Goal: Complete application form

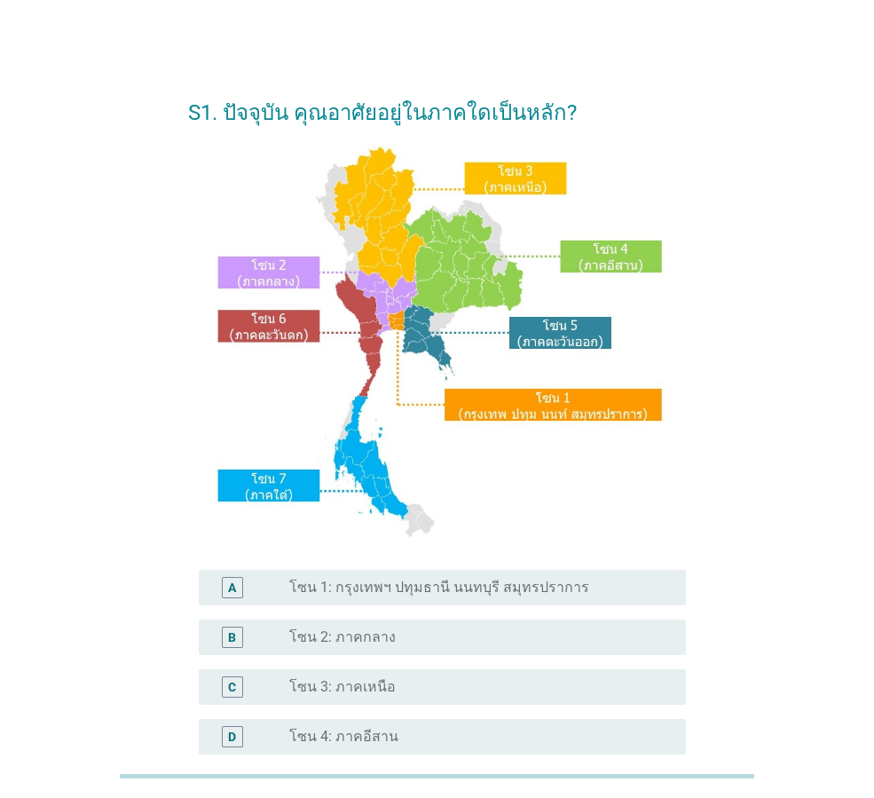
scroll to position [89, 0]
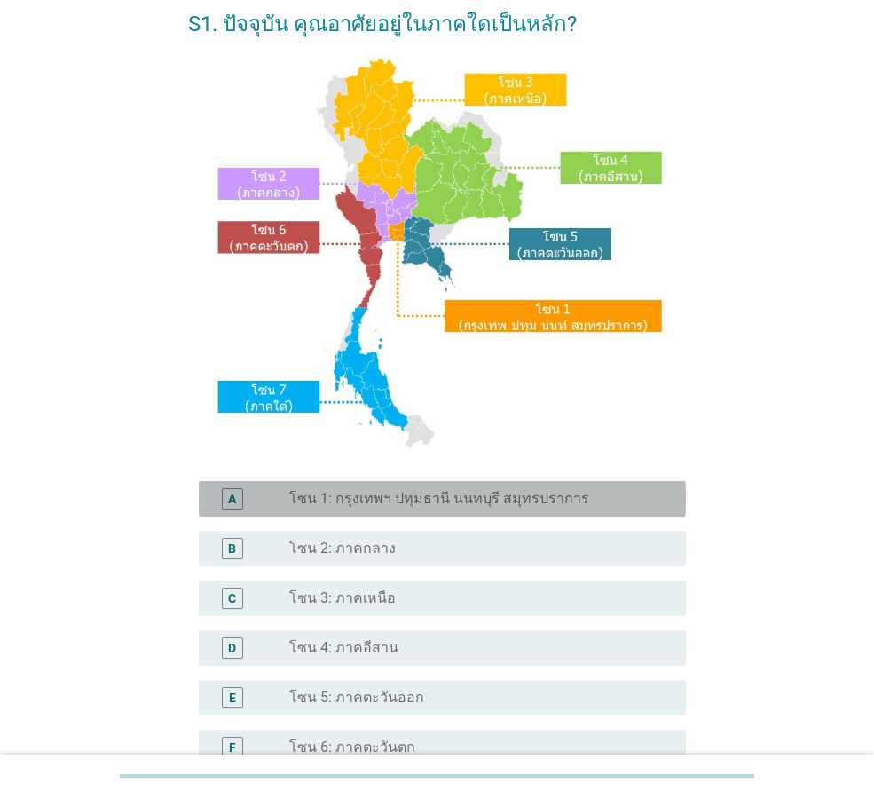
click at [516, 511] on div "A radio_button_unchecked โซน 1: กรุงเทพฯ ปทุมธานี นนทบุรี สมุทรปราการ" at bounding box center [442, 498] width 487 height 35
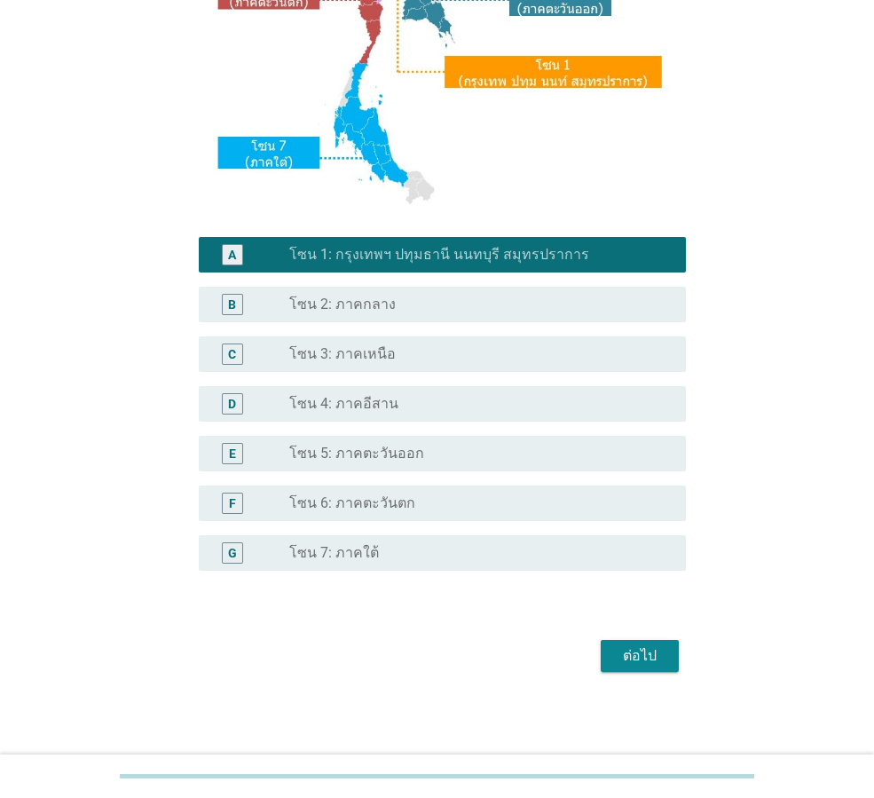
scroll to position [334, 0]
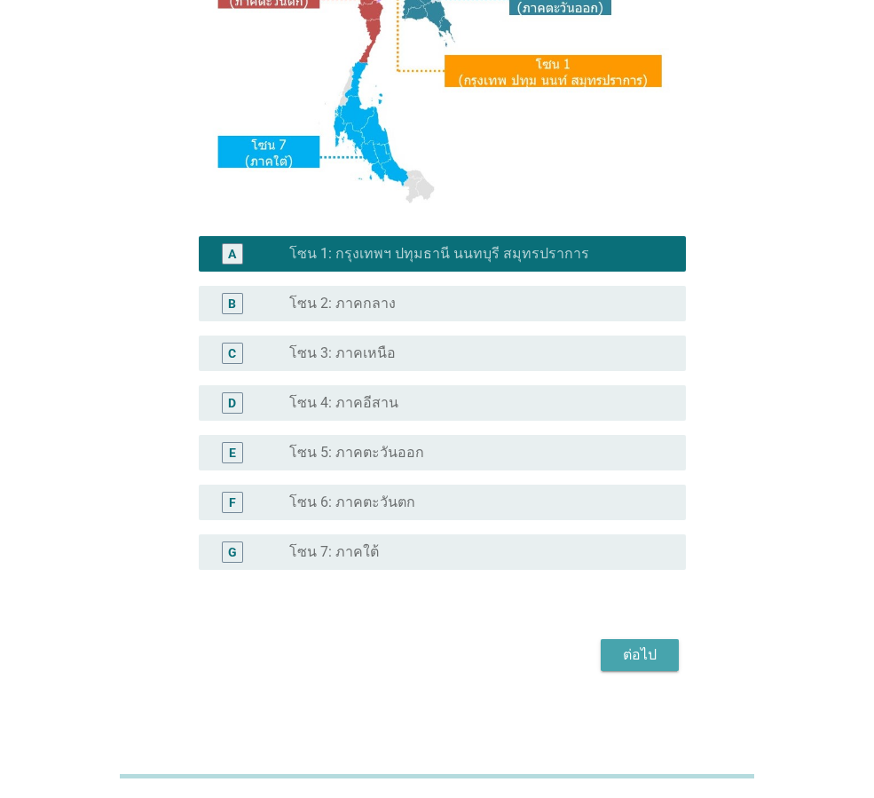
click at [650, 656] on div "ต่อไป" at bounding box center [640, 654] width 50 height 21
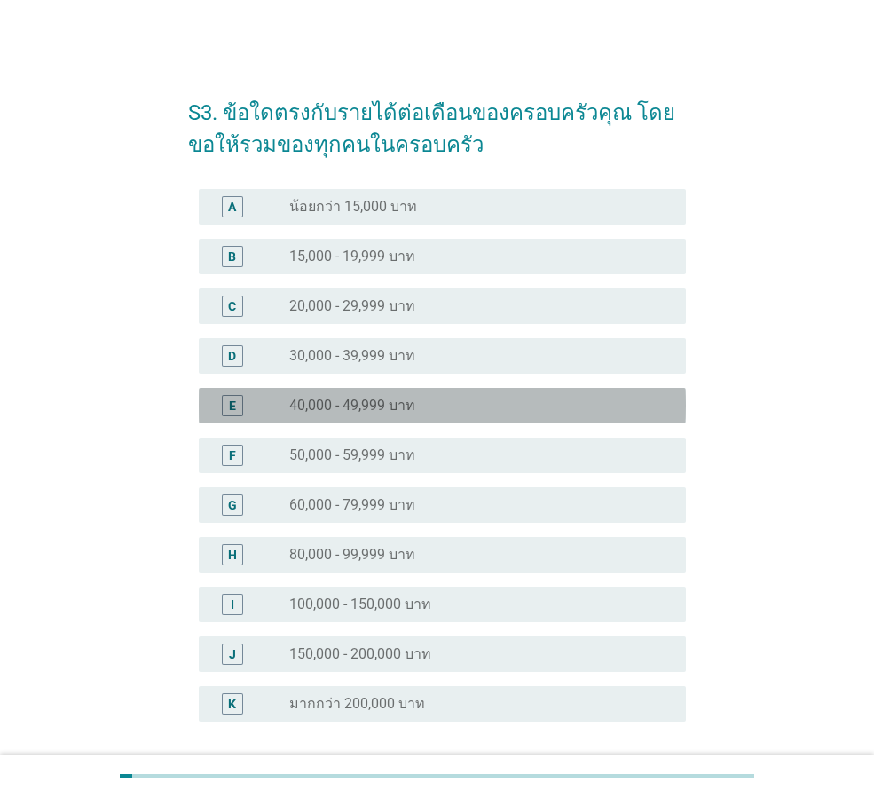
click at [368, 413] on label "40,000 - 49,999 บาท" at bounding box center [352, 406] width 126 height 18
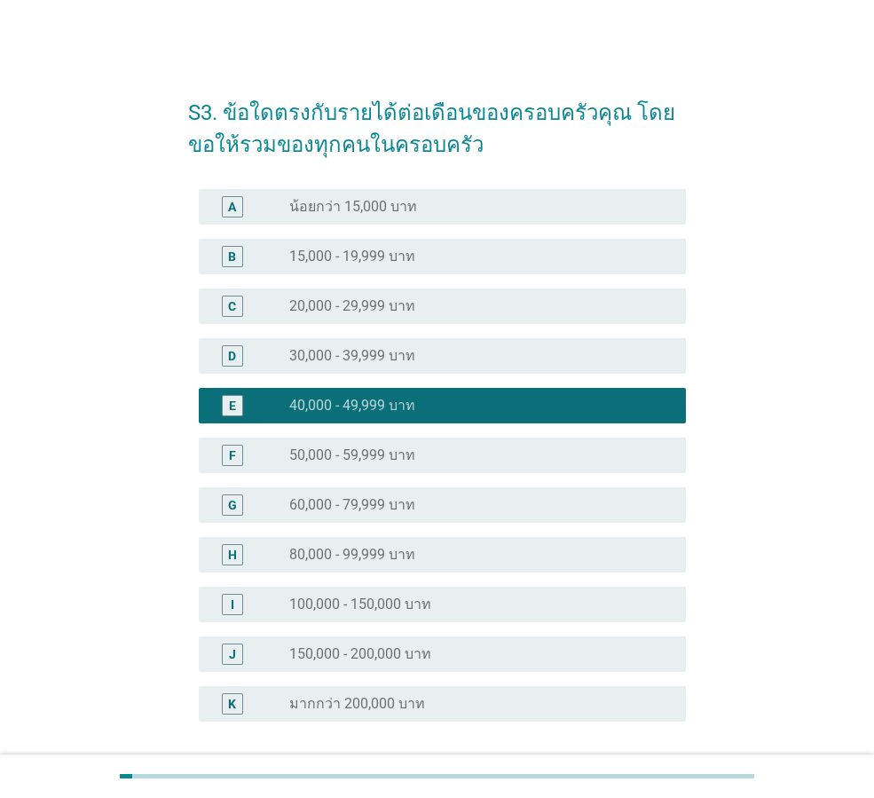
click at [386, 451] on label "50,000 - 59,999 บาท" at bounding box center [352, 455] width 126 height 18
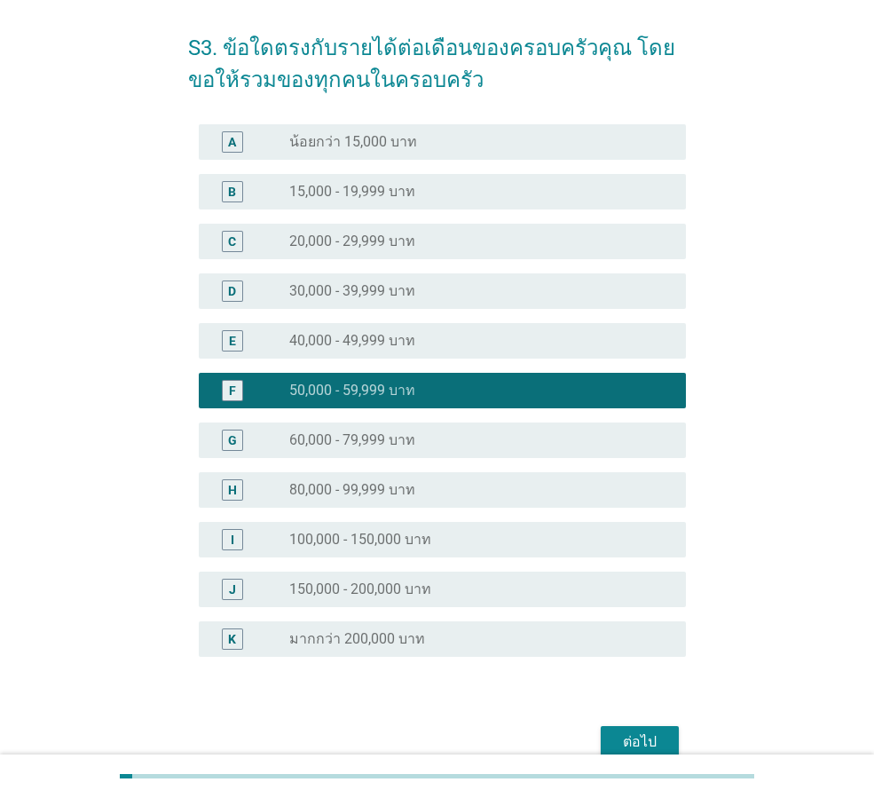
scroll to position [152, 0]
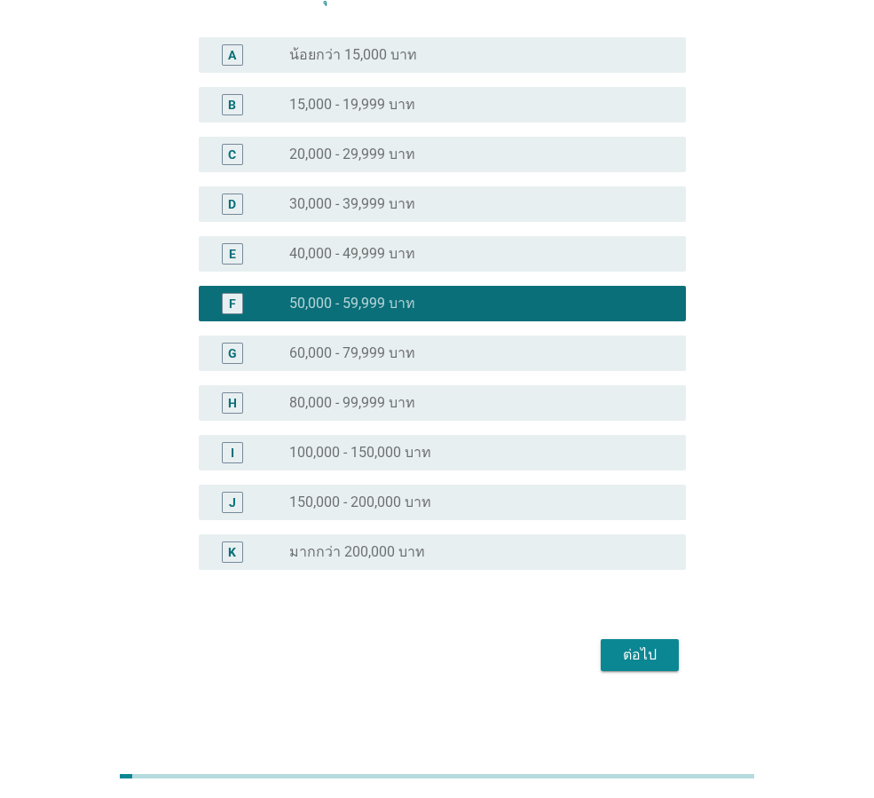
click at [650, 662] on div "ต่อไป" at bounding box center [640, 654] width 50 height 21
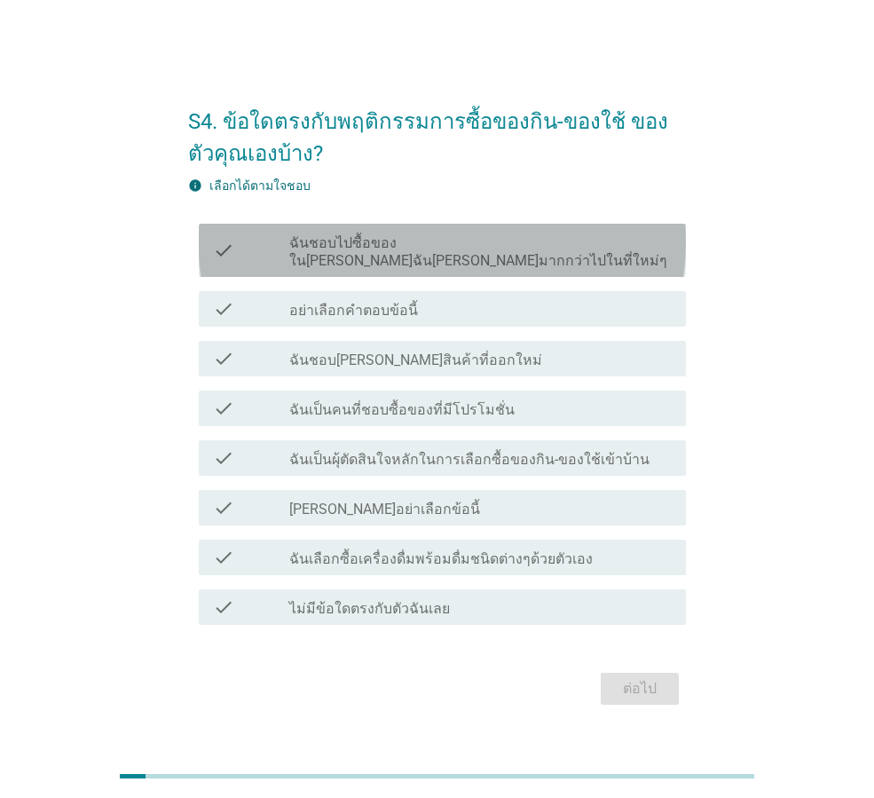
click at [529, 260] on label "ฉันชอบไปซื้อของใน[PERSON_NAME]ฉัน[PERSON_NAME]มากกว่าไปในที่ใหม่ๆ" at bounding box center [480, 251] width 382 height 35
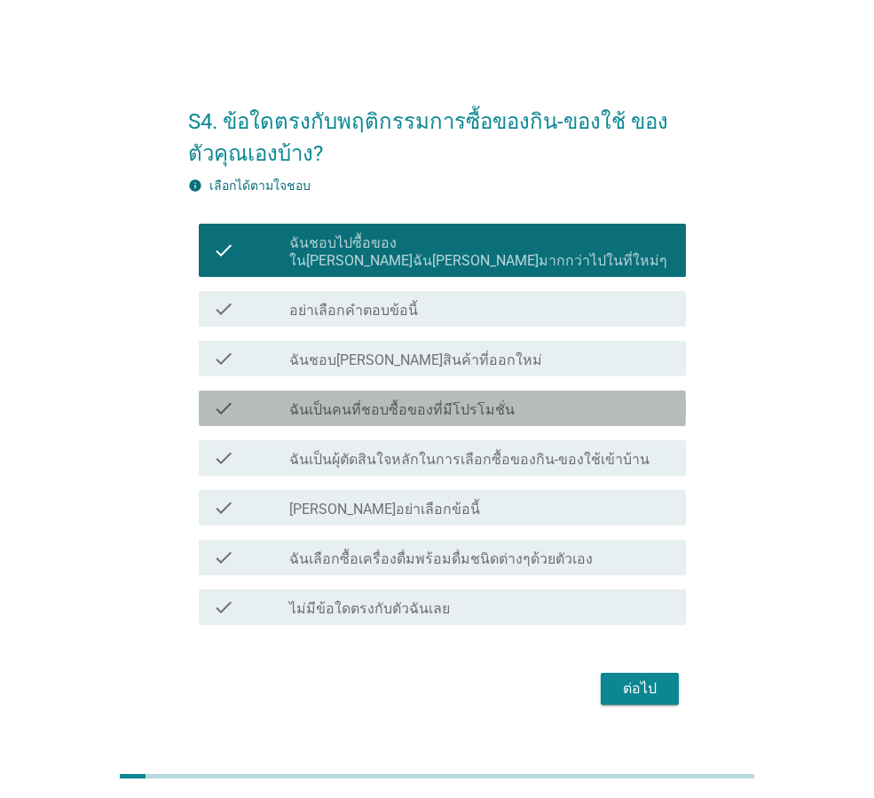
click at [527, 398] on div "check_box_outline_blank ฉันเป็นคนที่ชอบซื้อของที่มีโปรโมชั่น" at bounding box center [480, 408] width 382 height 21
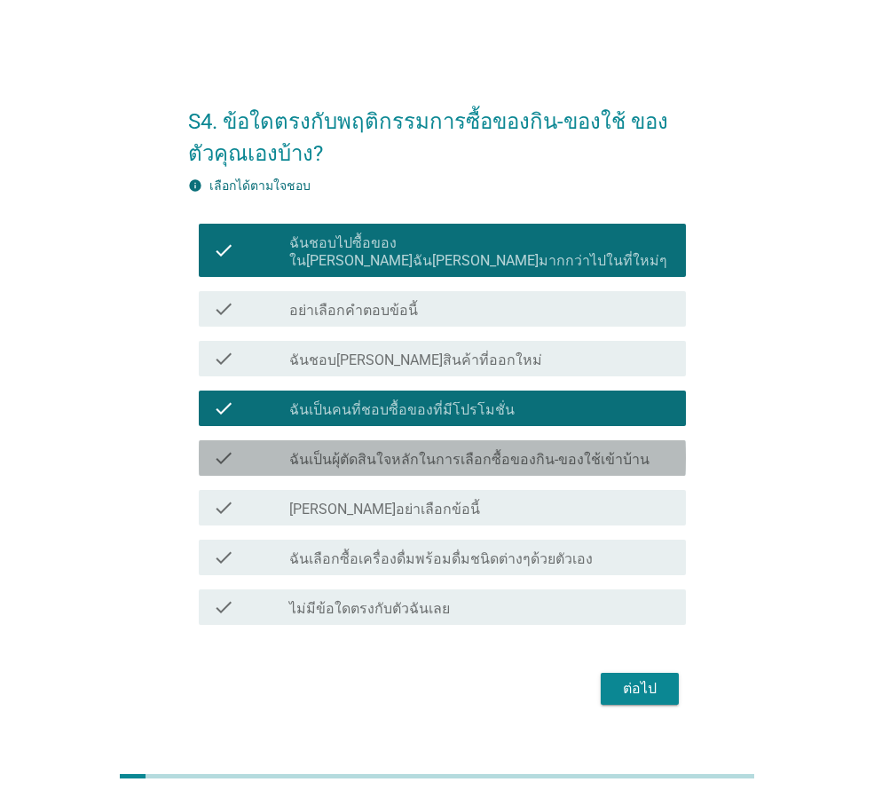
click at [587, 447] on div "check_box_outline_blank ฉันเป็นผุ้ตัดสินใจหลักในการเลือกซื้อของกิน-ของใช้เข้าบ้…" at bounding box center [480, 457] width 382 height 21
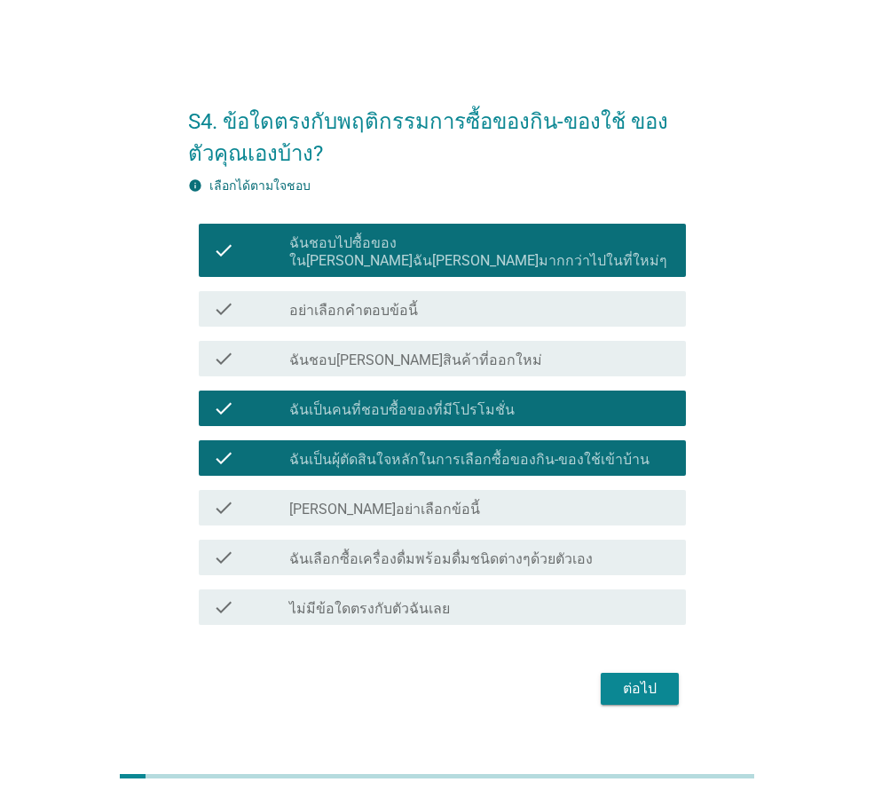
click at [579, 549] on div "check_box_outline_blank ฉันเลือกซื้อเครื่องดื่มพร้อมดื่มชนิดต่างๆด้วยตัวเอง" at bounding box center [480, 557] width 382 height 21
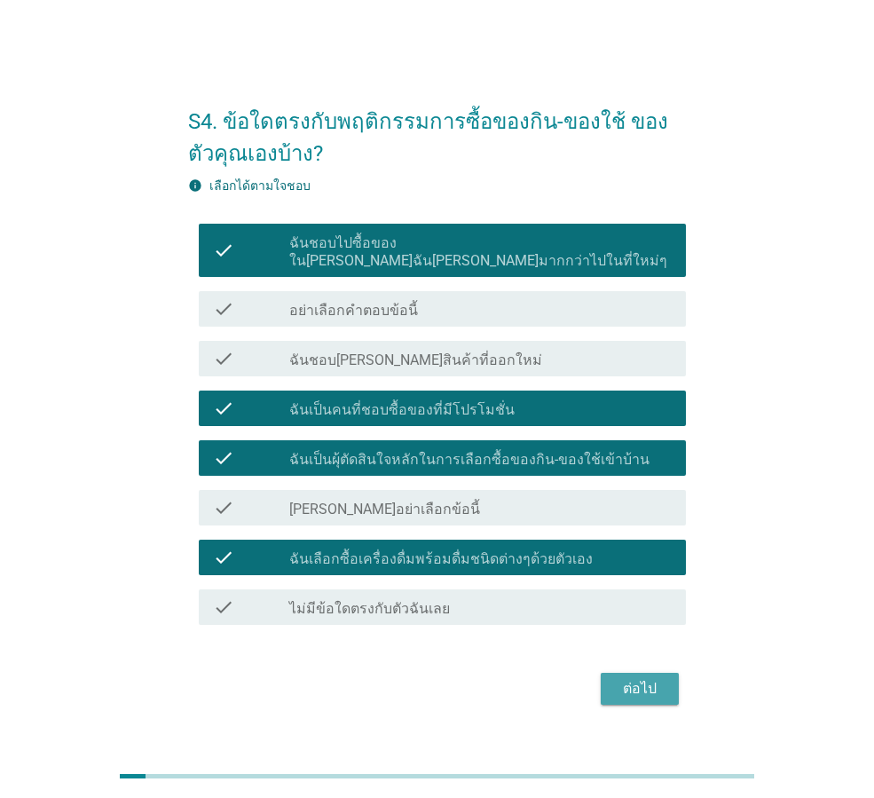
click at [645, 681] on div "ต่อไป" at bounding box center [640, 688] width 50 height 21
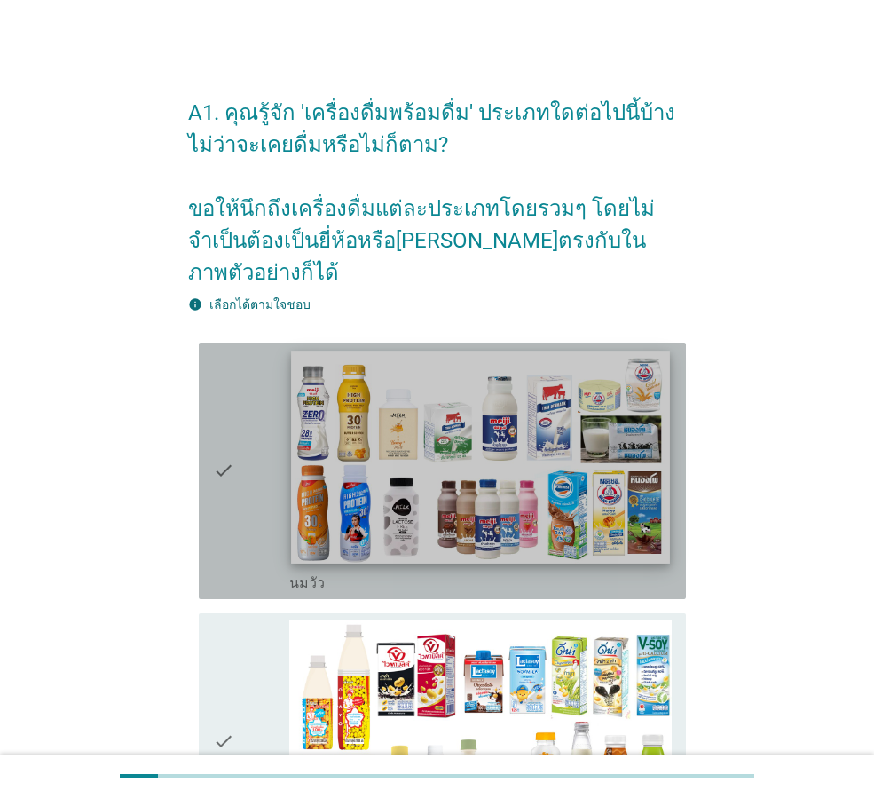
click at [530, 456] on img at bounding box center [480, 457] width 378 height 213
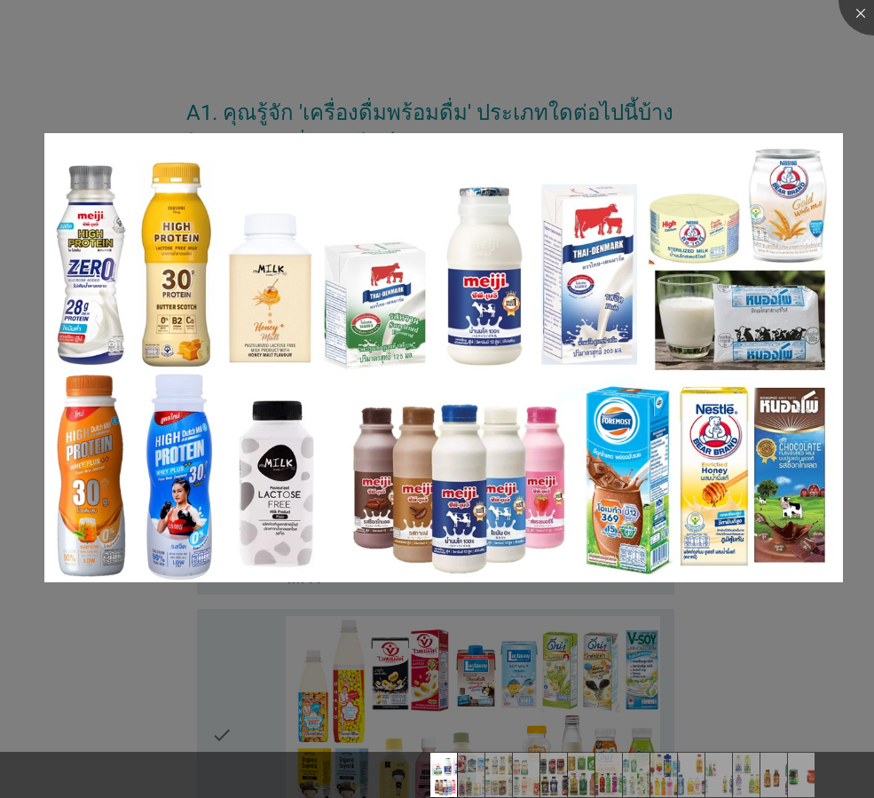
click at [844, 619] on div at bounding box center [437, 399] width 874 height 798
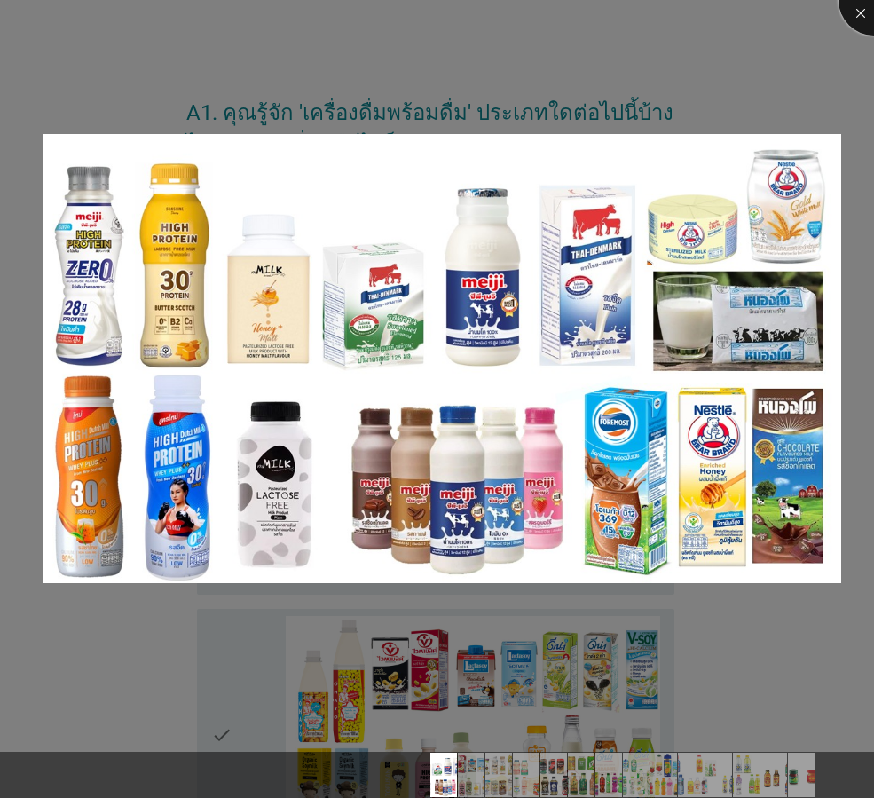
click at [860, 13] on div at bounding box center [874, 0] width 71 height 71
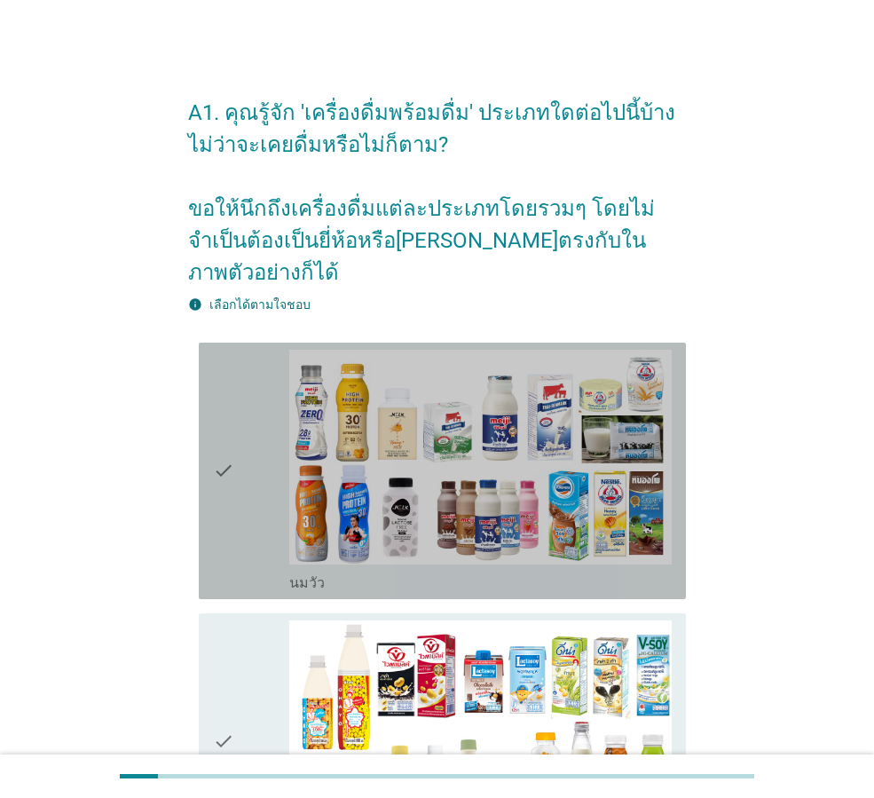
click at [231, 439] on icon "check" at bounding box center [223, 471] width 21 height 242
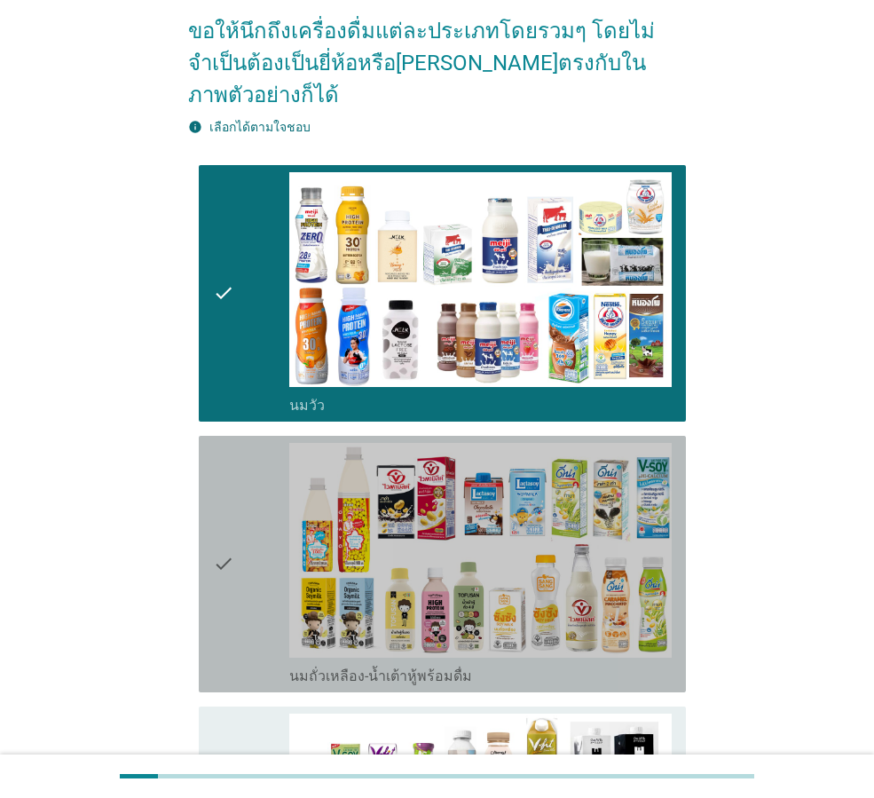
click at [227, 513] on icon "check" at bounding box center [223, 564] width 21 height 242
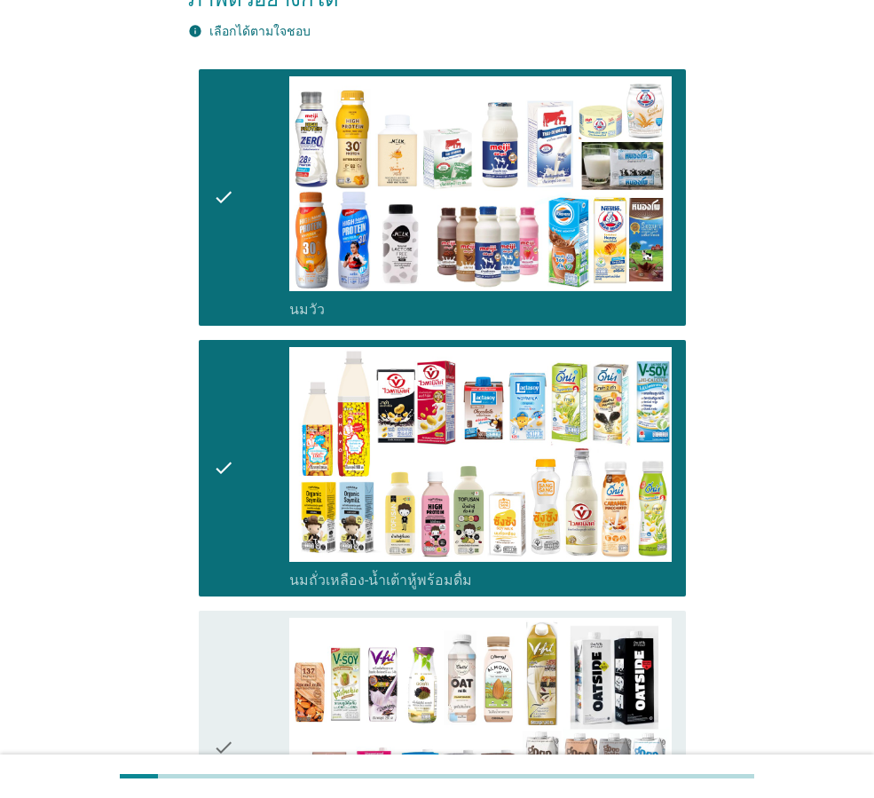
scroll to position [444, 0]
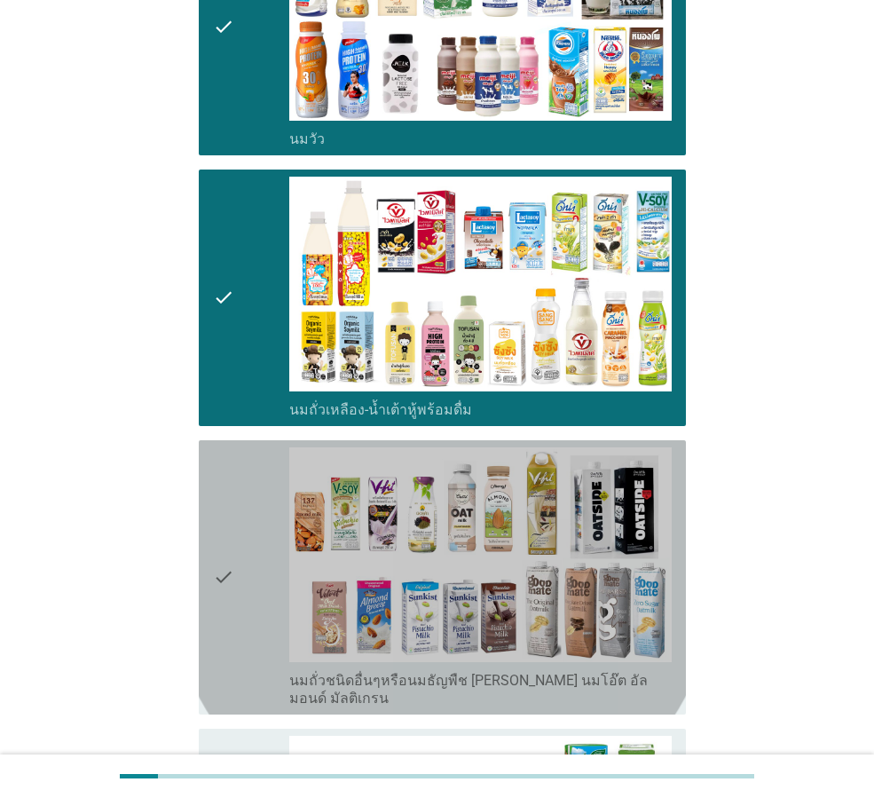
click at [217, 550] on icon "check" at bounding box center [223, 577] width 21 height 260
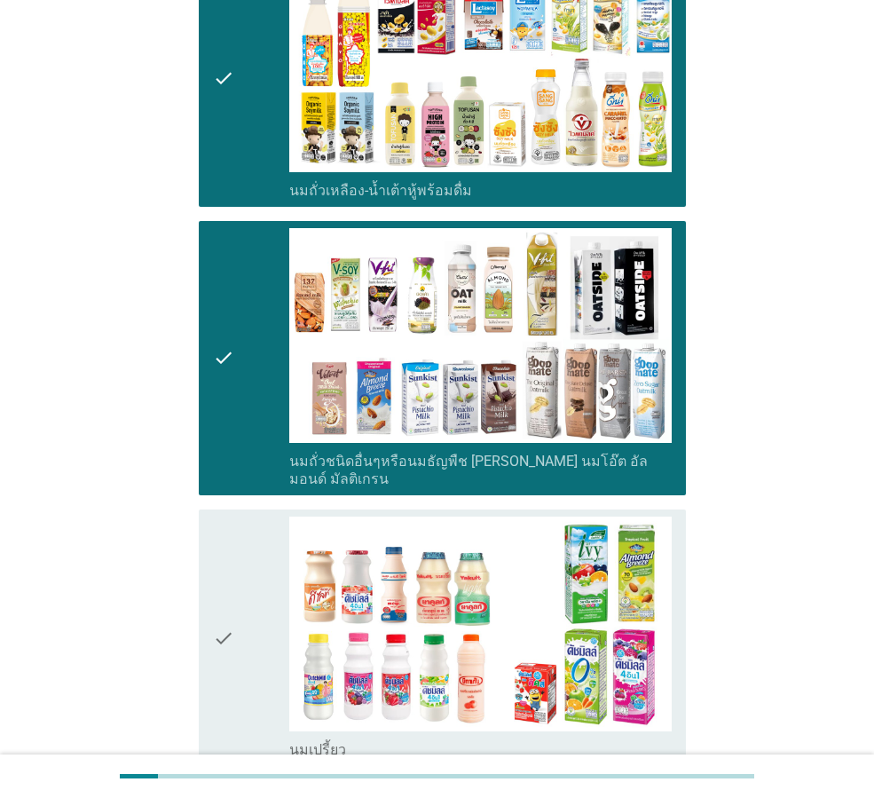
scroll to position [710, 0]
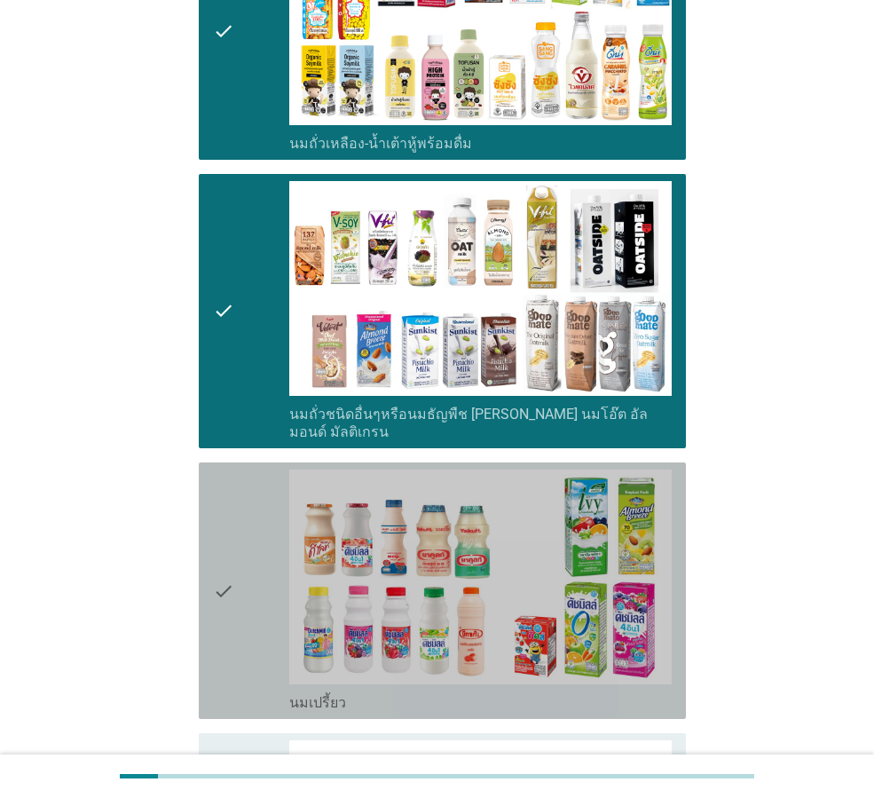
click at [221, 533] on icon "check" at bounding box center [223, 590] width 21 height 242
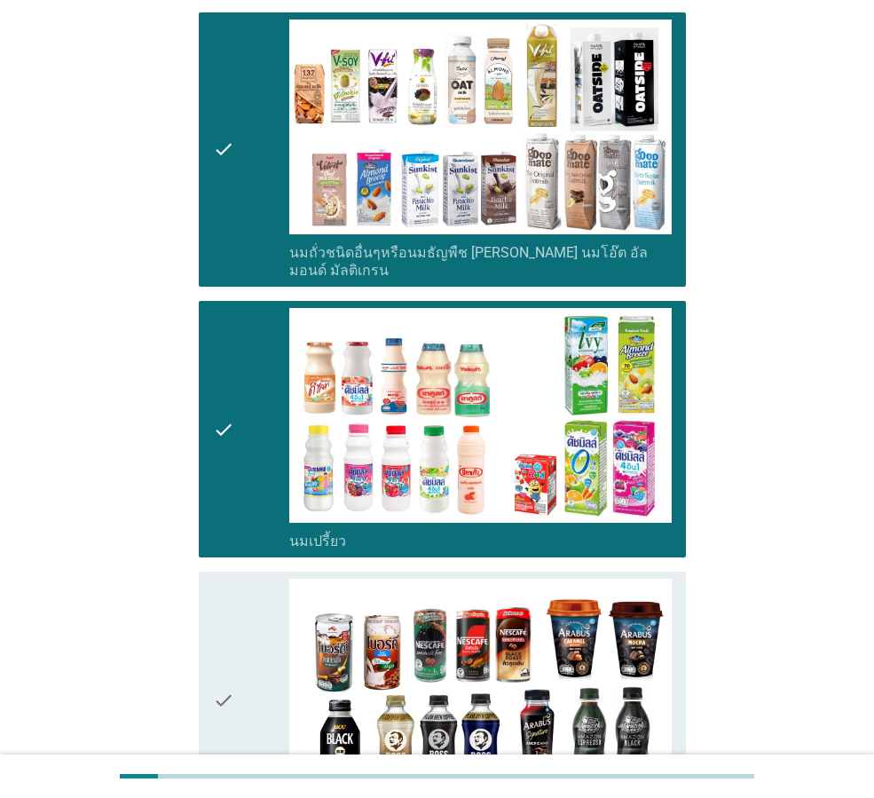
scroll to position [887, 0]
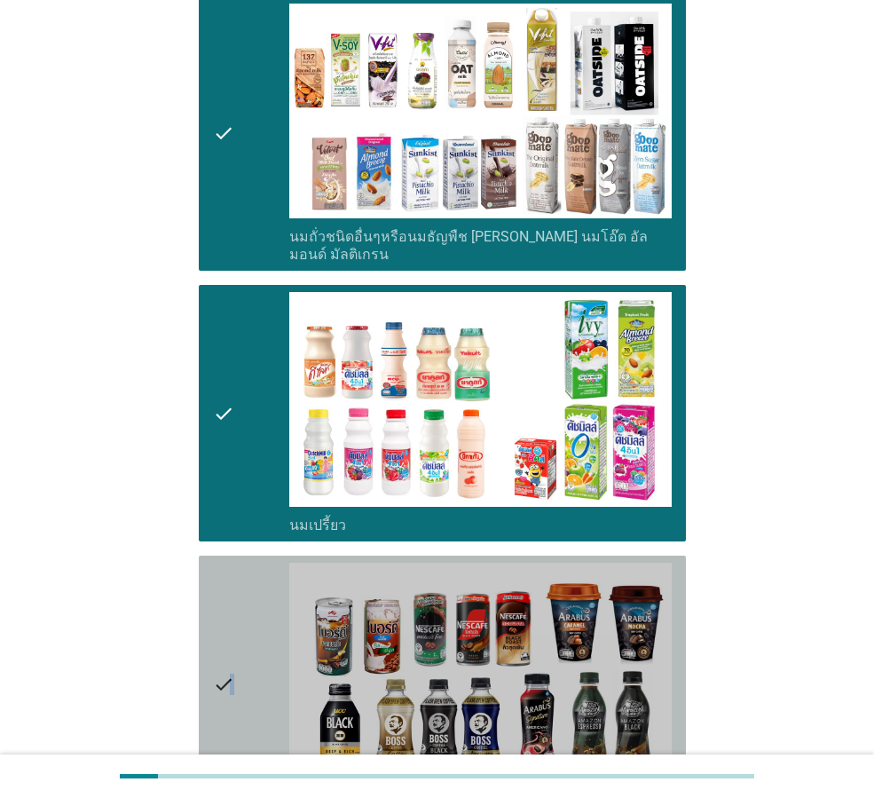
click at [232, 630] on icon "check" at bounding box center [223, 684] width 21 height 242
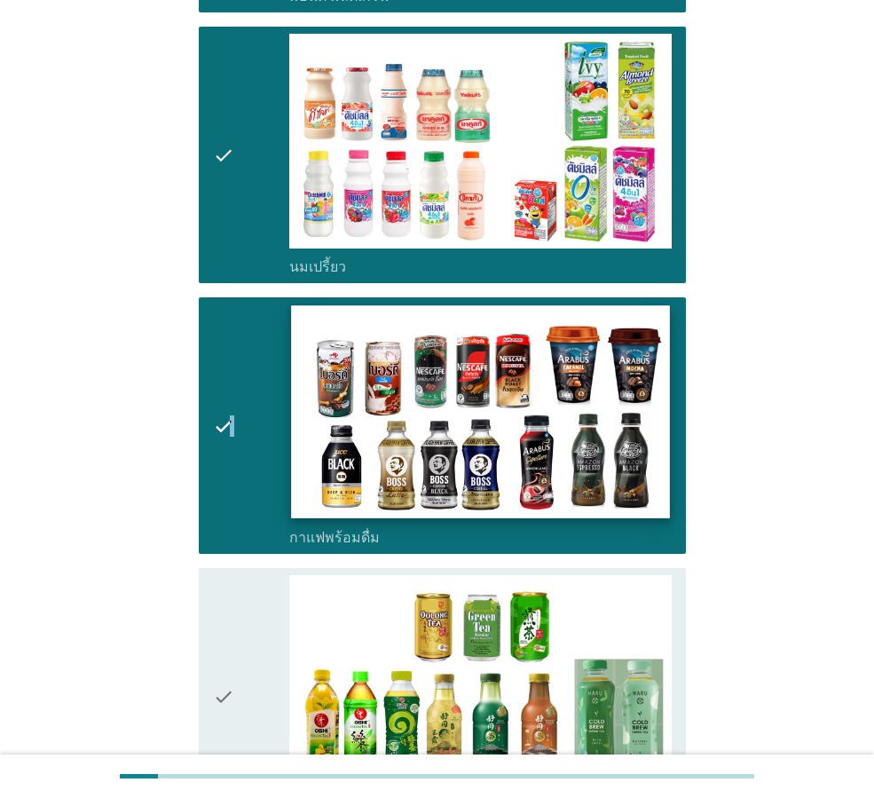
scroll to position [1154, 0]
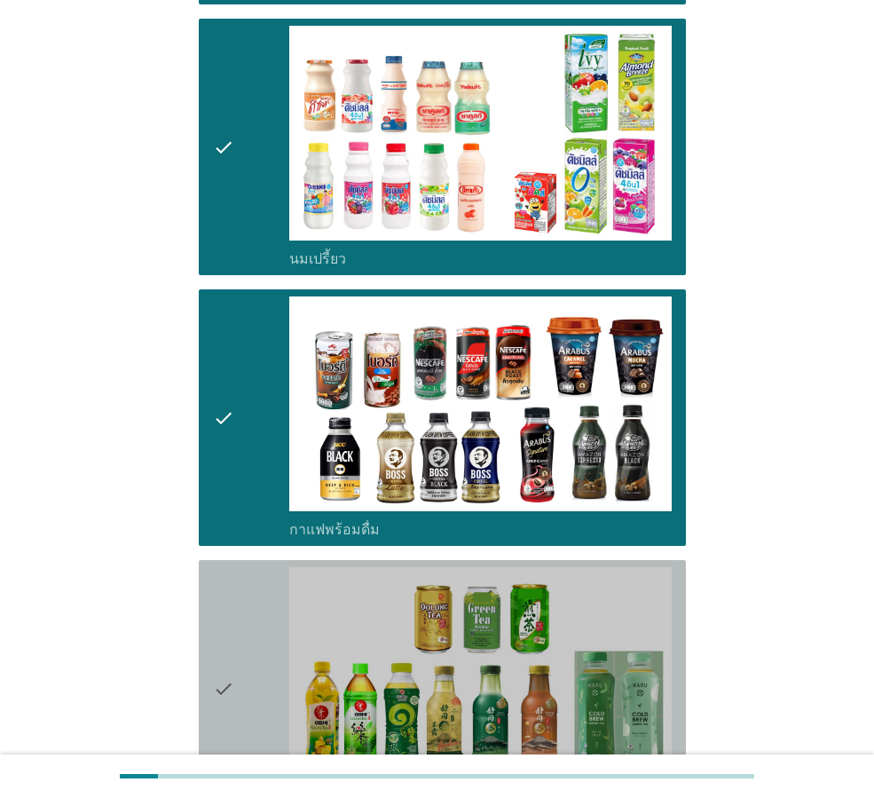
click at [240, 648] on div "check" at bounding box center [251, 688] width 76 height 242
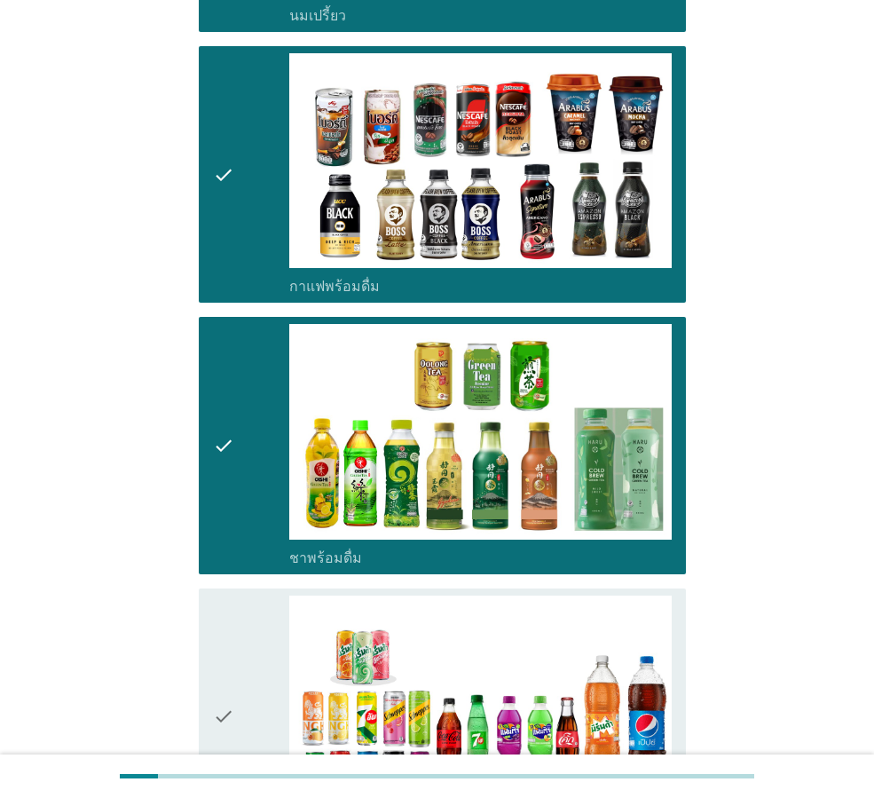
scroll to position [1509, 0]
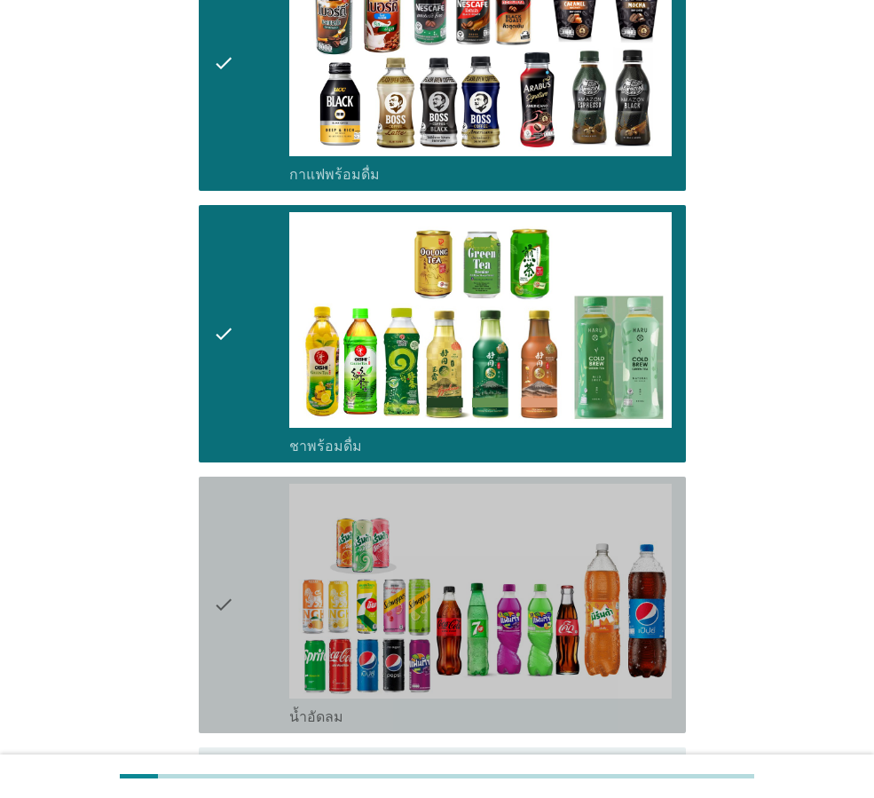
click at [231, 579] on icon "check" at bounding box center [223, 605] width 21 height 242
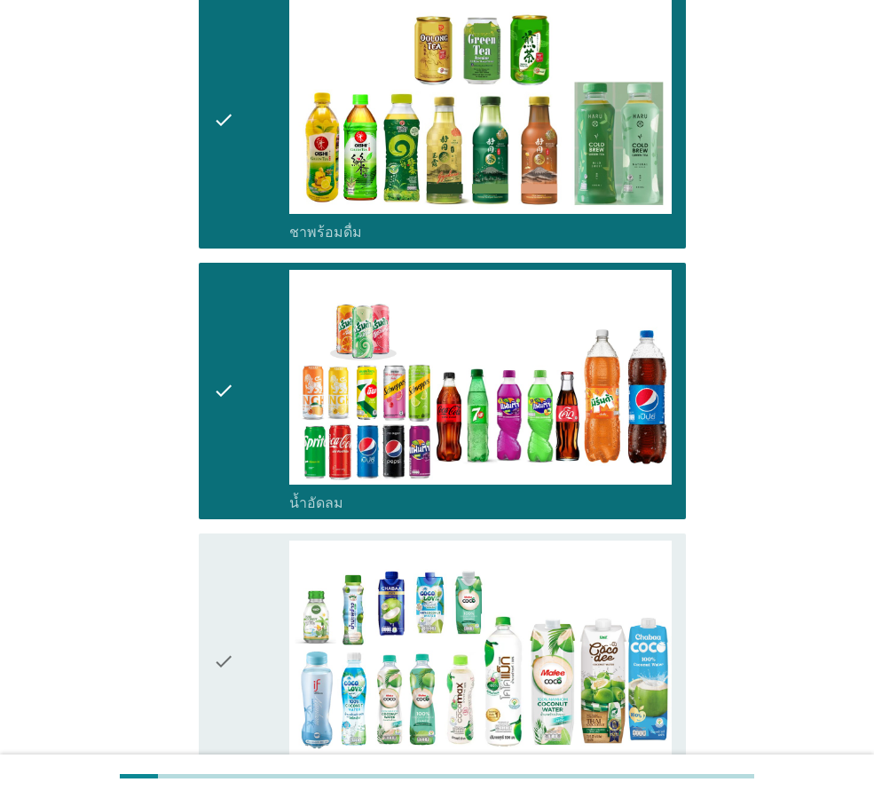
scroll to position [1775, 0]
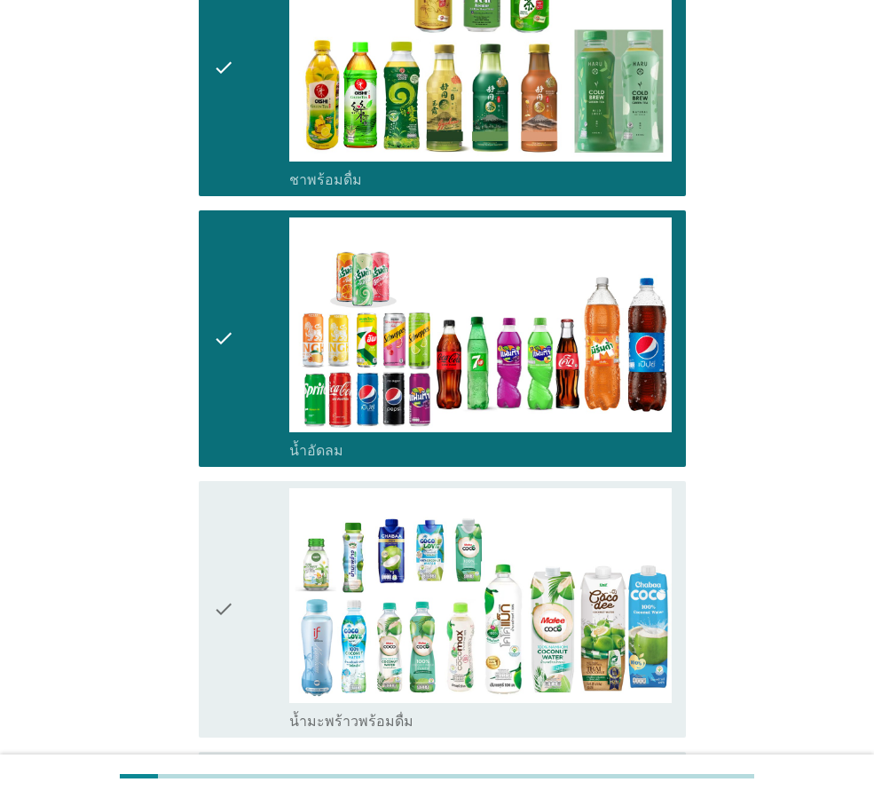
click at [215, 568] on icon "check" at bounding box center [223, 609] width 21 height 242
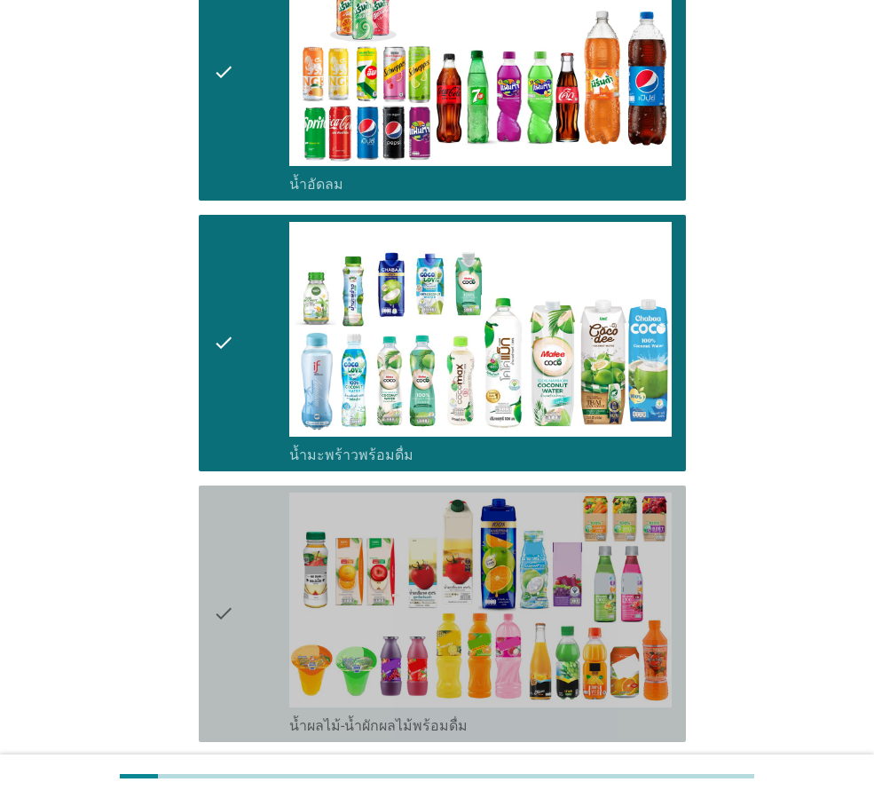
click at [238, 574] on div "check" at bounding box center [251, 613] width 76 height 242
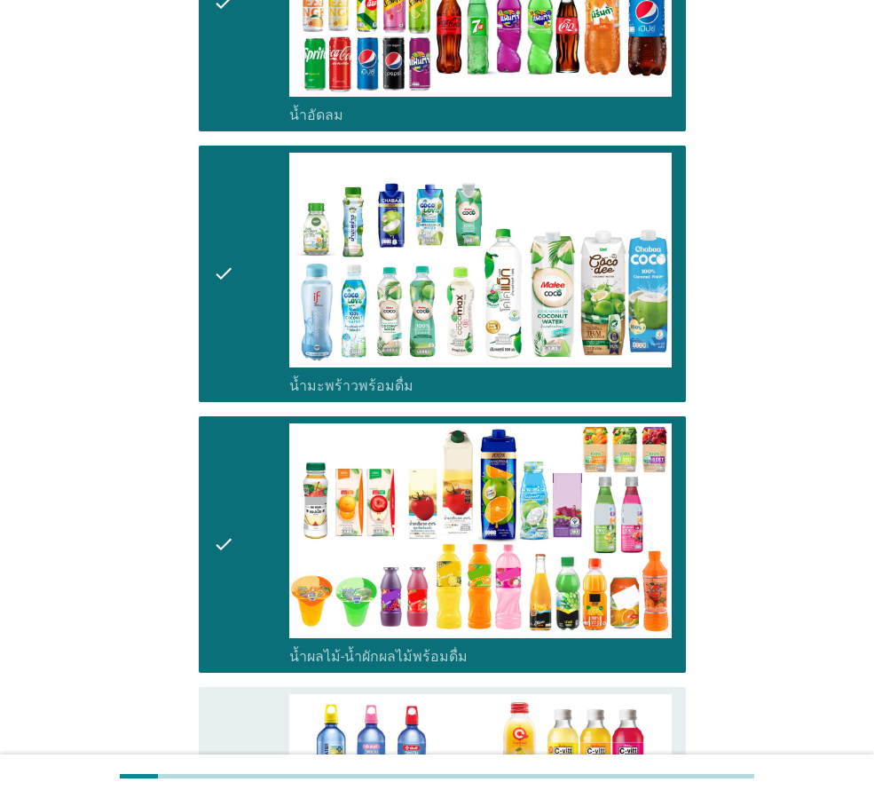
scroll to position [2396, 0]
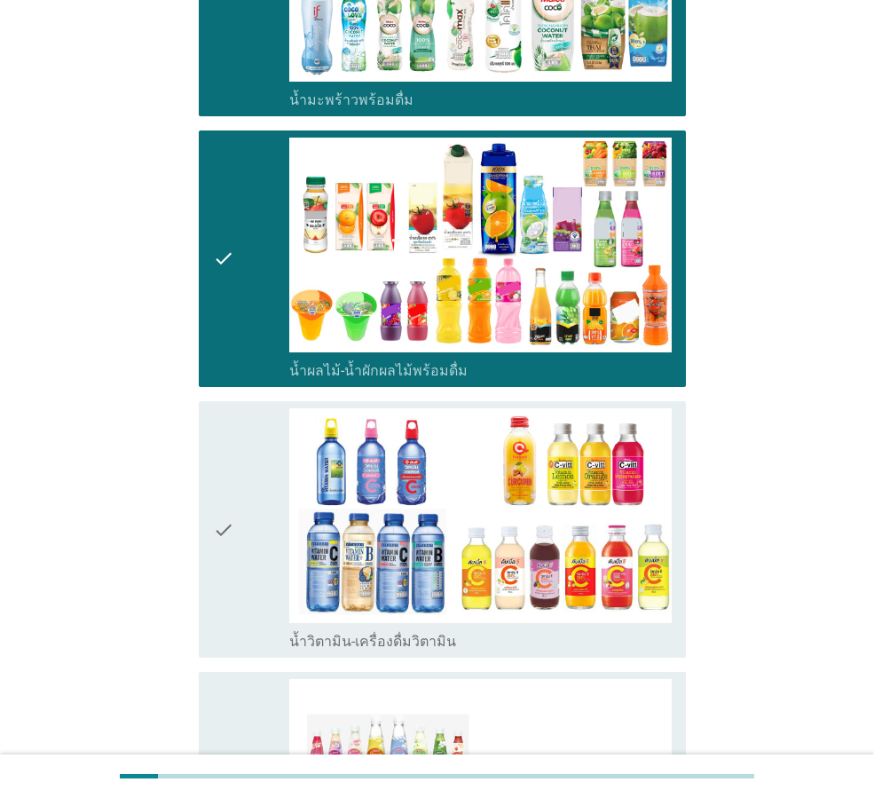
click at [243, 490] on div "check" at bounding box center [251, 529] width 76 height 242
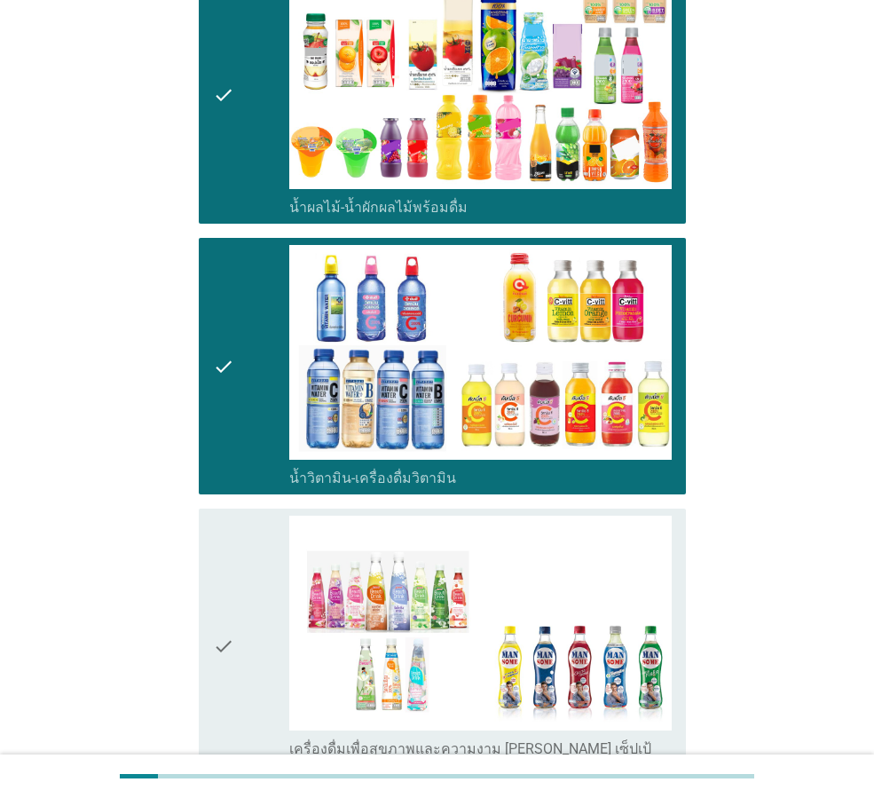
scroll to position [2573, 0]
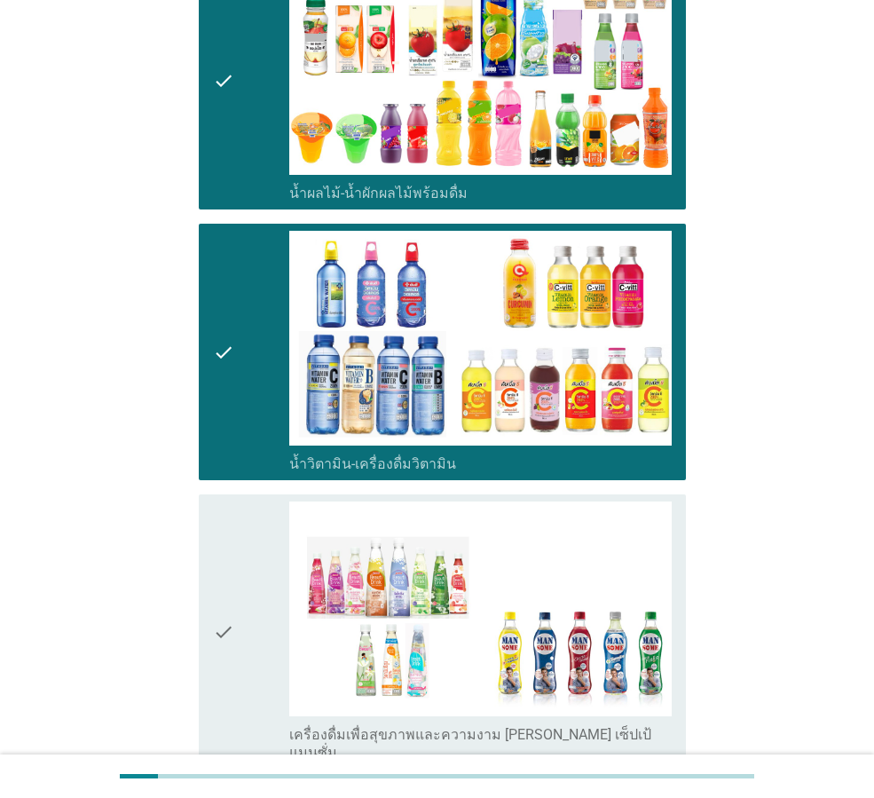
click at [240, 557] on div "check" at bounding box center [251, 631] width 76 height 260
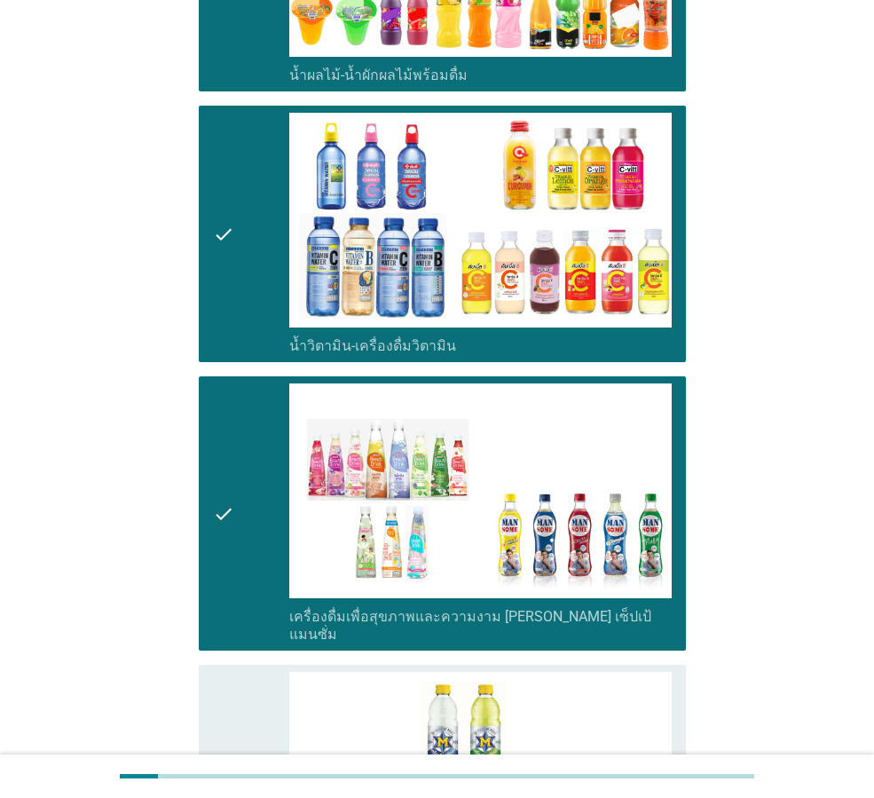
scroll to position [2840, 0]
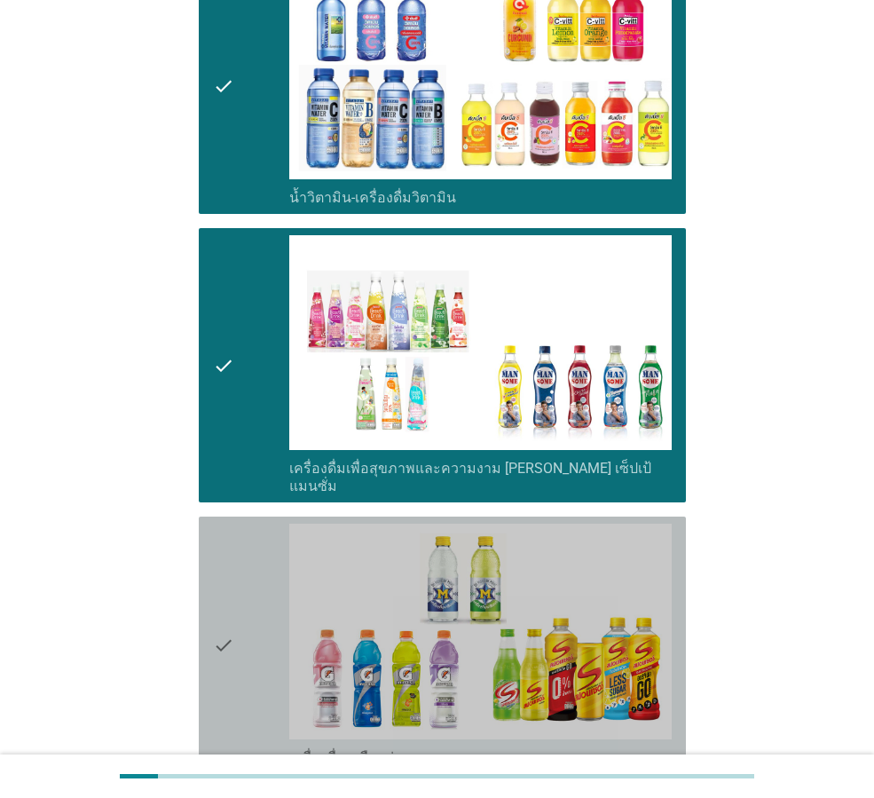
click at [230, 563] on icon "check" at bounding box center [223, 645] width 21 height 242
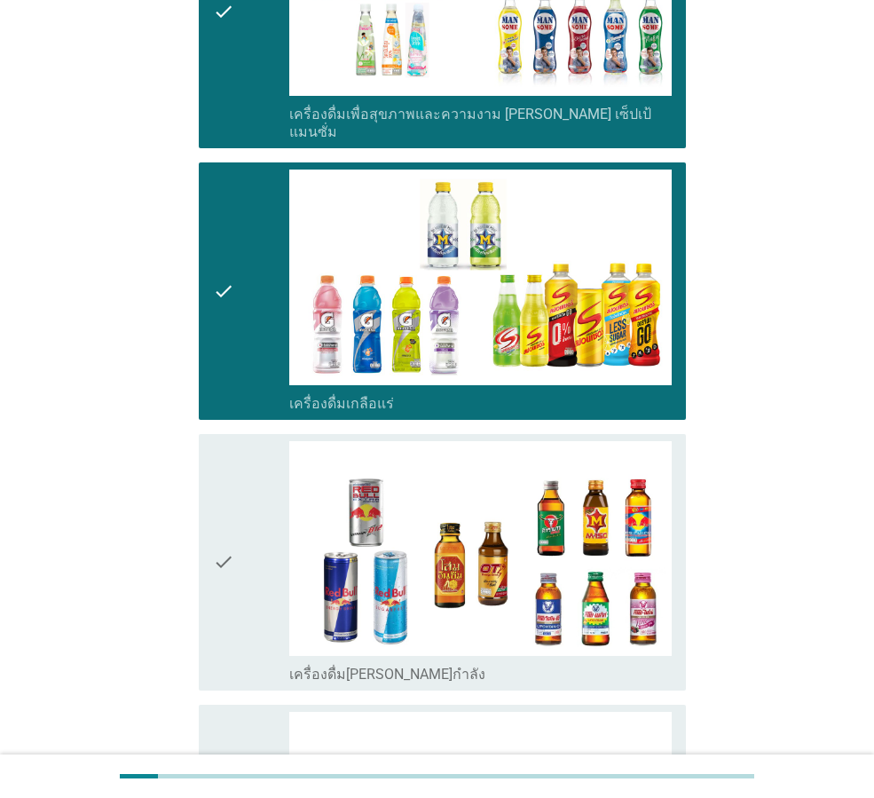
scroll to position [3195, 0]
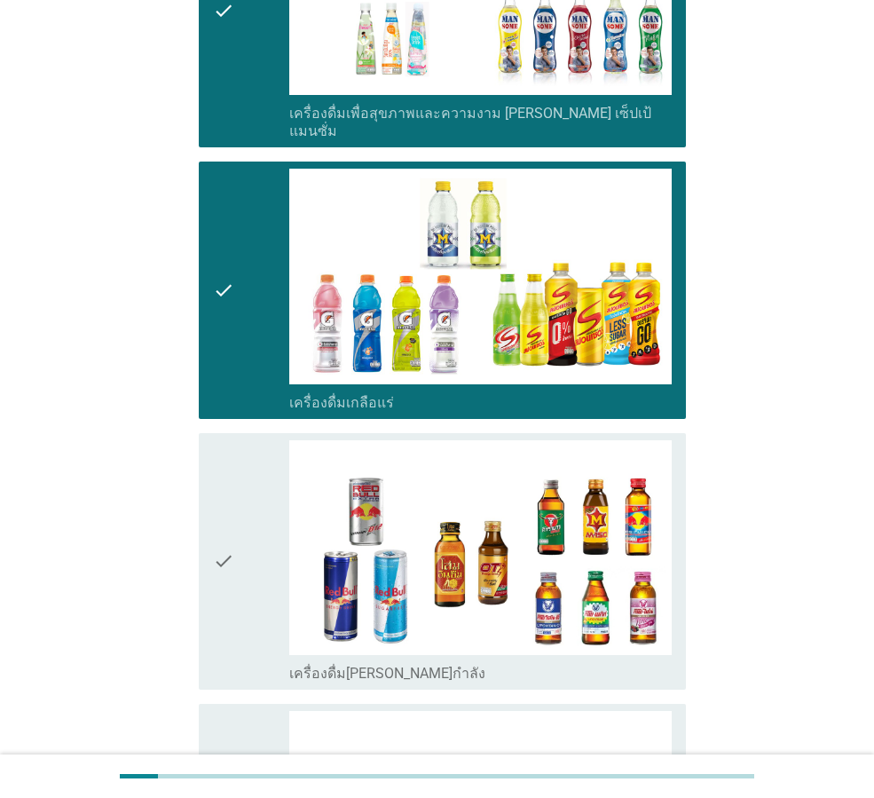
click at [224, 499] on icon "check" at bounding box center [223, 561] width 21 height 242
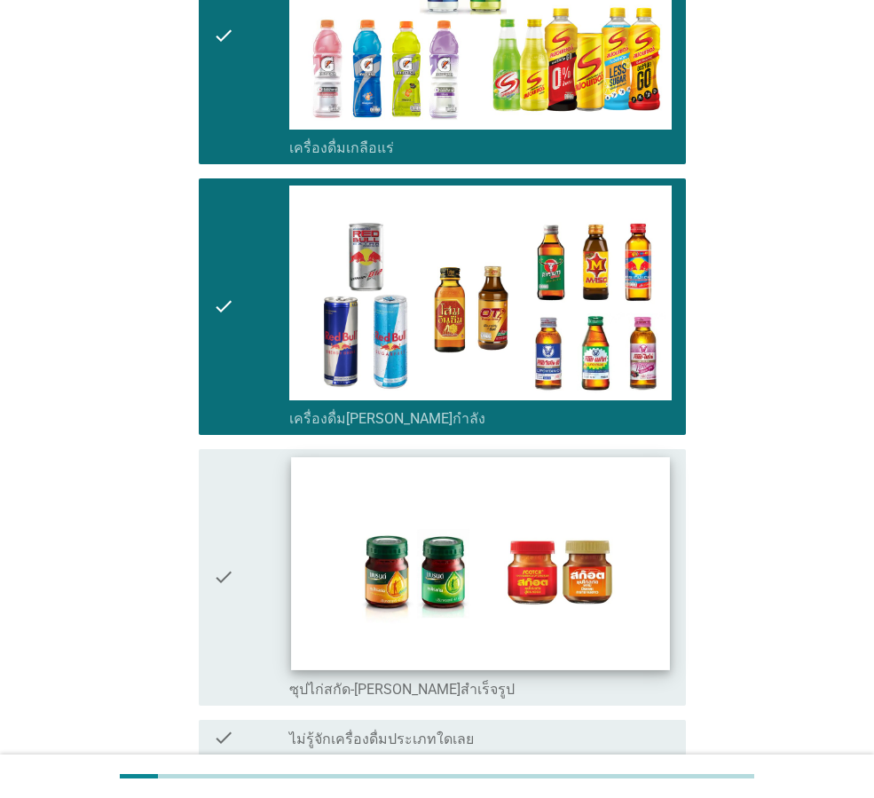
scroll to position [3461, 0]
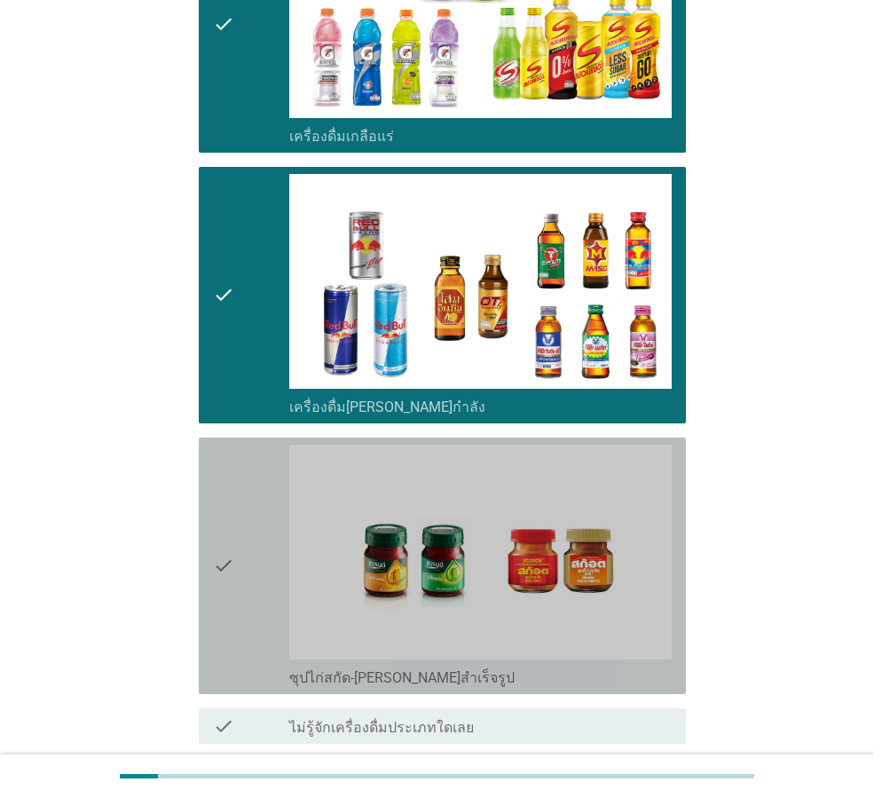
click at [227, 505] on icon "check" at bounding box center [223, 566] width 21 height 242
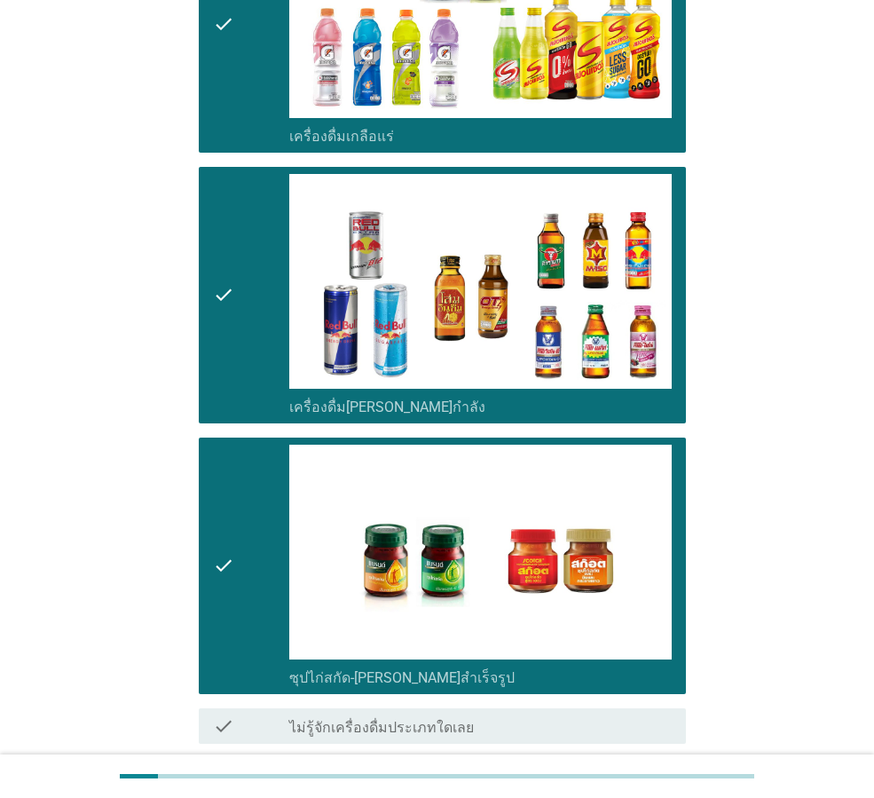
click at [650, 797] on div "ต่อไป" at bounding box center [640, 807] width 50 height 21
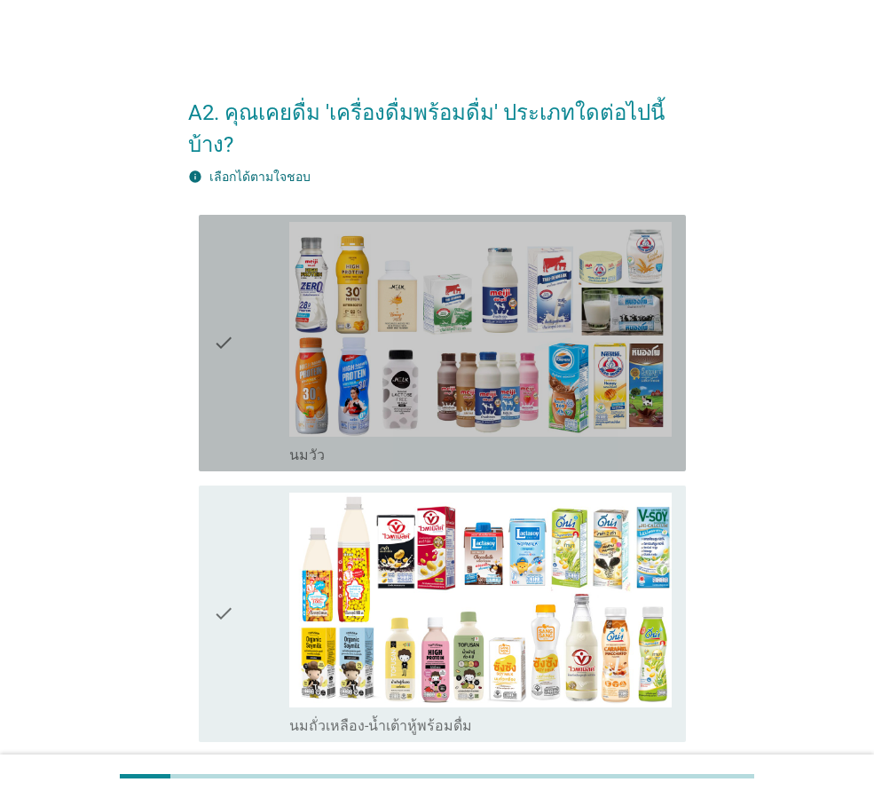
click at [231, 302] on icon "check" at bounding box center [223, 343] width 21 height 242
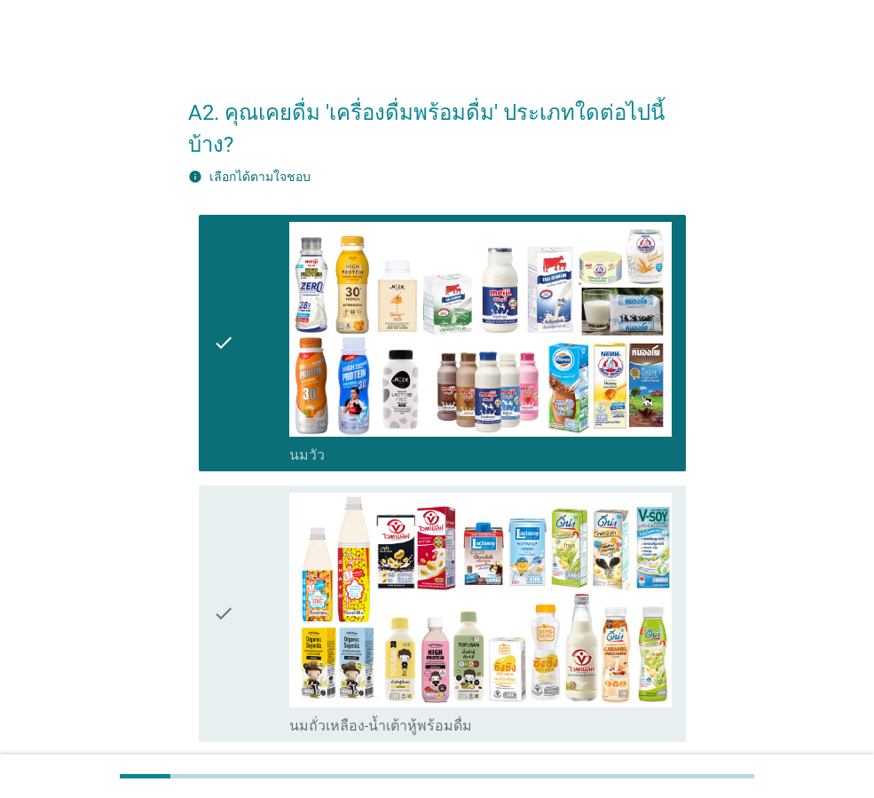
click at [224, 584] on icon "check" at bounding box center [223, 613] width 21 height 242
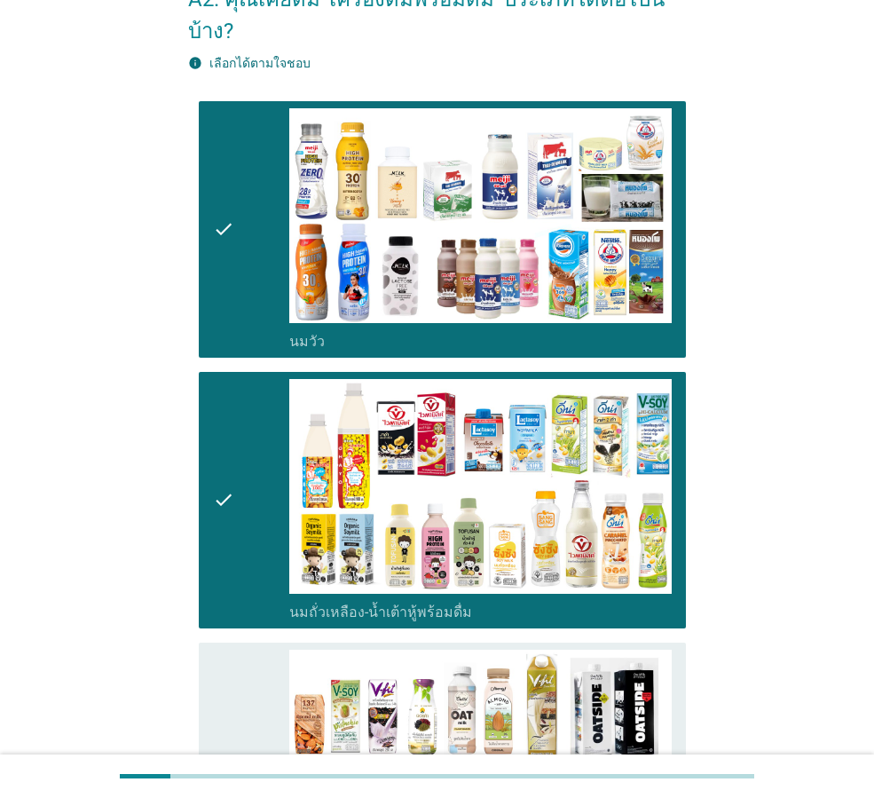
scroll to position [266, 0]
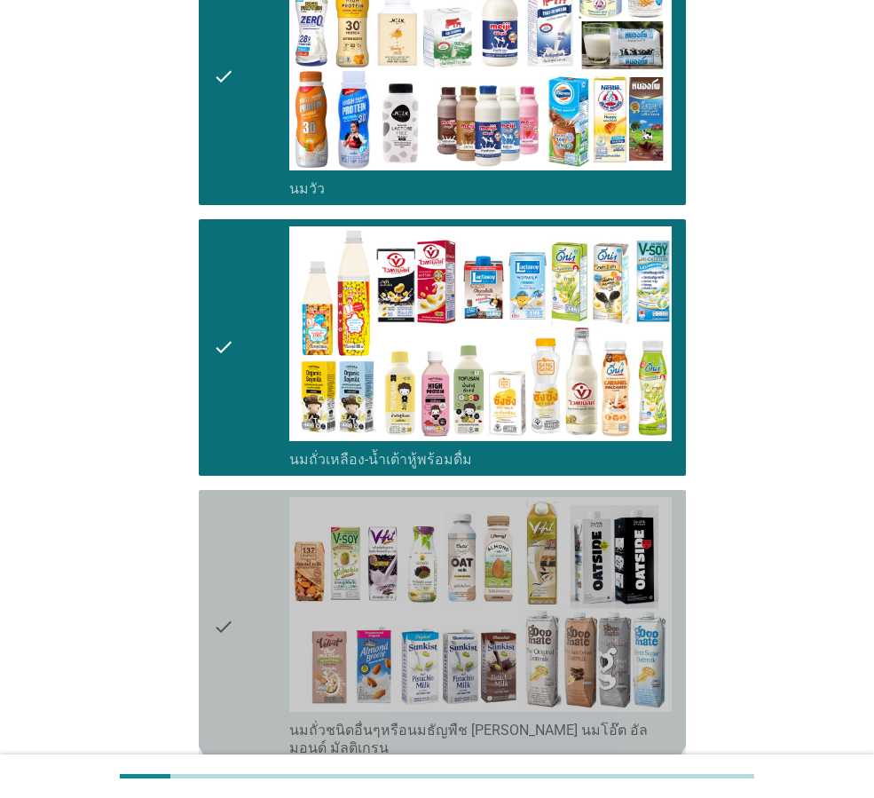
click at [233, 577] on icon "check" at bounding box center [223, 627] width 21 height 260
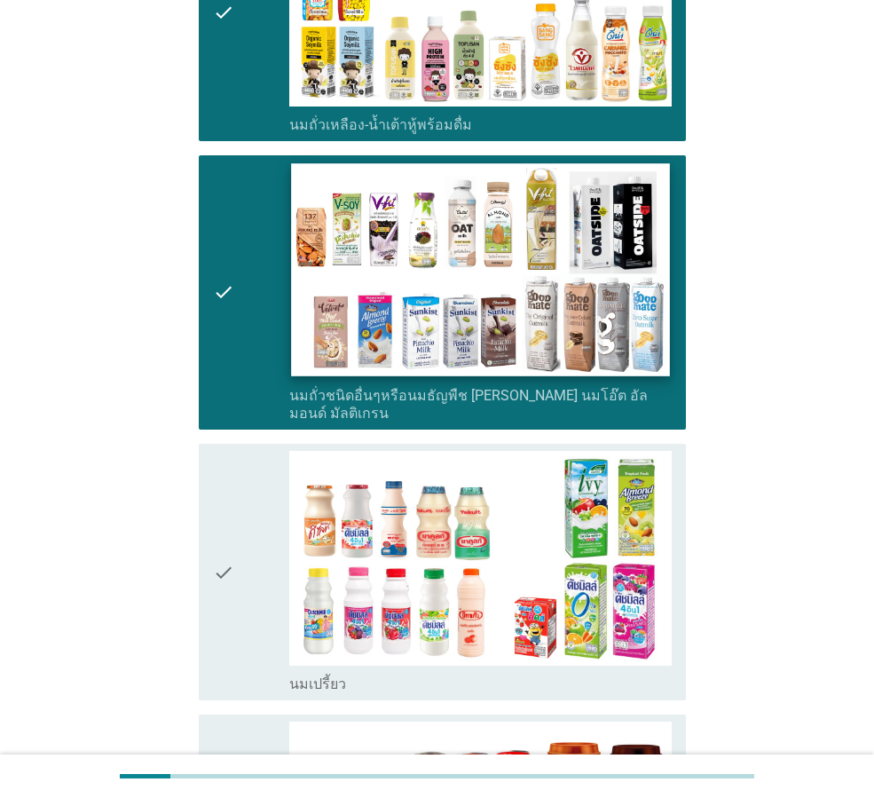
scroll to position [710, 0]
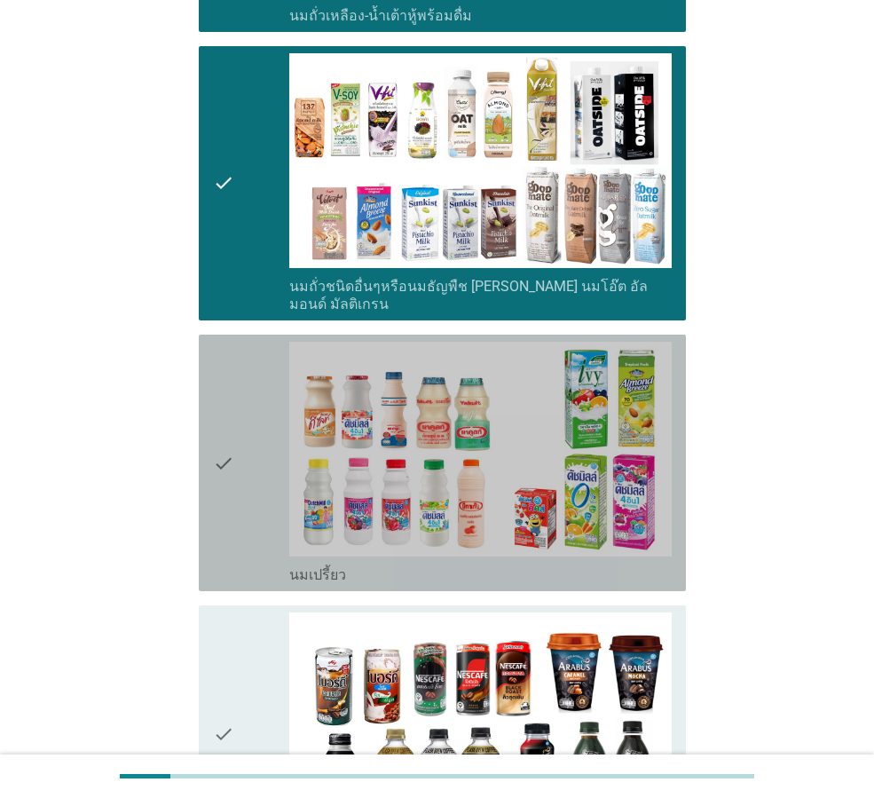
click at [222, 416] on icon "check" at bounding box center [223, 463] width 21 height 242
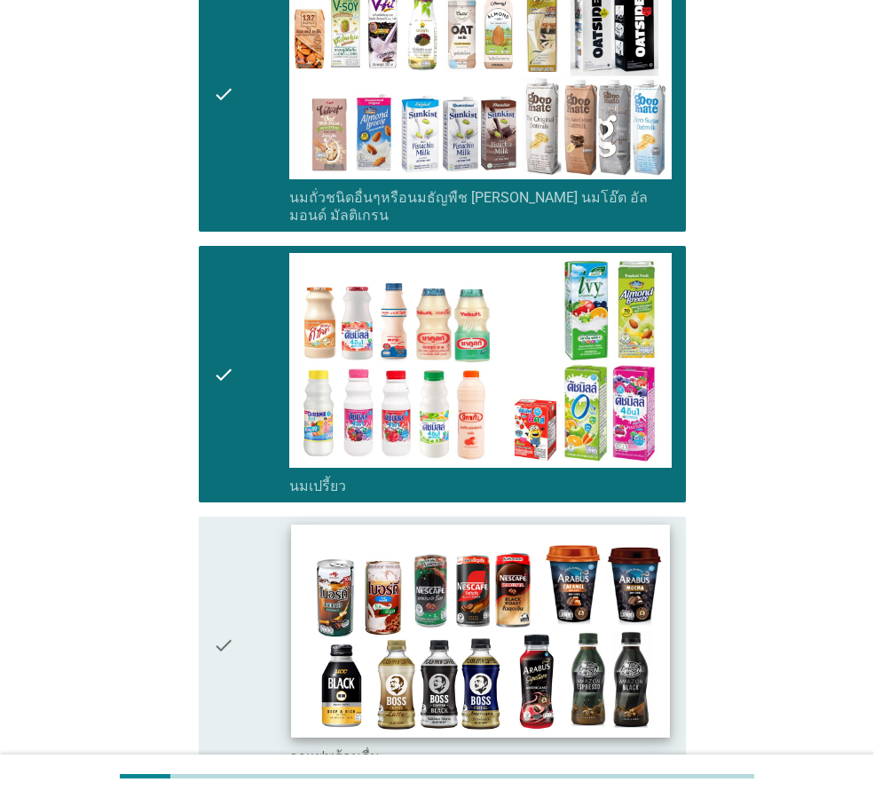
scroll to position [887, 0]
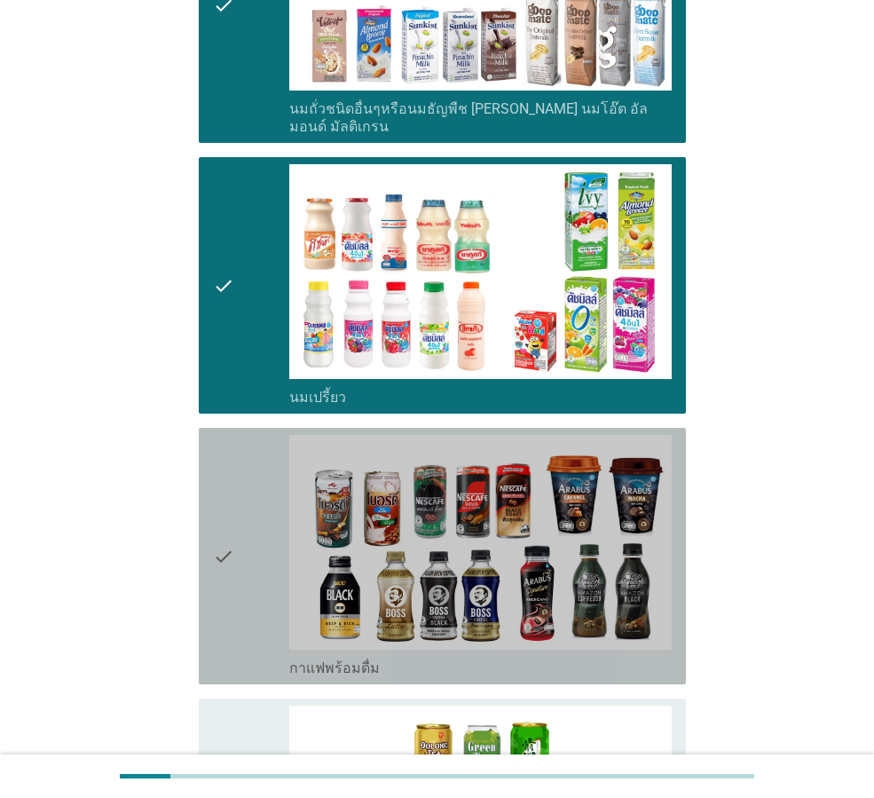
click at [235, 499] on div "check" at bounding box center [251, 556] width 76 height 242
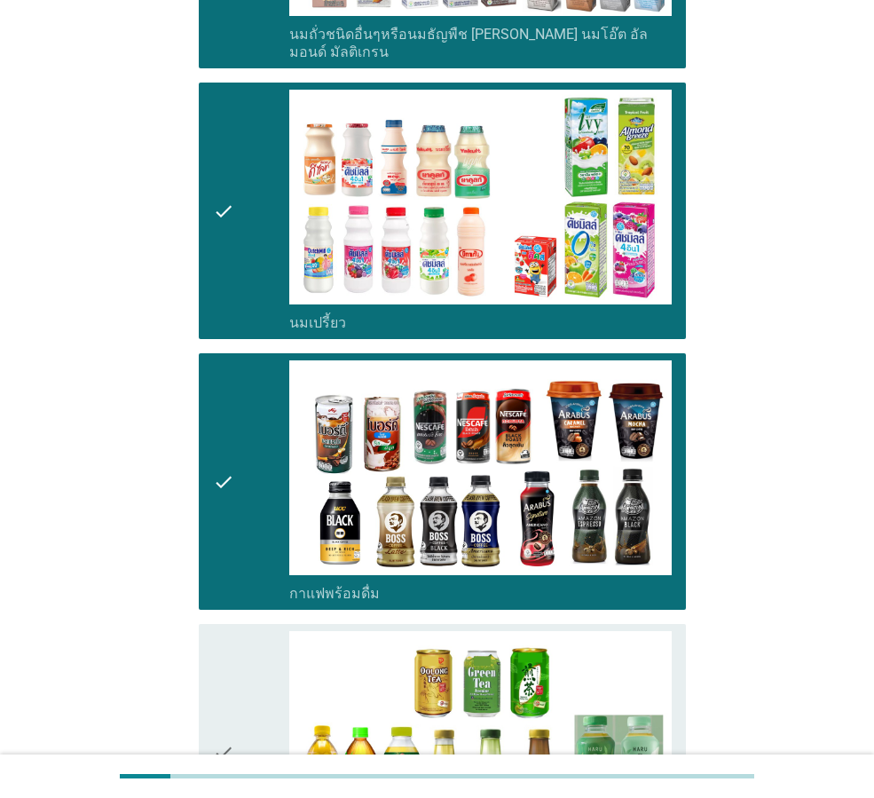
scroll to position [1065, 0]
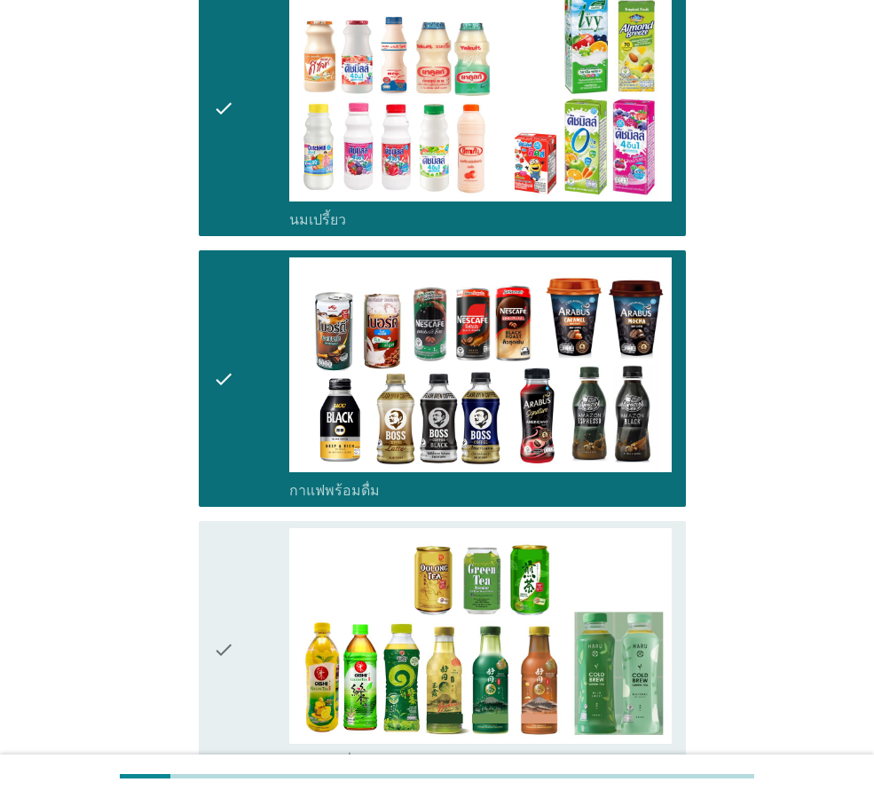
click at [254, 588] on div "check" at bounding box center [251, 649] width 76 height 242
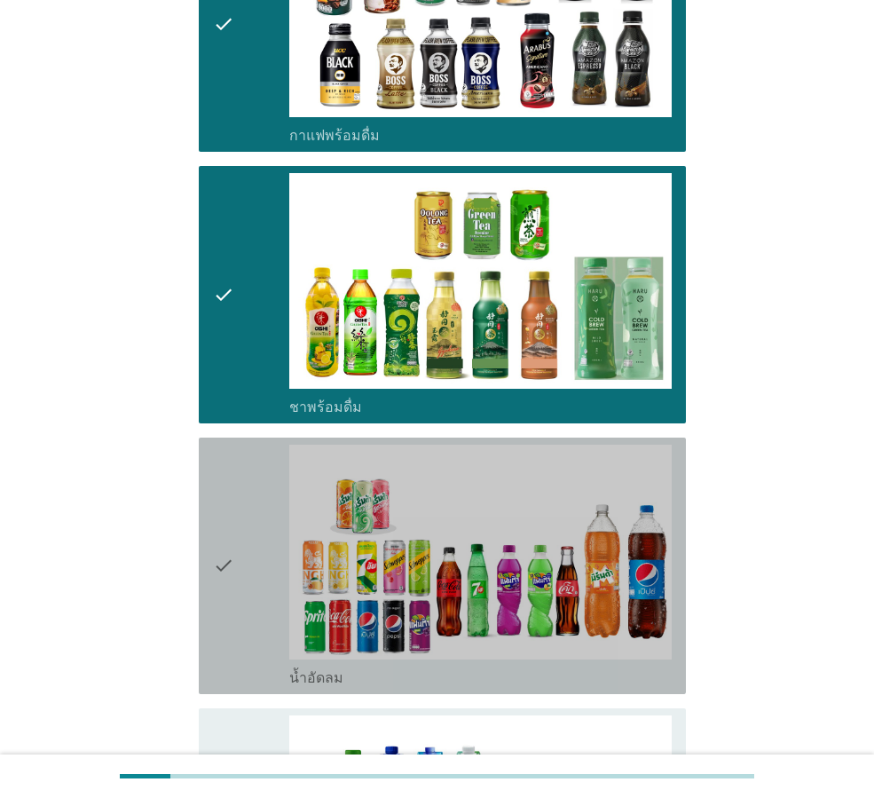
click at [216, 556] on icon "check" at bounding box center [223, 566] width 21 height 242
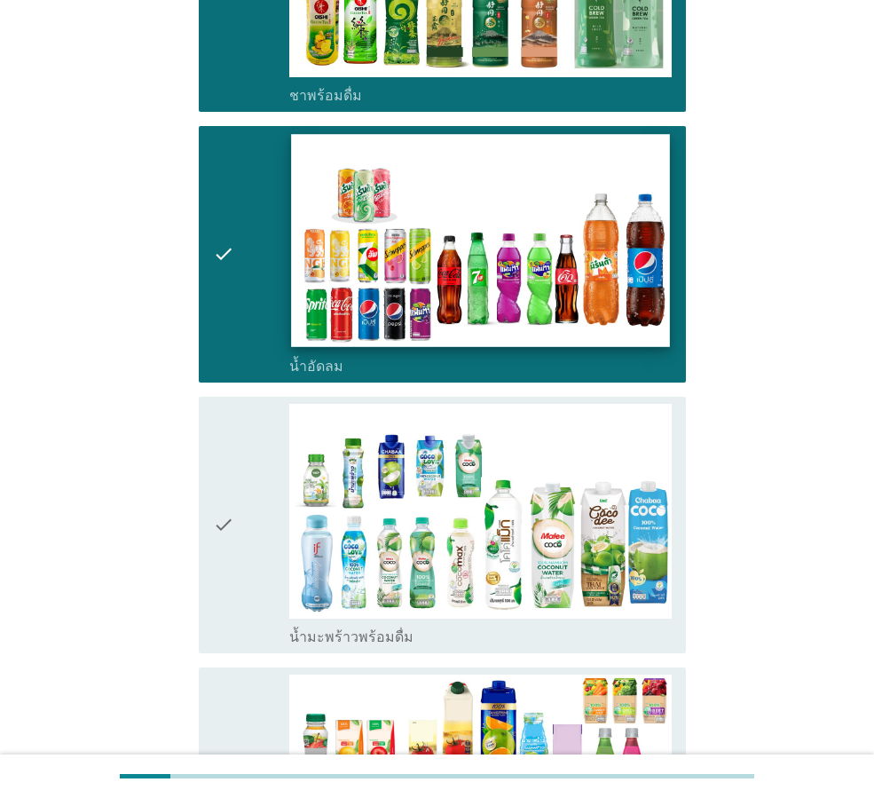
scroll to position [1775, 0]
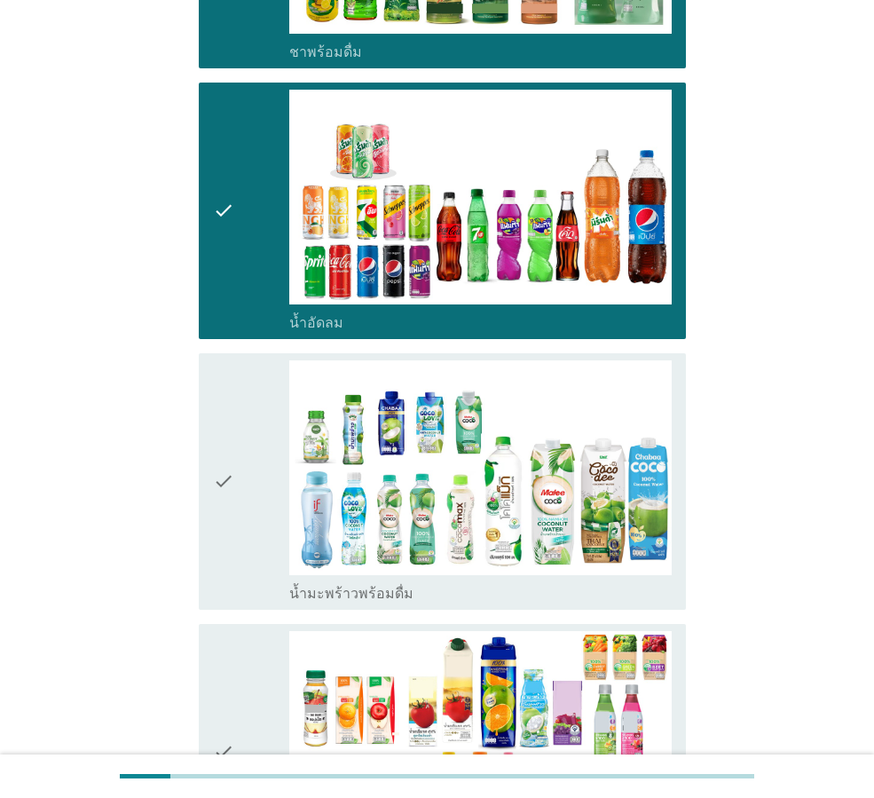
click at [241, 455] on div "check" at bounding box center [251, 481] width 76 height 242
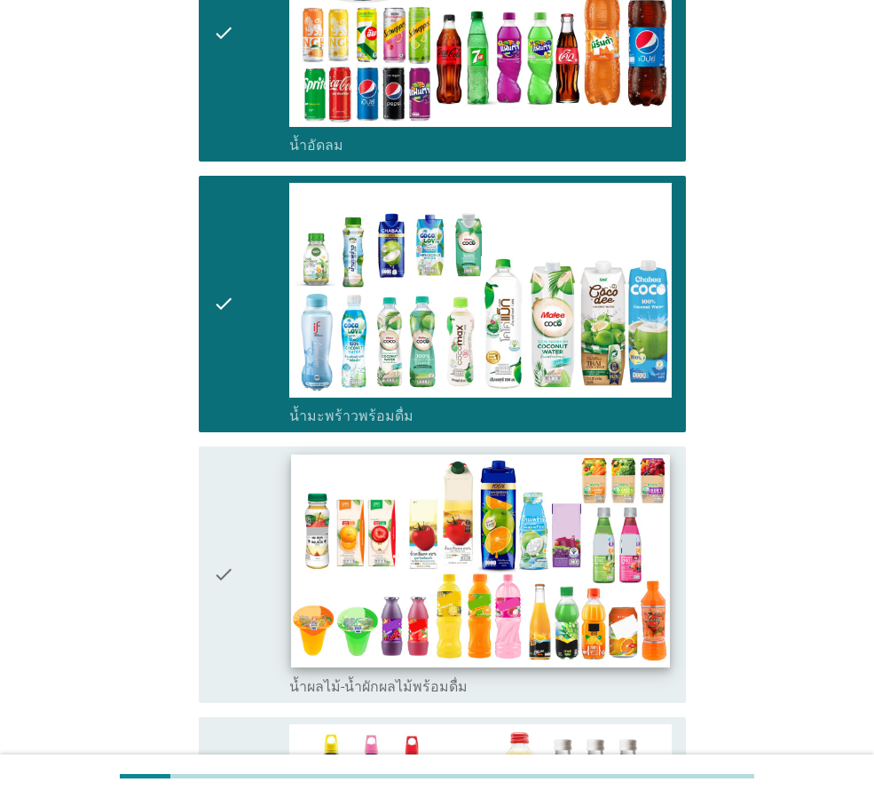
scroll to position [2041, 0]
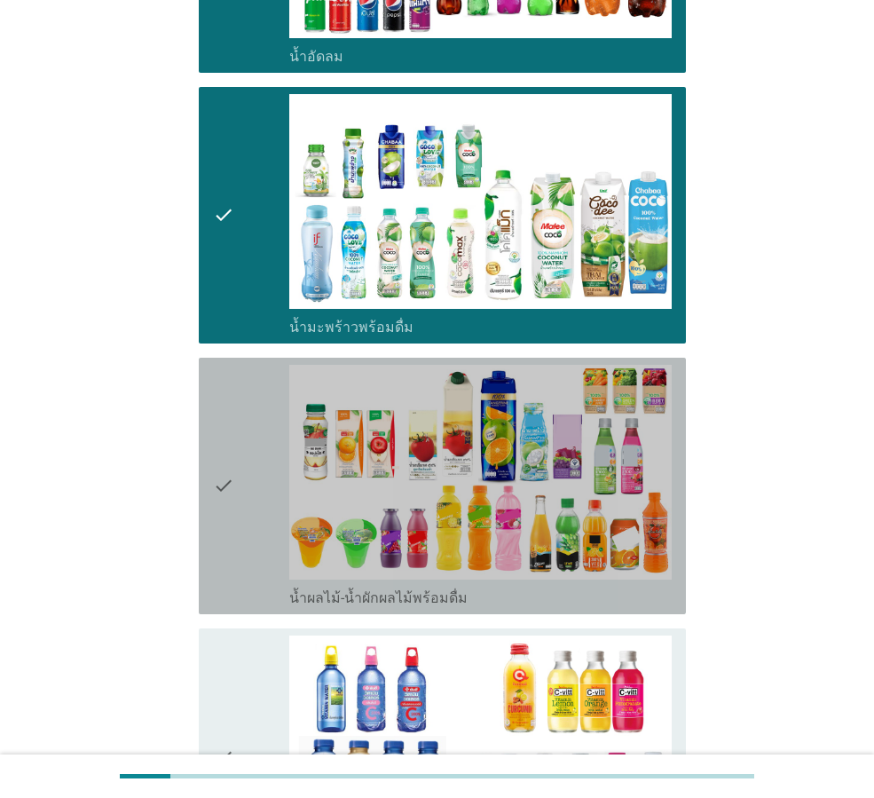
click at [242, 461] on div "check" at bounding box center [251, 486] width 76 height 242
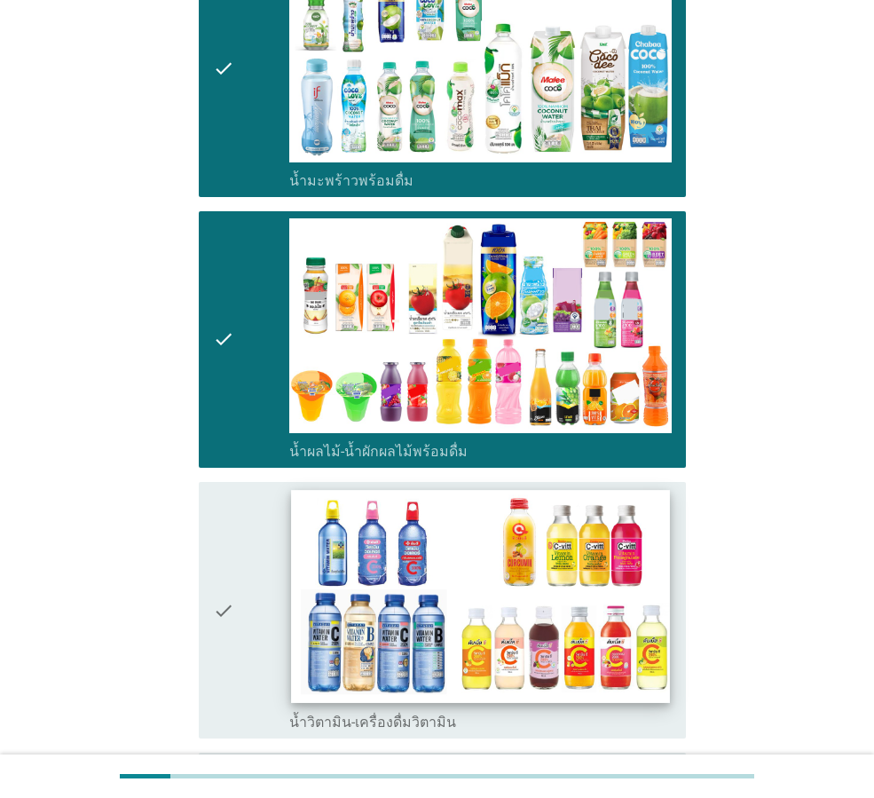
scroll to position [2218, 0]
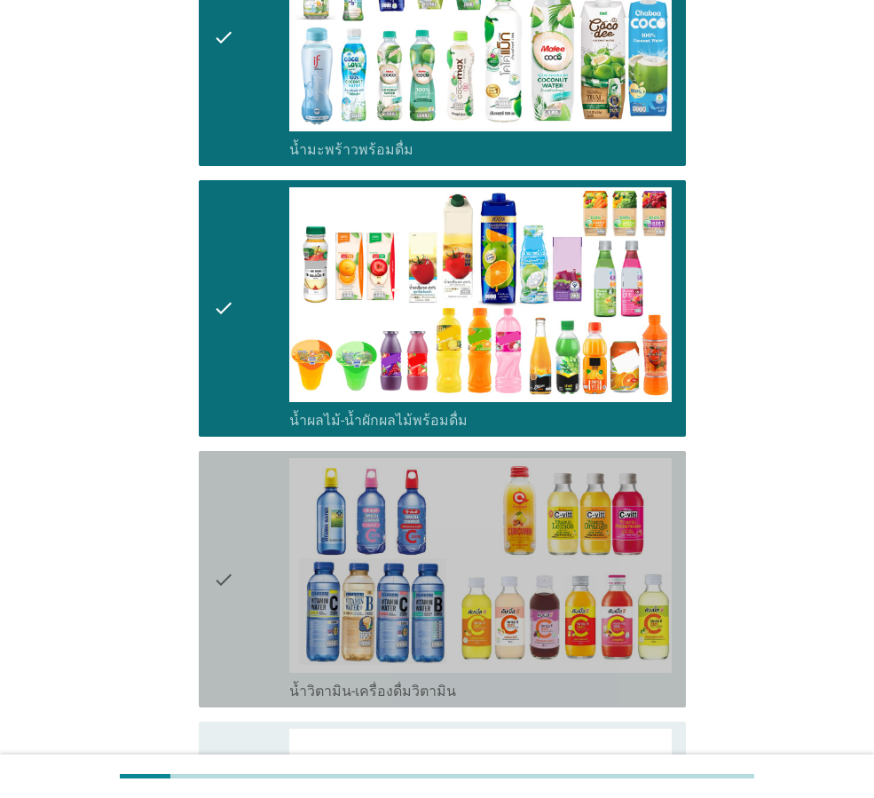
click at [256, 554] on div "check" at bounding box center [251, 579] width 76 height 242
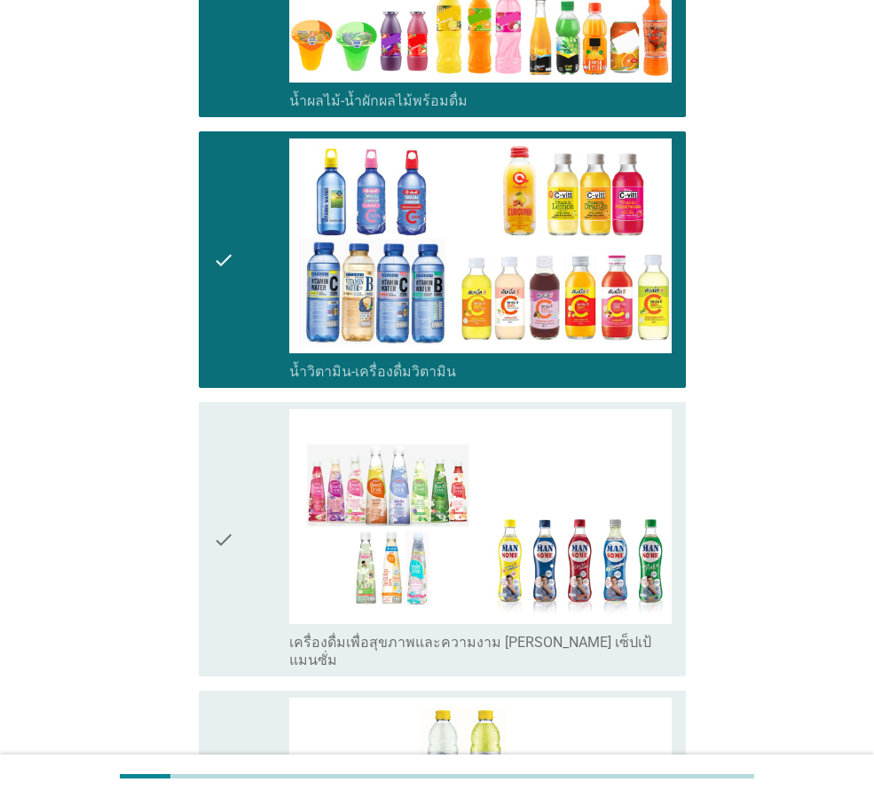
scroll to position [2573, 0]
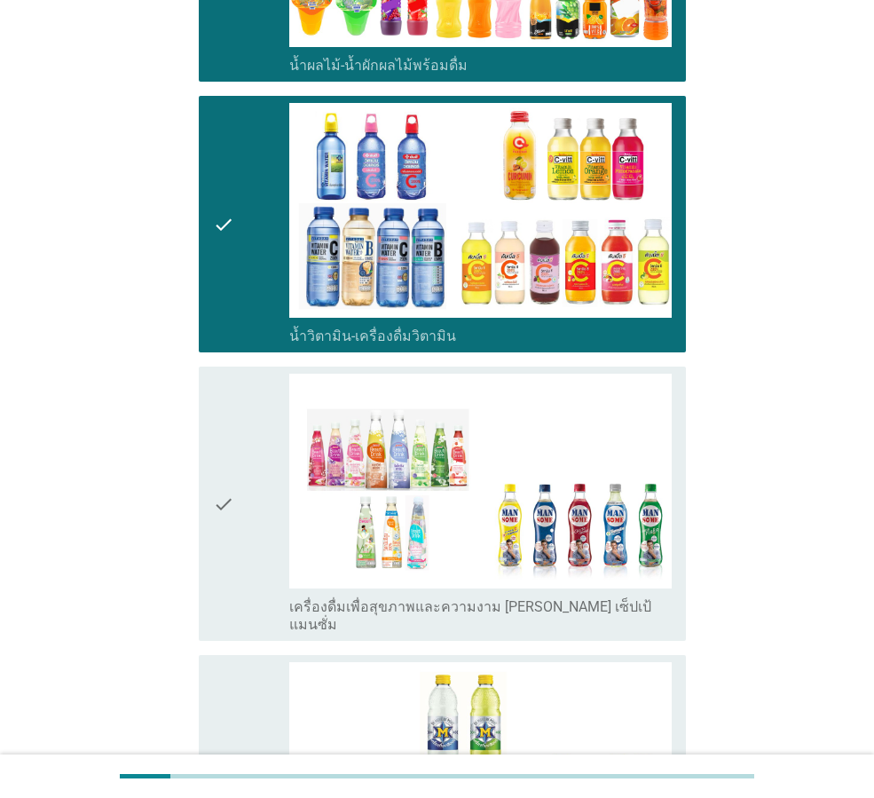
click at [265, 480] on div "check" at bounding box center [251, 504] width 76 height 260
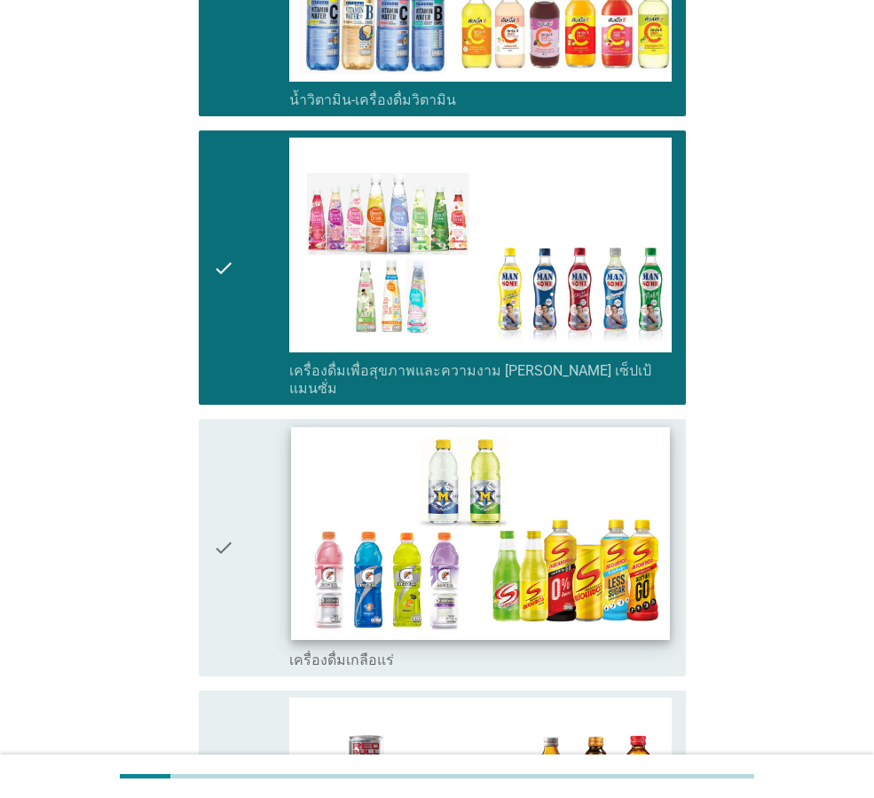
scroll to position [2840, 0]
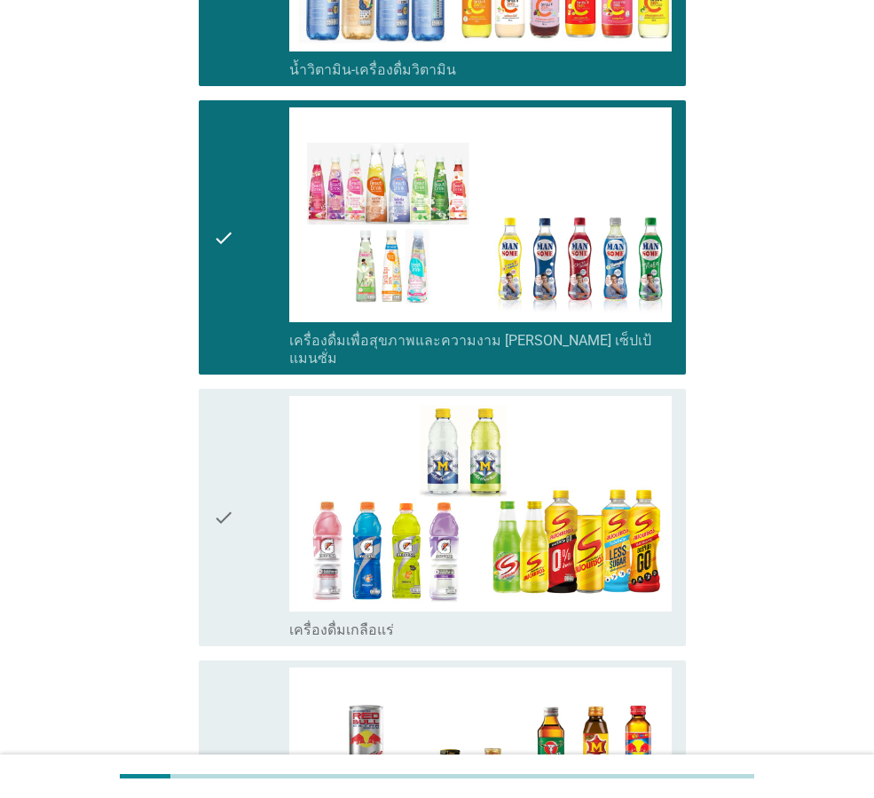
click at [263, 492] on div "check" at bounding box center [251, 517] width 76 height 242
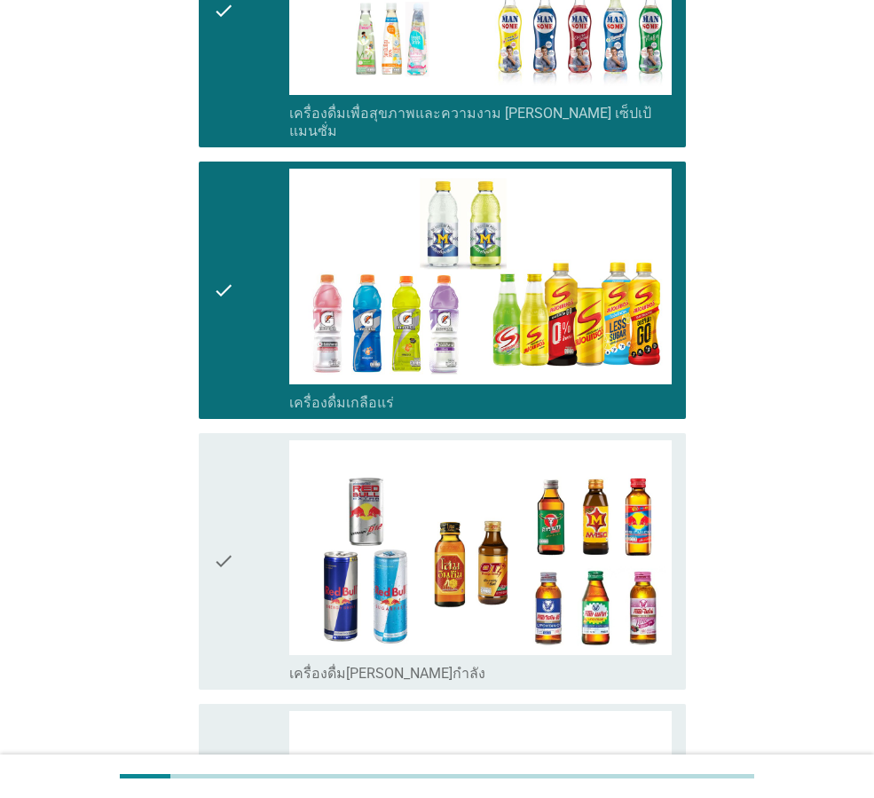
scroll to position [3106, 0]
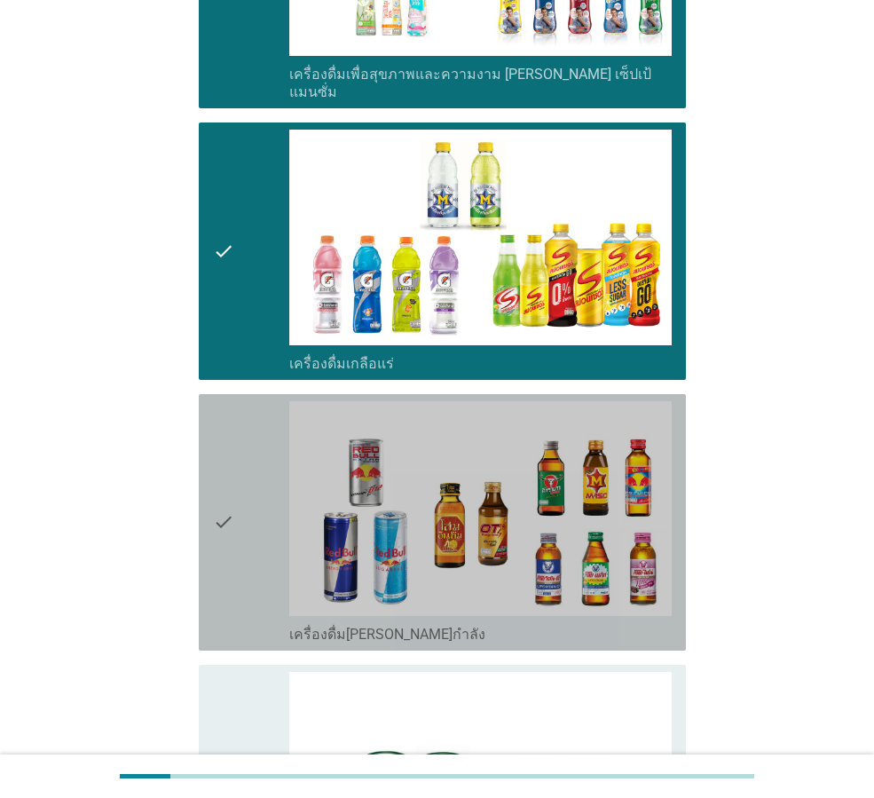
click at [234, 464] on icon "check" at bounding box center [223, 522] width 21 height 242
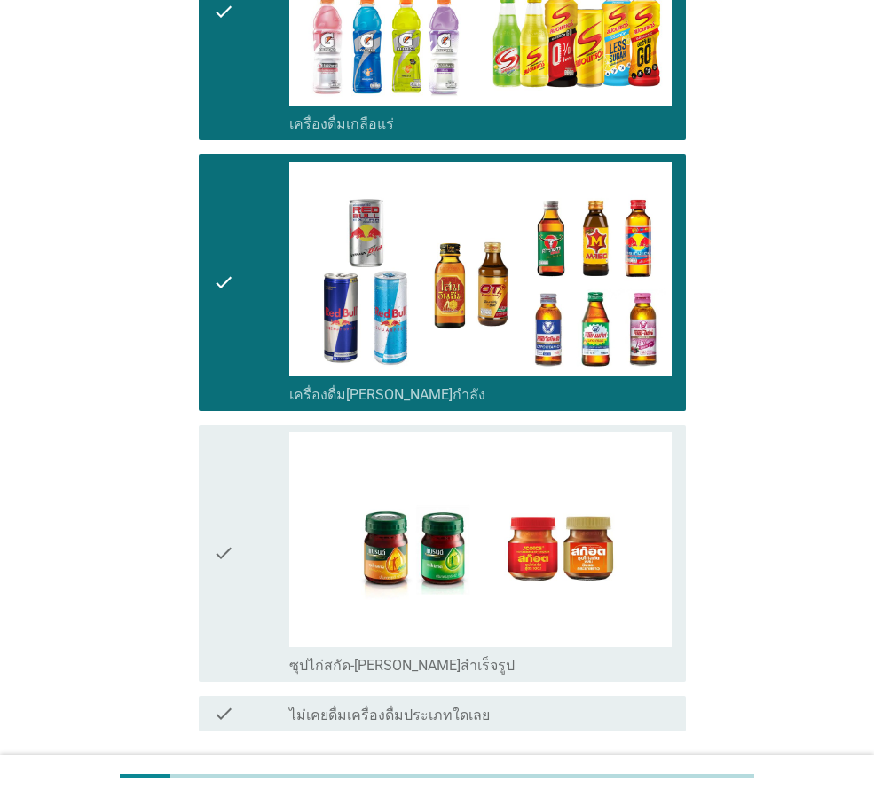
scroll to position [3418, 0]
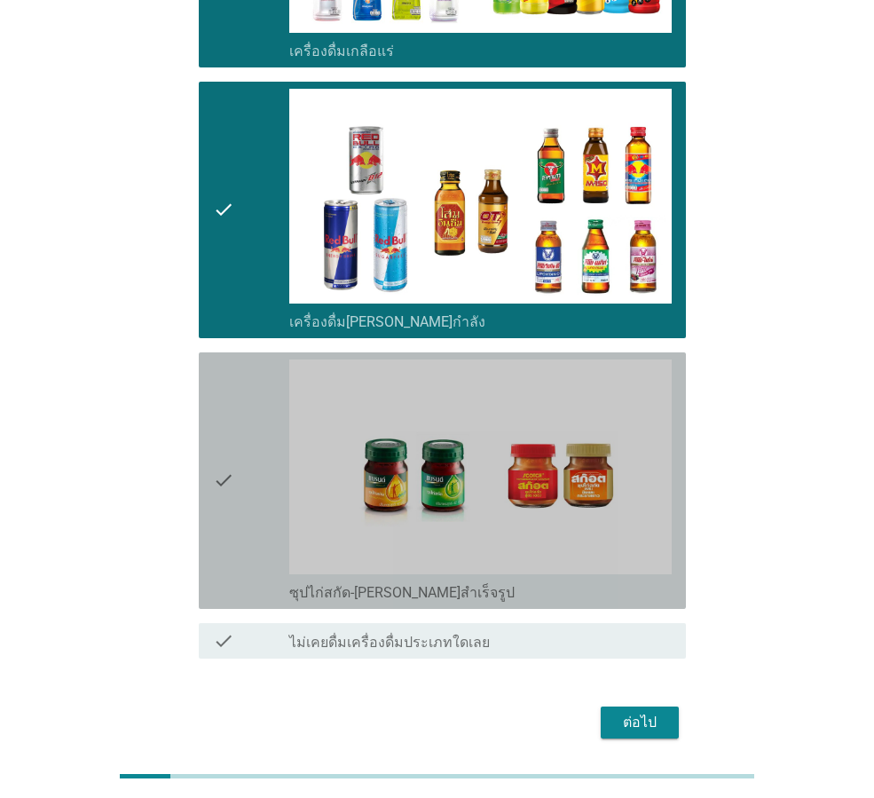
click at [256, 416] on div "check" at bounding box center [251, 480] width 76 height 242
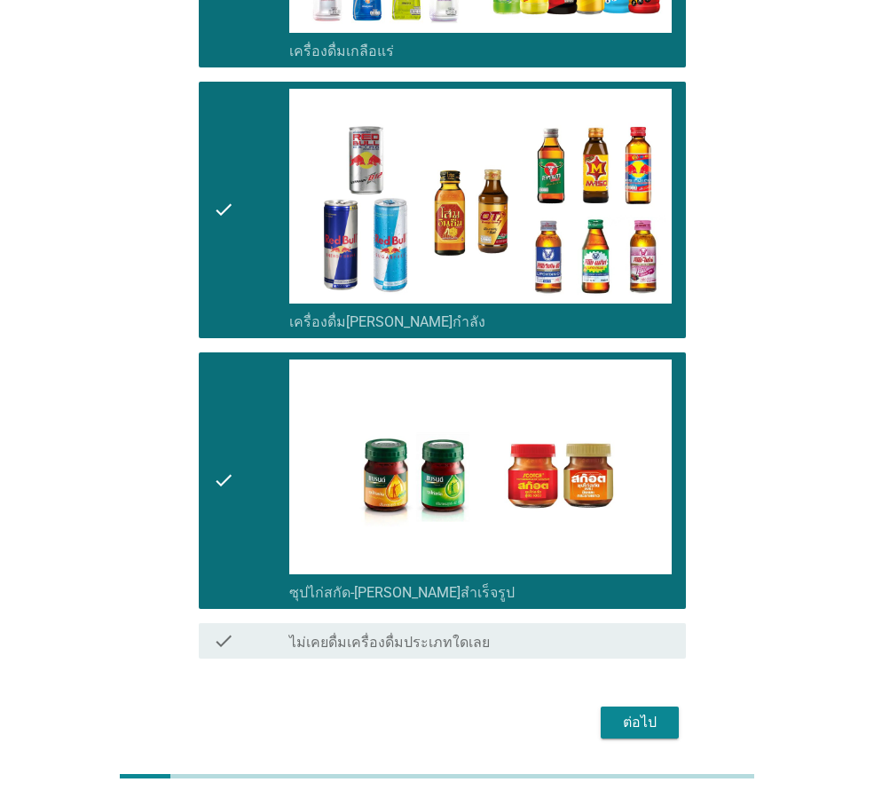
click at [652, 712] on div "ต่อไป" at bounding box center [640, 722] width 50 height 21
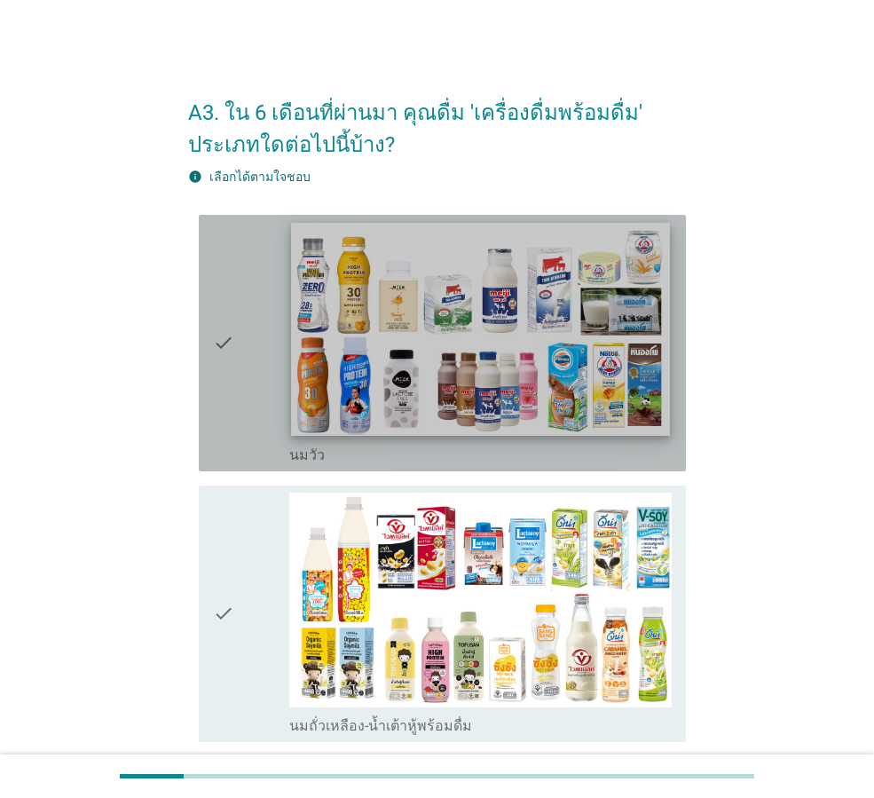
click at [453, 344] on img at bounding box center [480, 329] width 378 height 213
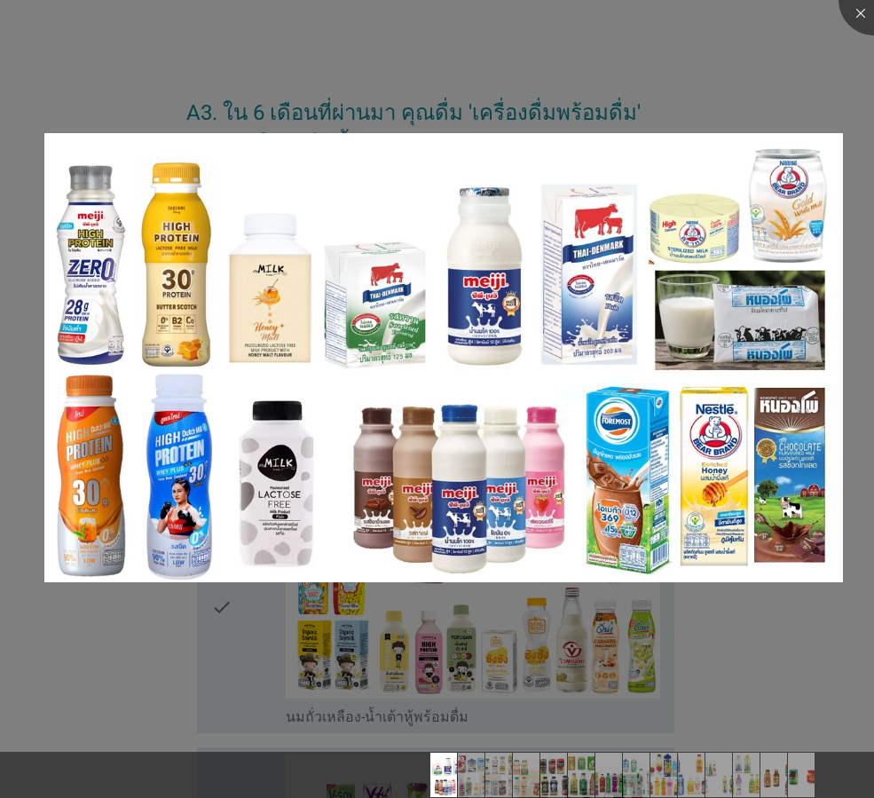
click at [841, 130] on div at bounding box center [437, 399] width 874 height 798
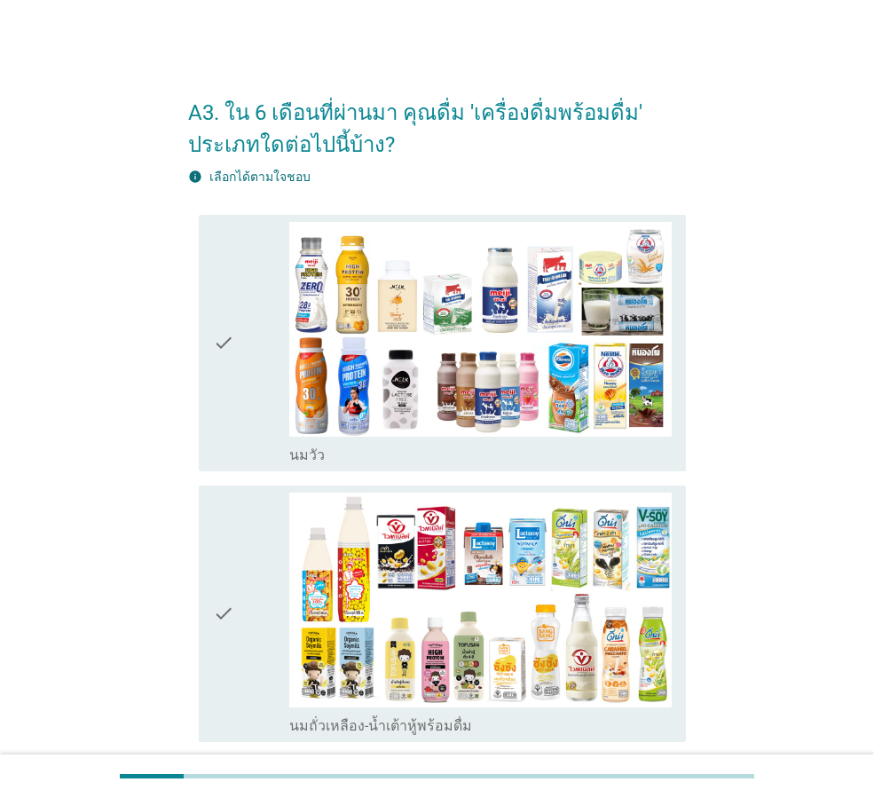
click at [223, 355] on icon "check" at bounding box center [223, 343] width 21 height 242
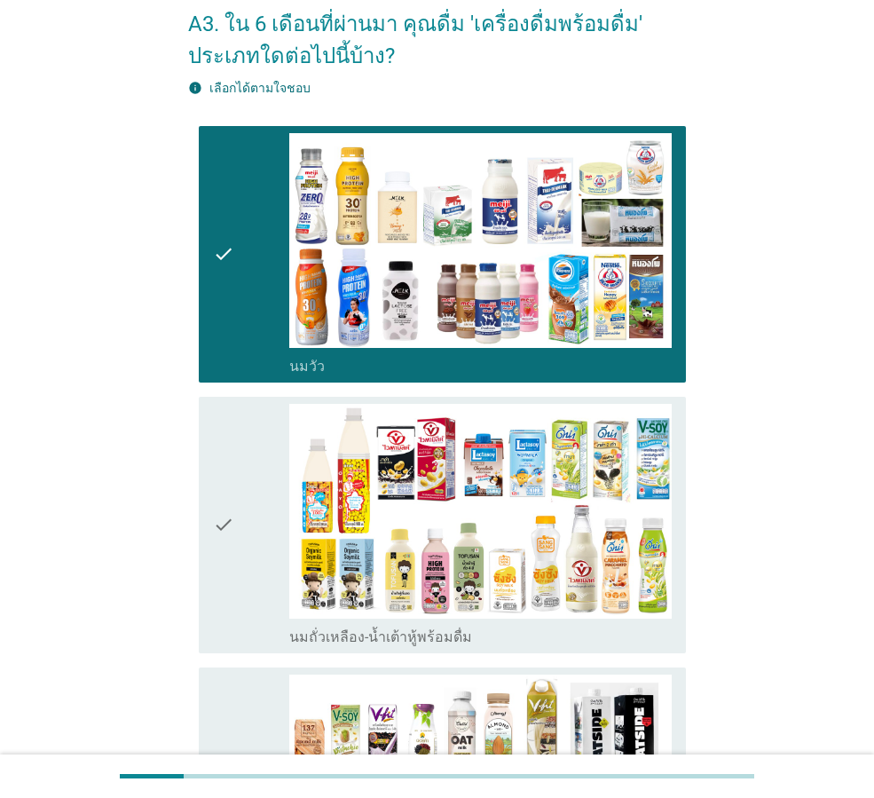
click at [206, 521] on div "check check_box_outline_blank นมถั่วเหลือง-น้ำเต้าหู้พร้อมดื่ม" at bounding box center [442, 525] width 487 height 256
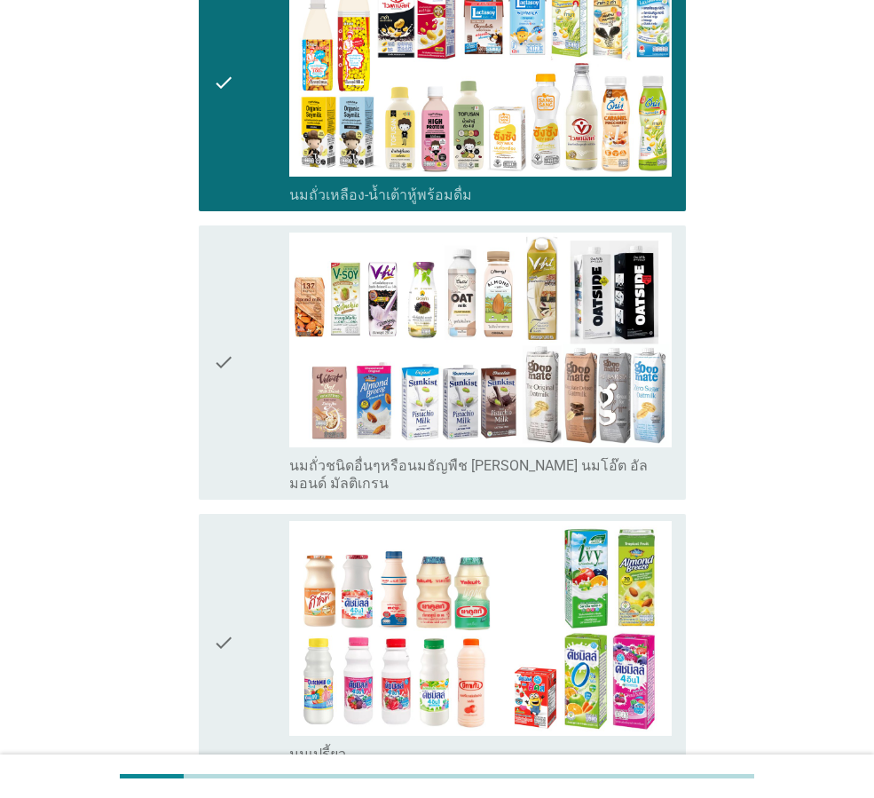
scroll to position [532, 0]
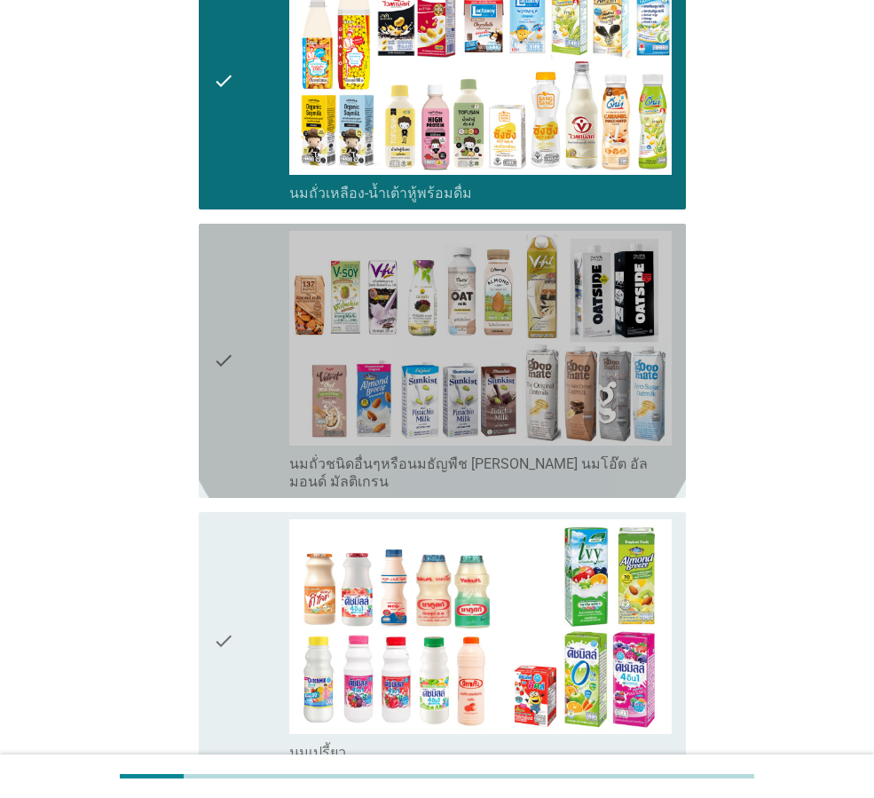
click at [232, 362] on icon "check" at bounding box center [223, 361] width 21 height 260
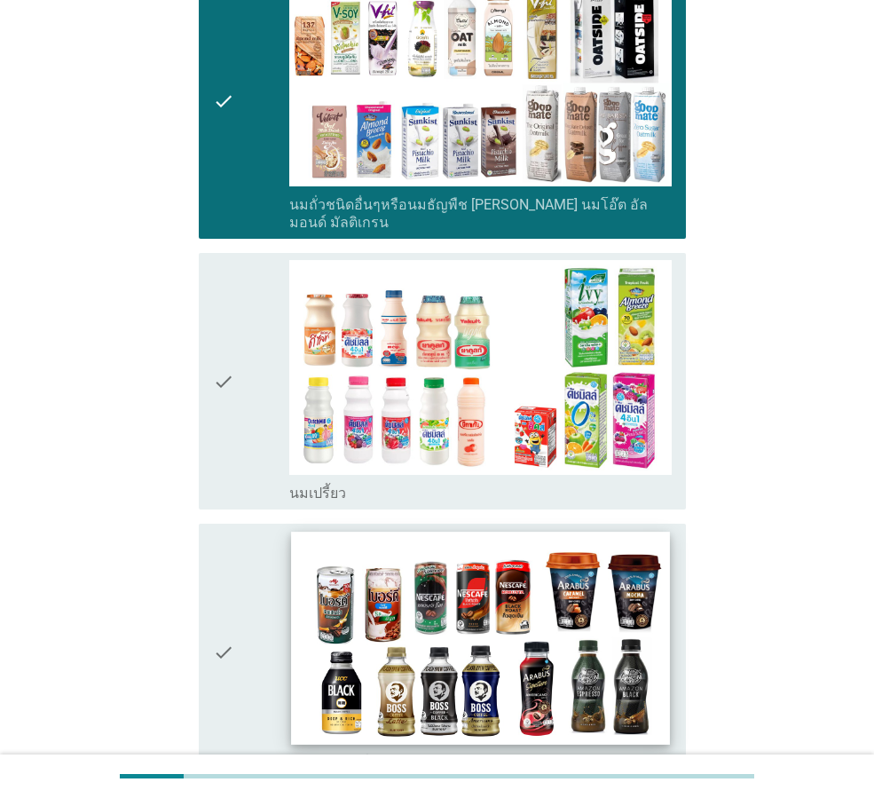
scroll to position [799, 0]
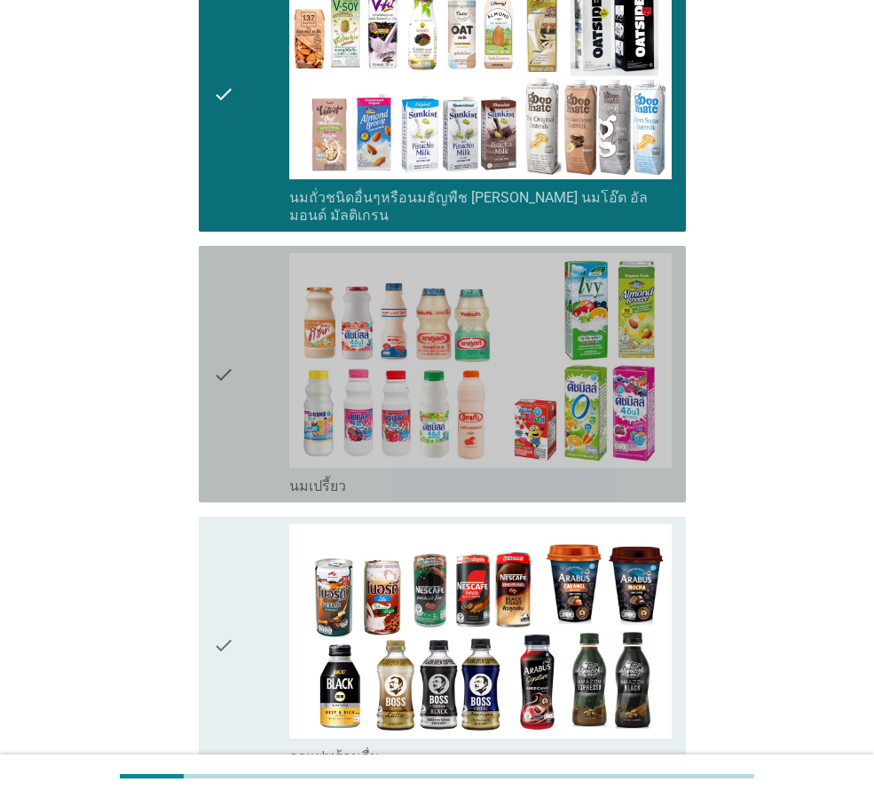
click at [222, 360] on icon "check" at bounding box center [223, 374] width 21 height 242
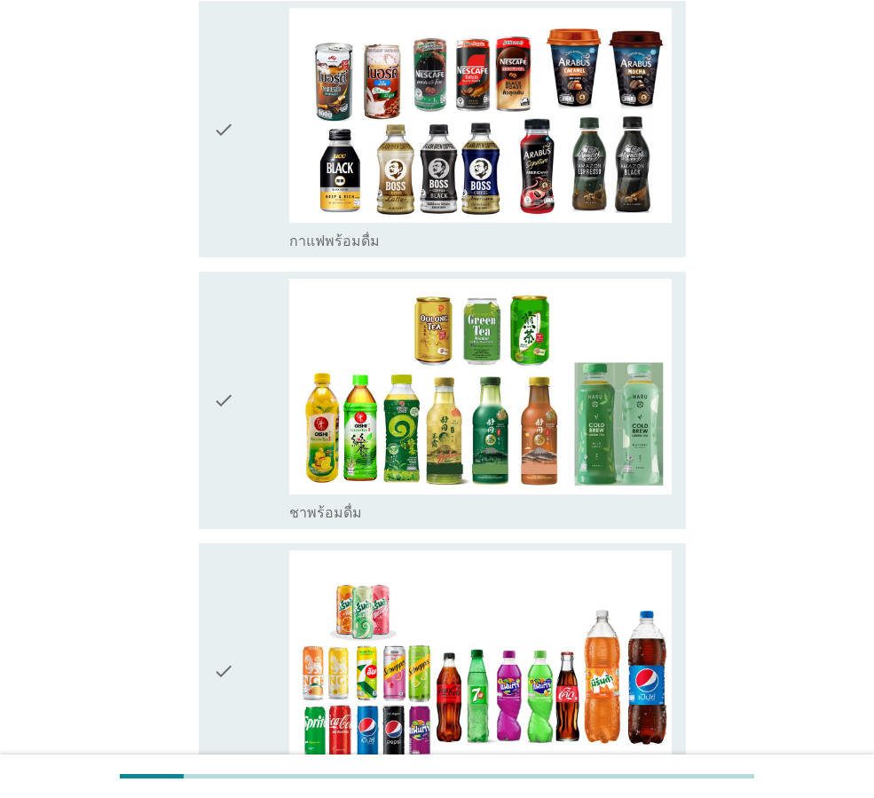
scroll to position [1420, 0]
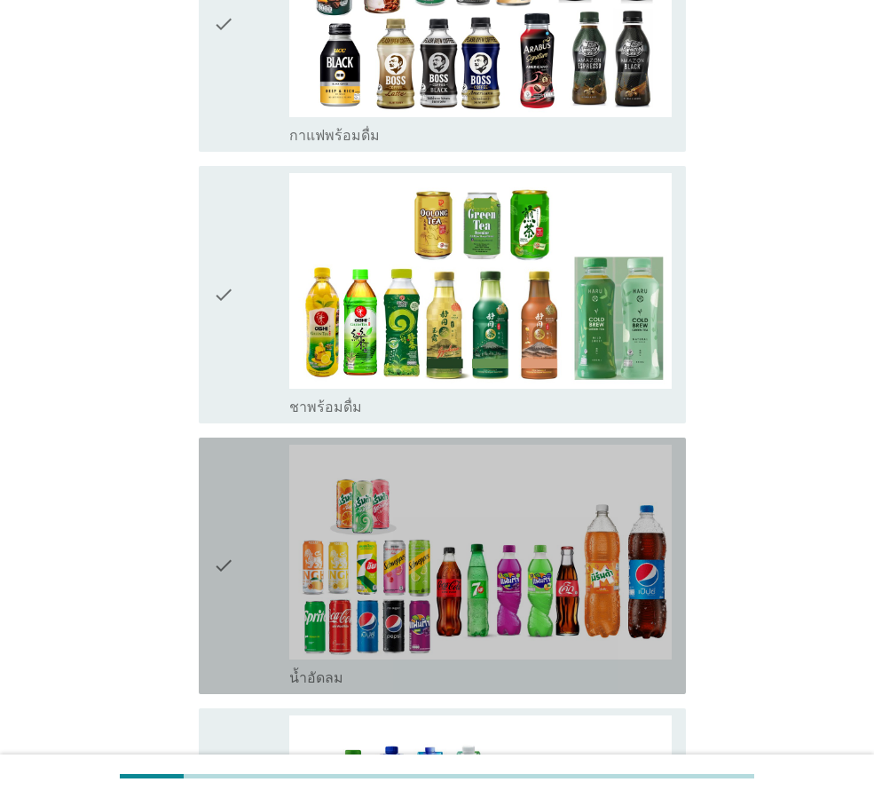
click at [230, 544] on icon "check" at bounding box center [223, 566] width 21 height 242
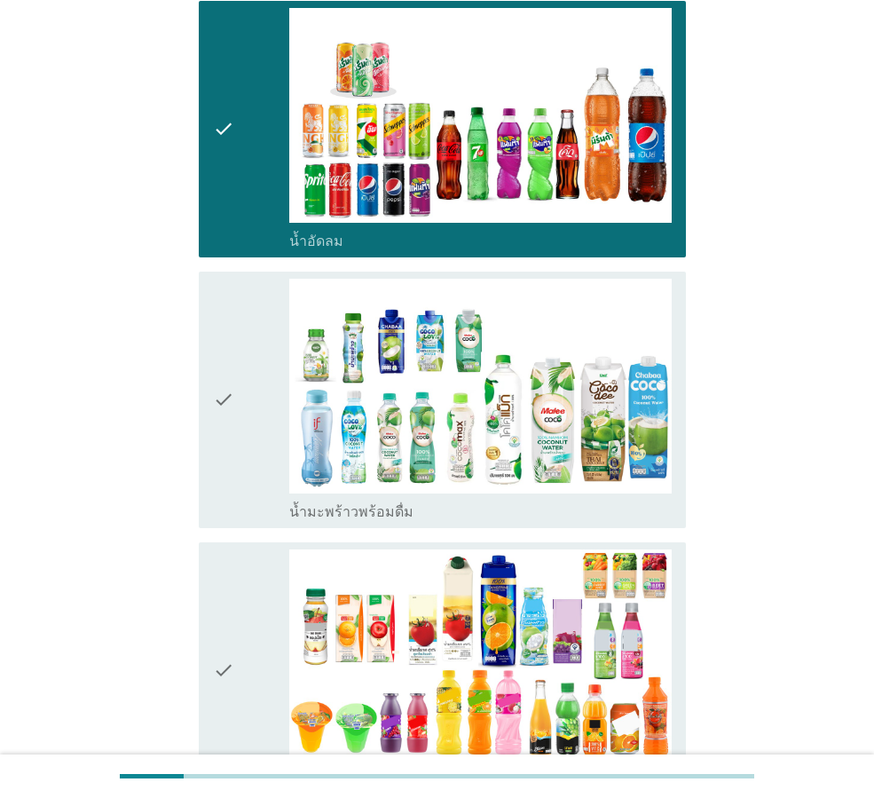
scroll to position [1863, 0]
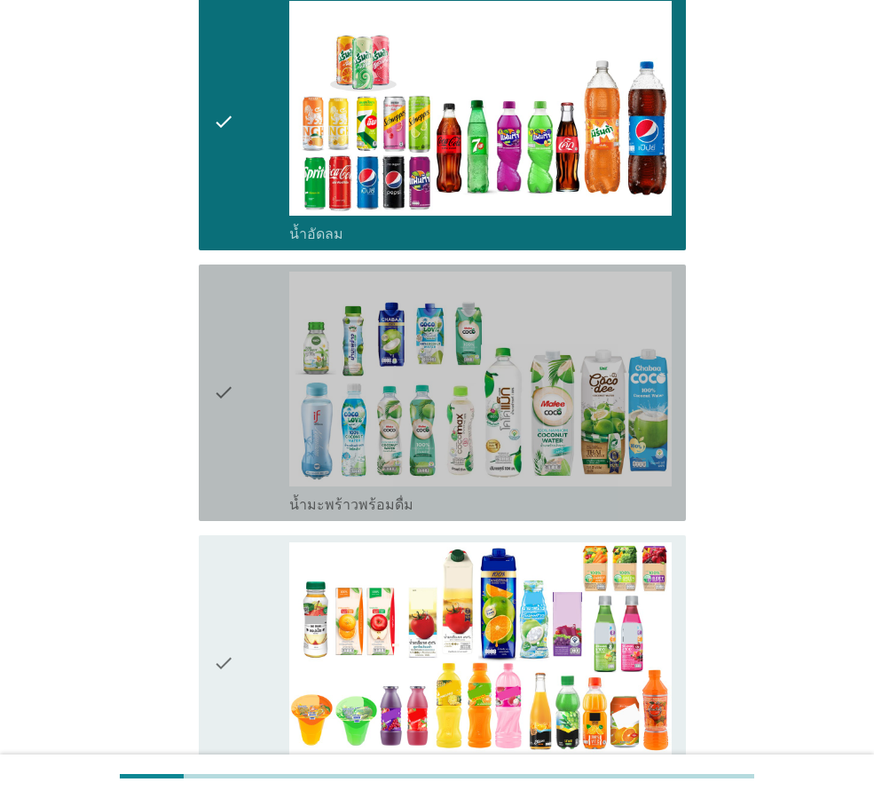
click at [230, 380] on icon "check" at bounding box center [223, 393] width 21 height 242
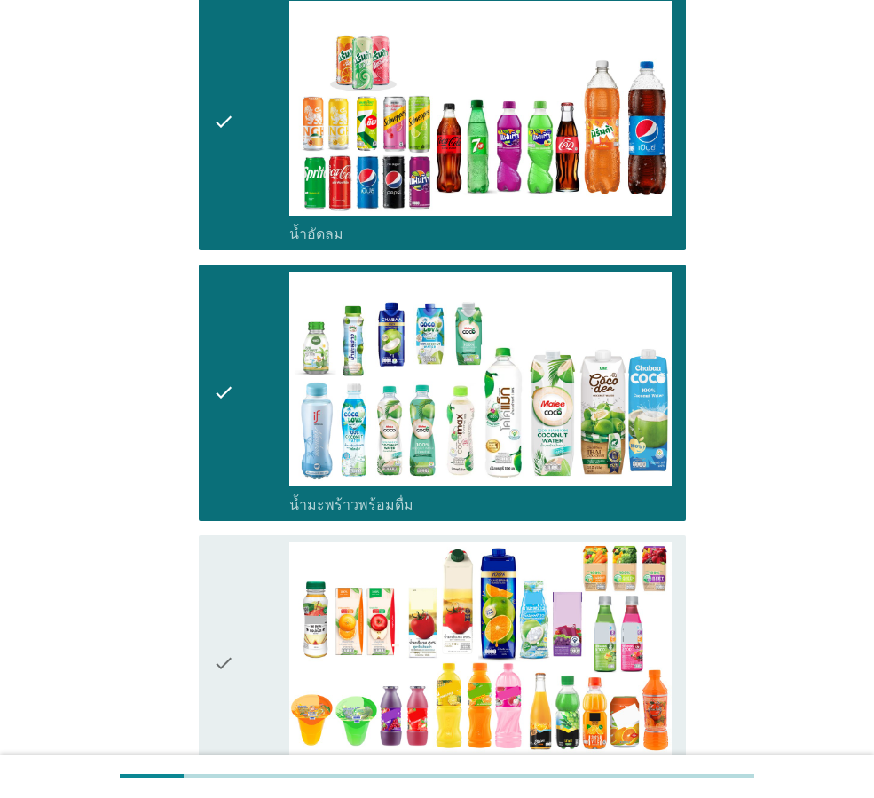
click at [256, 649] on div "check" at bounding box center [251, 663] width 76 height 242
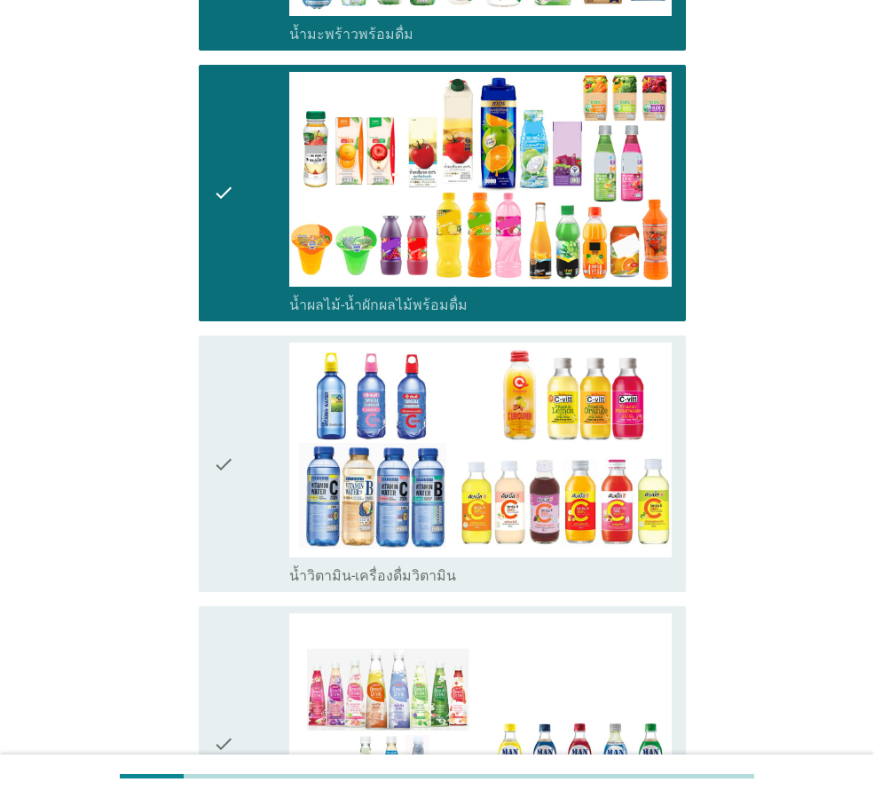
scroll to position [2396, 0]
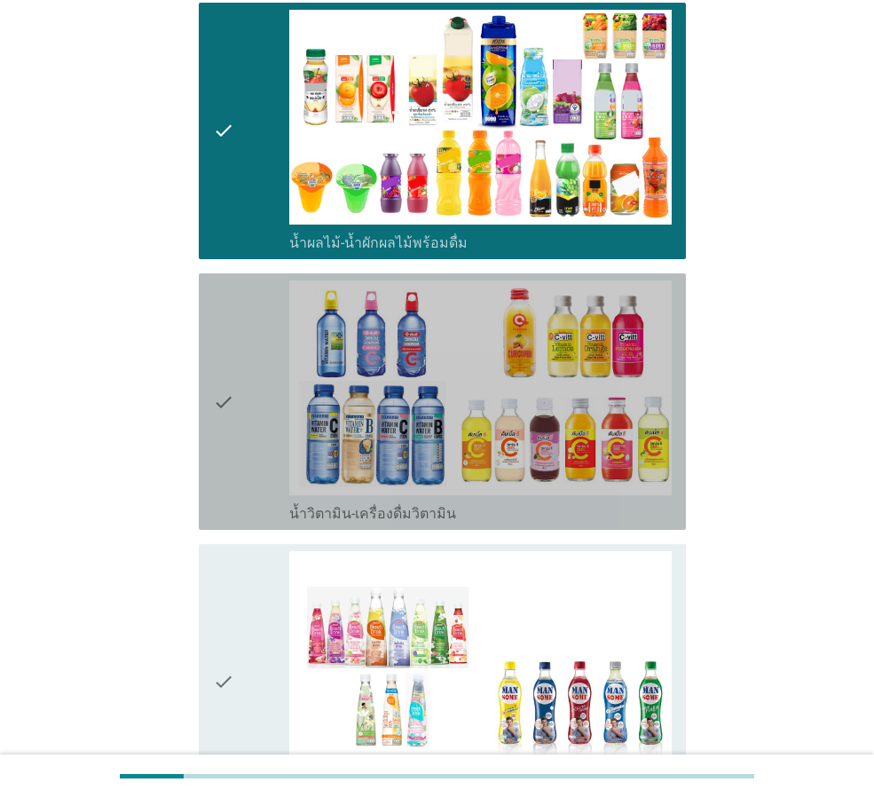
click at [242, 382] on div "check" at bounding box center [251, 401] width 76 height 242
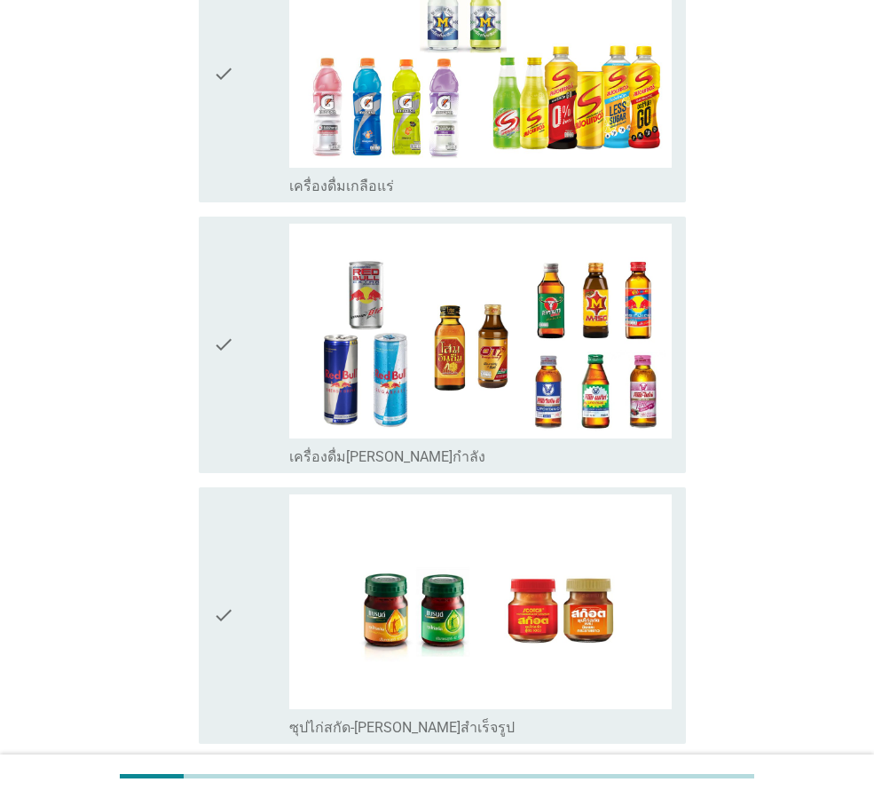
scroll to position [3450, 0]
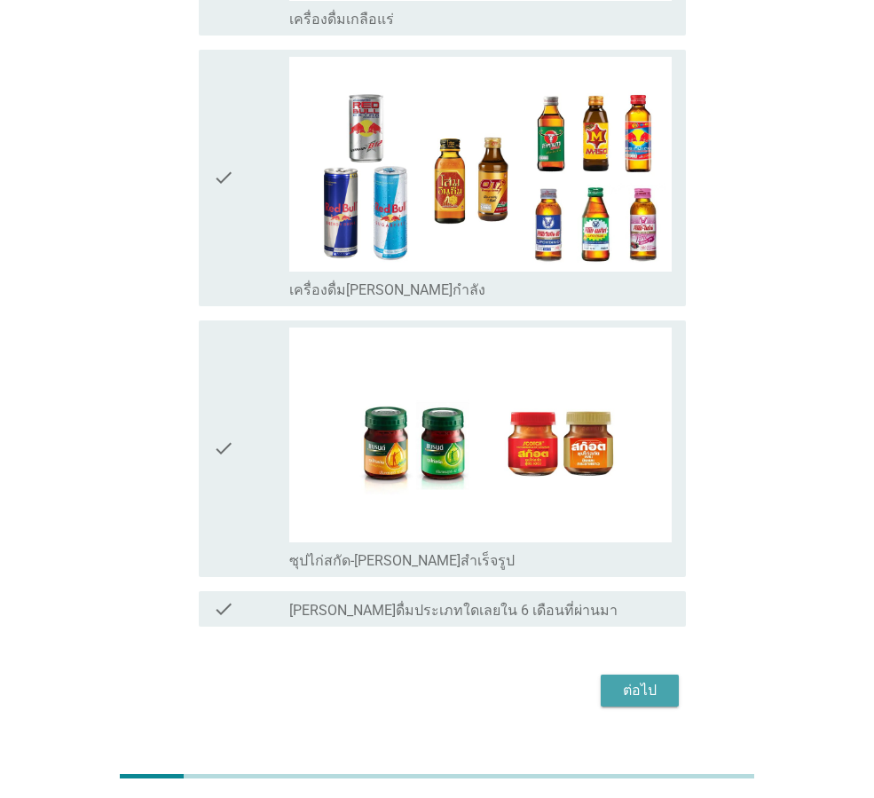
click at [639, 680] on div "ต่อไป" at bounding box center [640, 690] width 50 height 21
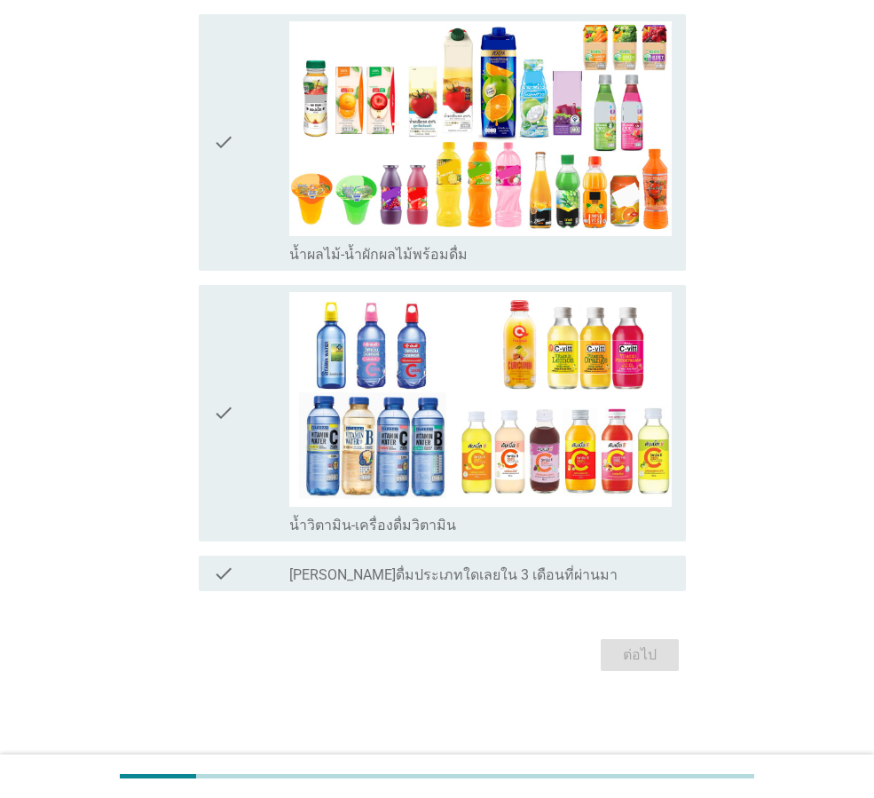
scroll to position [0, 0]
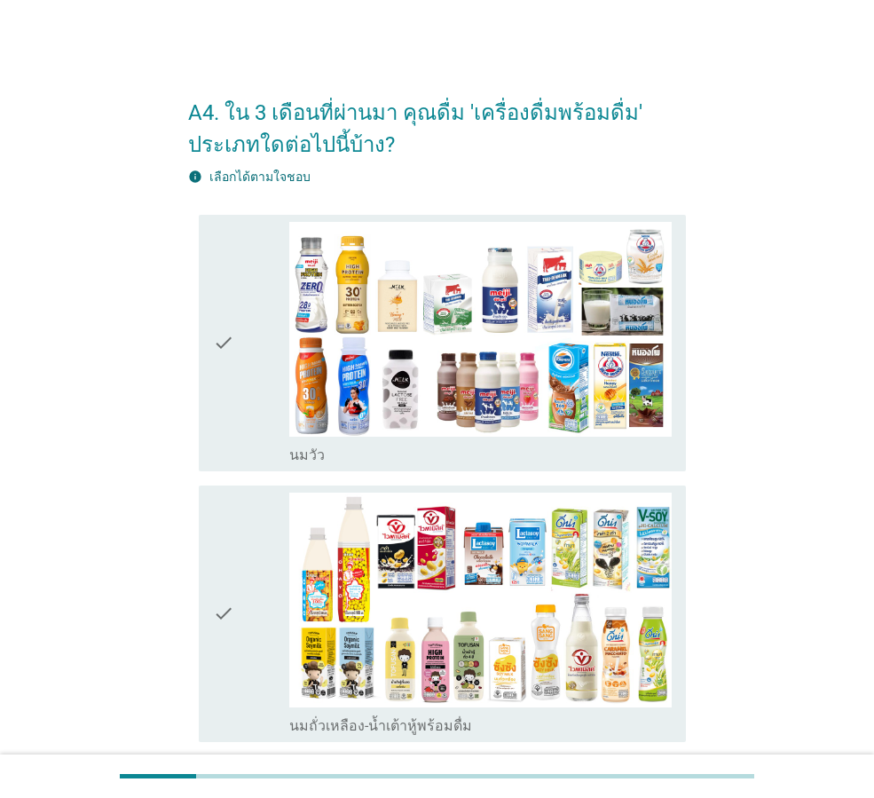
click at [223, 343] on icon "check" at bounding box center [223, 343] width 21 height 242
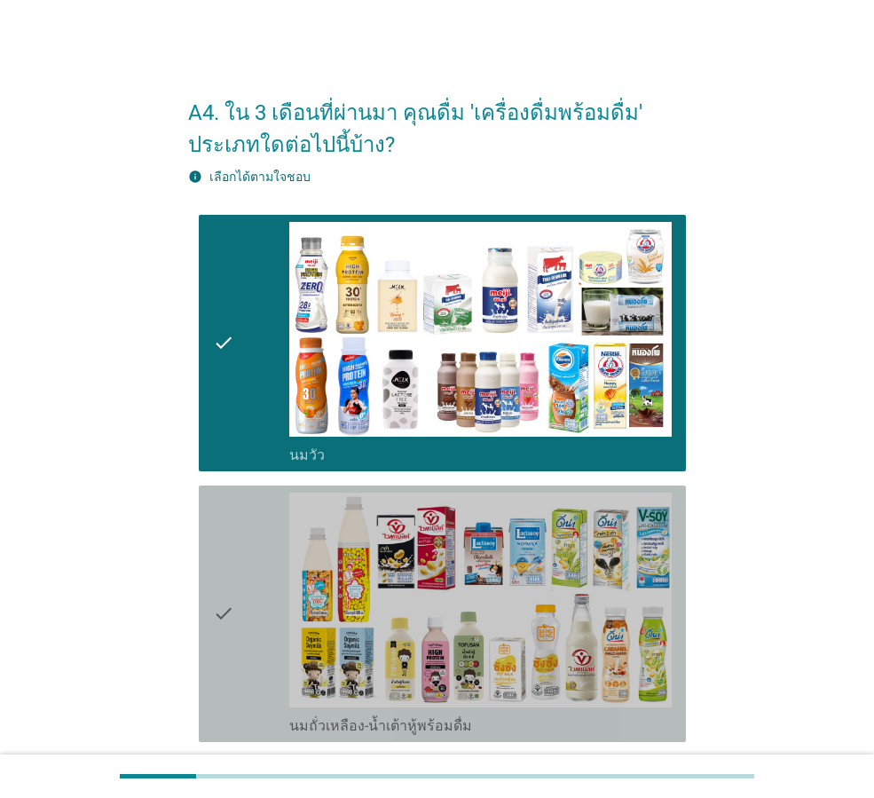
click at [209, 599] on div "check check_box_outline_blank นมถั่วเหลือง-น้ำเต้าหู้พร้อมดื่ม" at bounding box center [442, 613] width 487 height 256
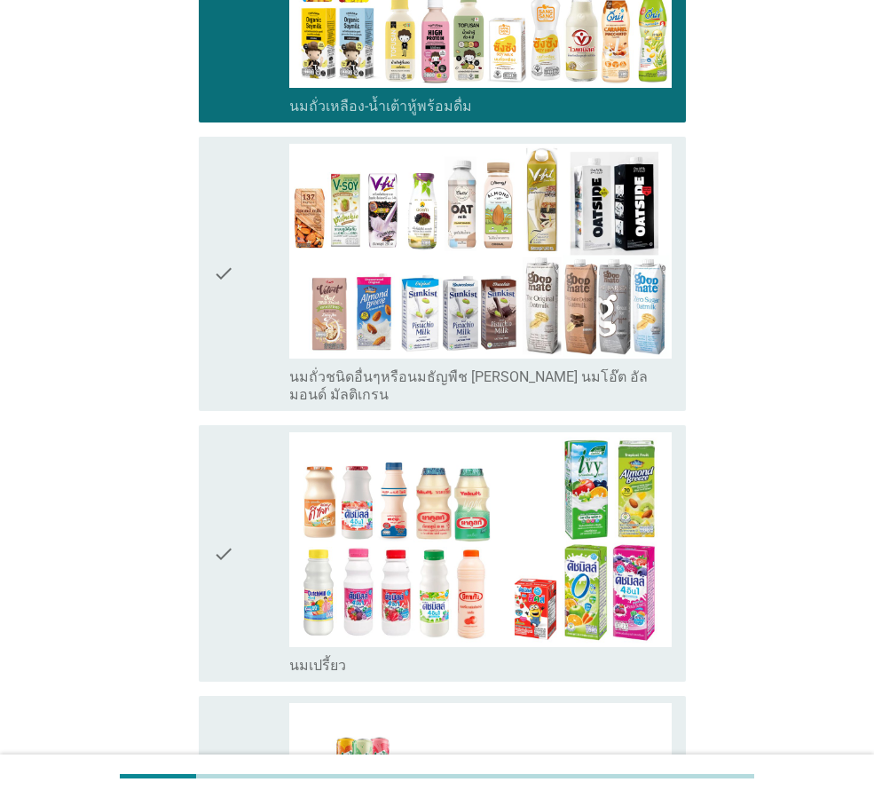
scroll to position [621, 0]
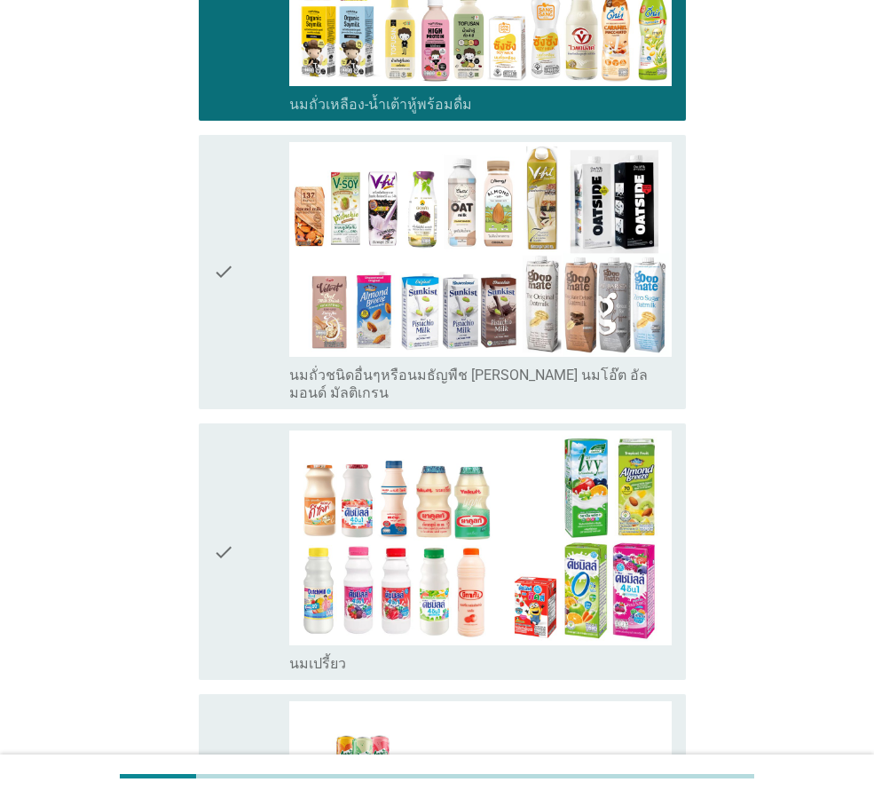
click at [227, 530] on icon "check" at bounding box center [223, 551] width 21 height 242
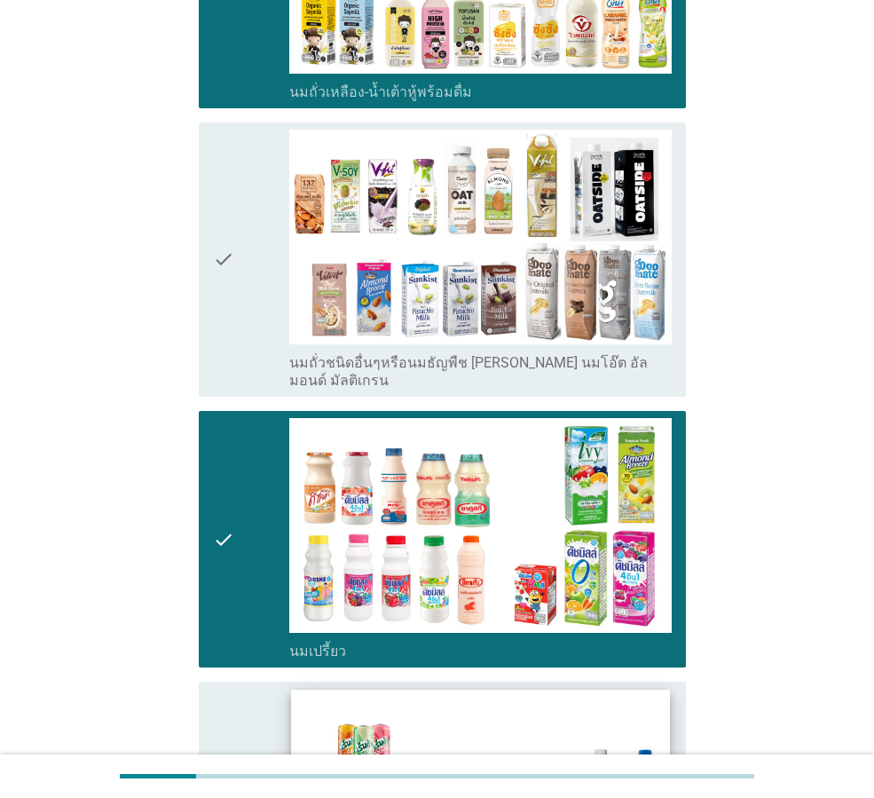
scroll to position [887, 0]
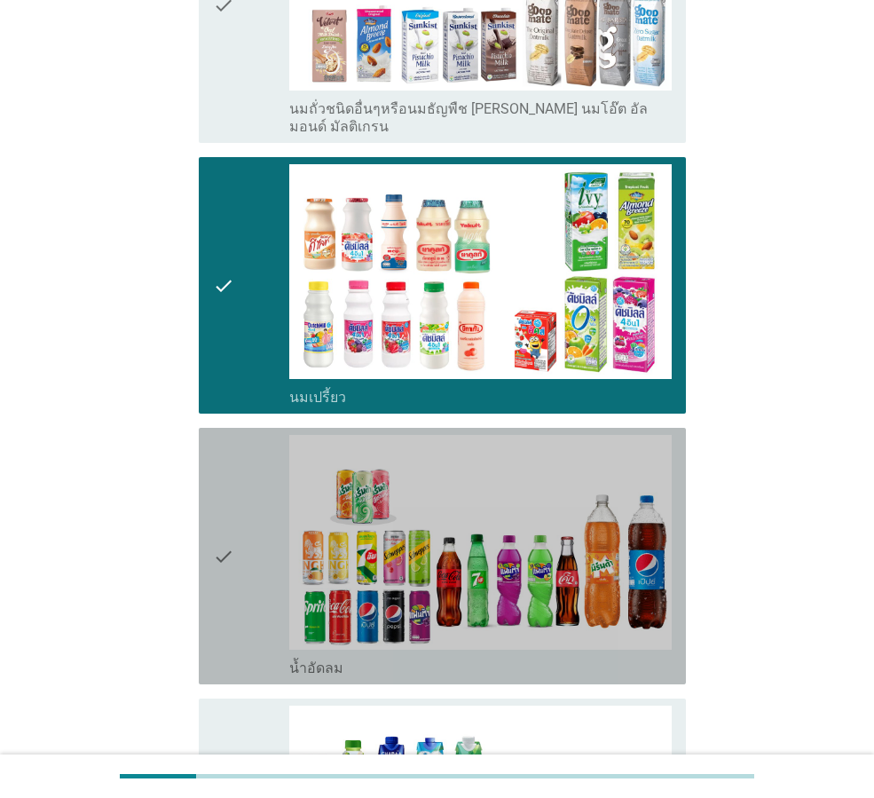
click at [232, 539] on icon "check" at bounding box center [223, 556] width 21 height 242
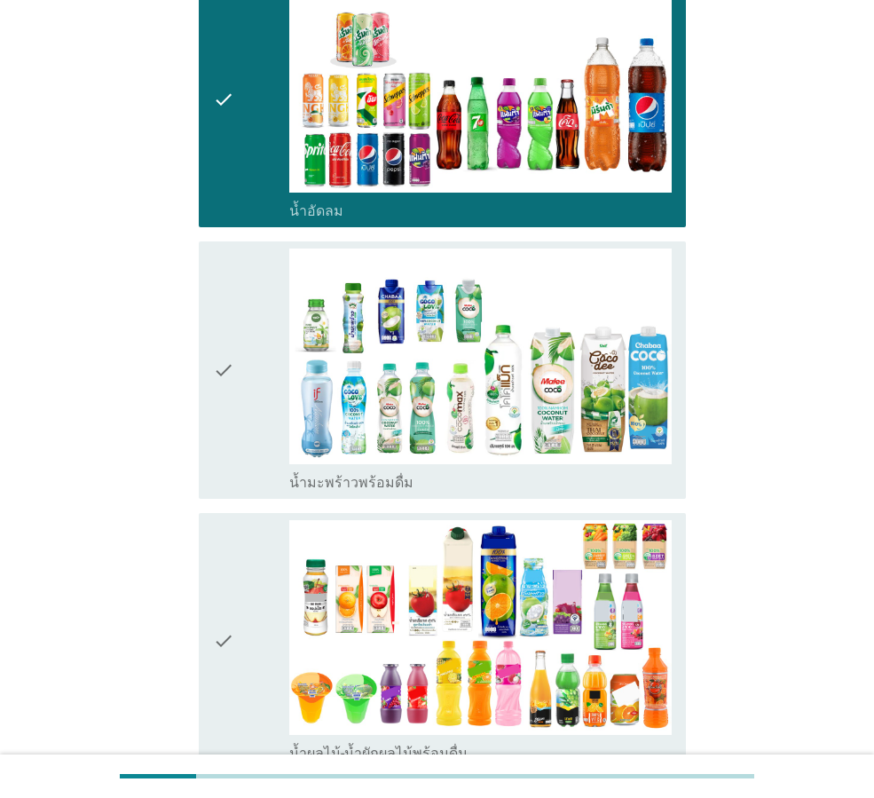
scroll to position [1509, 0]
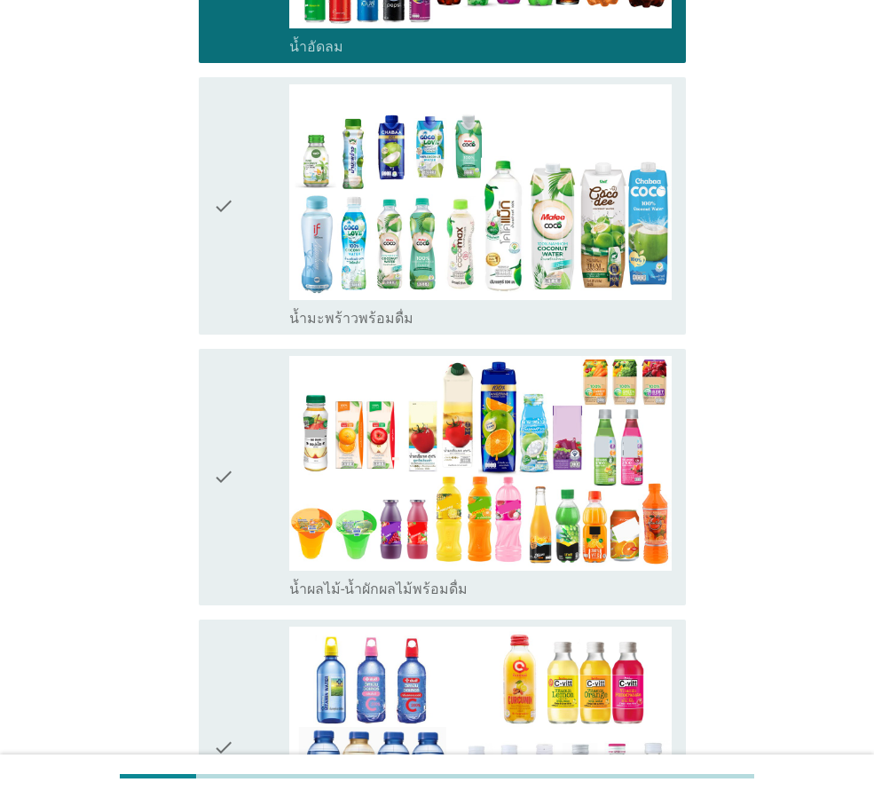
click at [221, 451] on icon "check" at bounding box center [223, 477] width 21 height 242
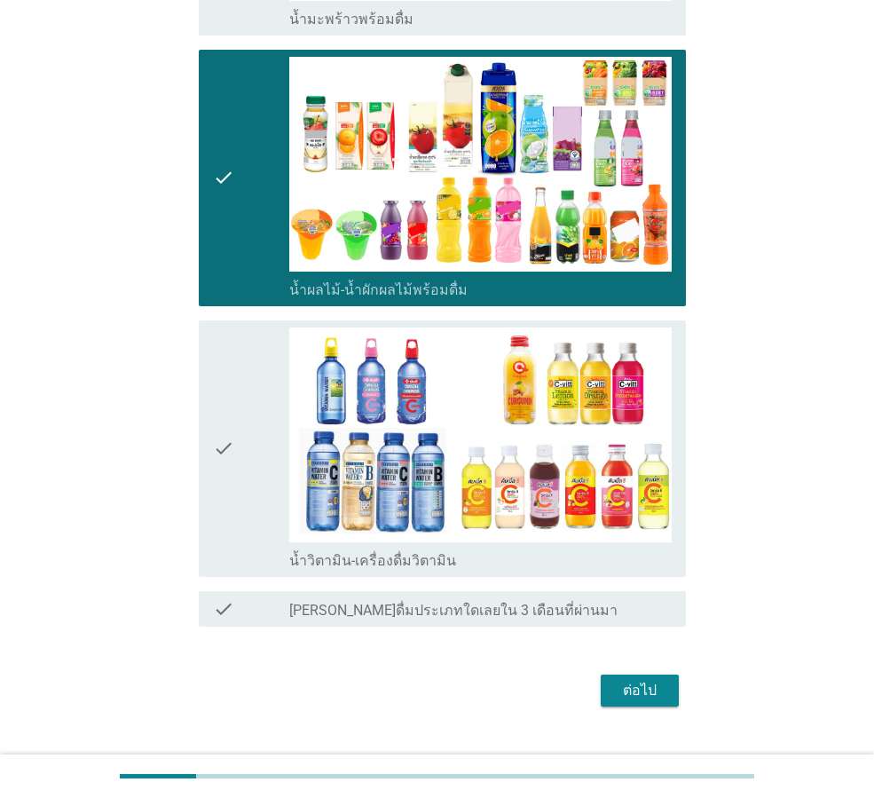
scroll to position [1825, 0]
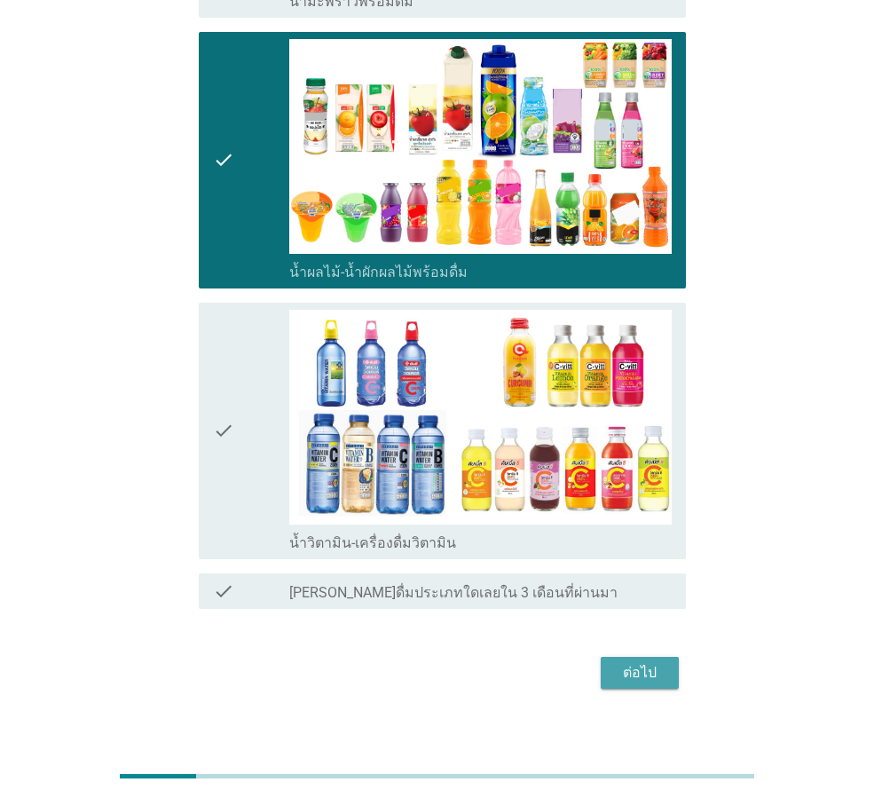
click at [639, 662] on div "ต่อไป" at bounding box center [640, 672] width 50 height 21
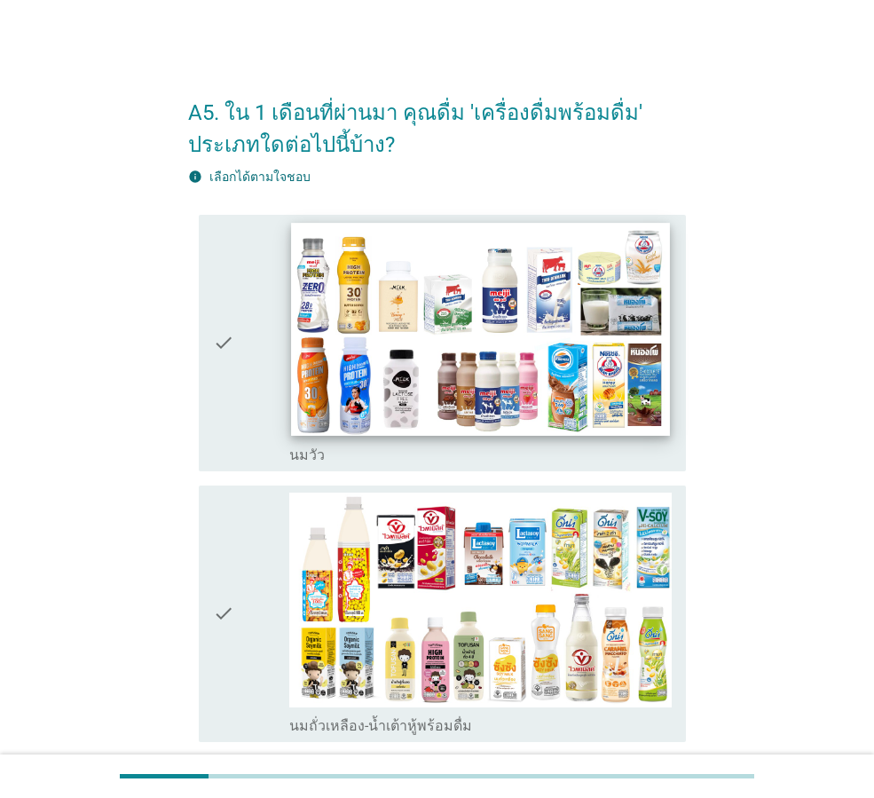
click at [508, 328] on img at bounding box center [480, 329] width 378 height 213
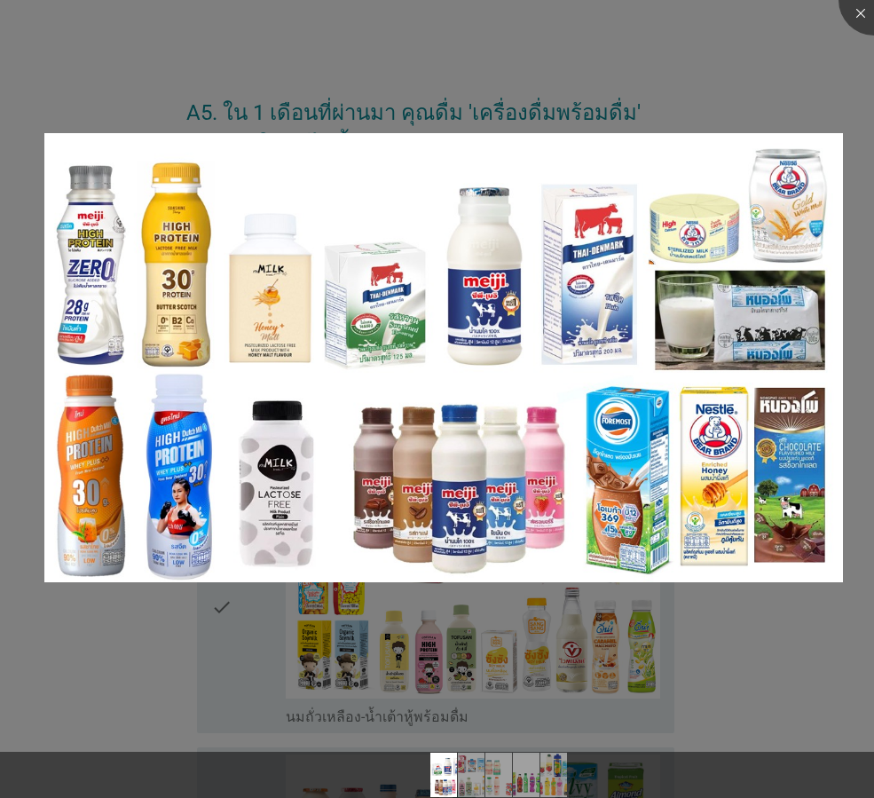
scroll to position [89, 0]
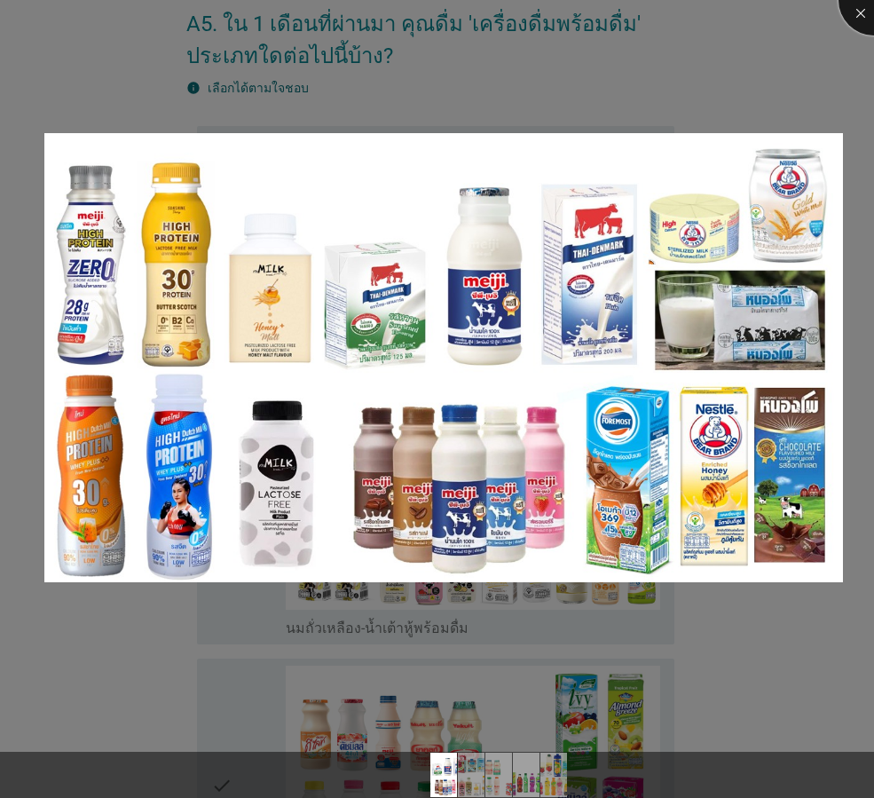
click at [864, 19] on div at bounding box center [874, 0] width 71 height 71
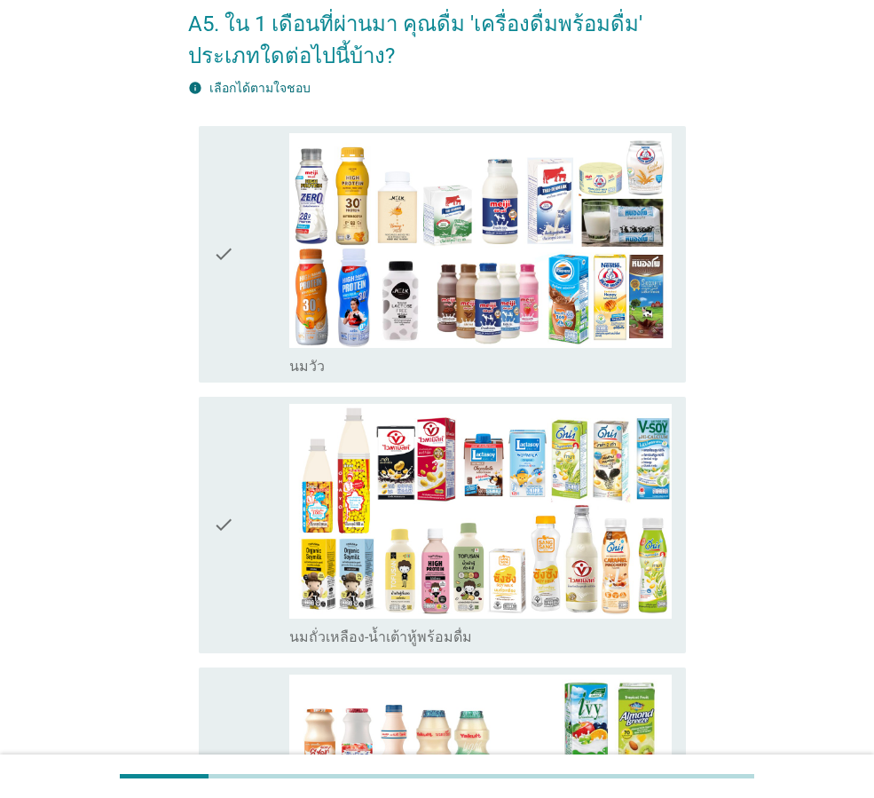
click at [279, 277] on div "check" at bounding box center [251, 254] width 76 height 242
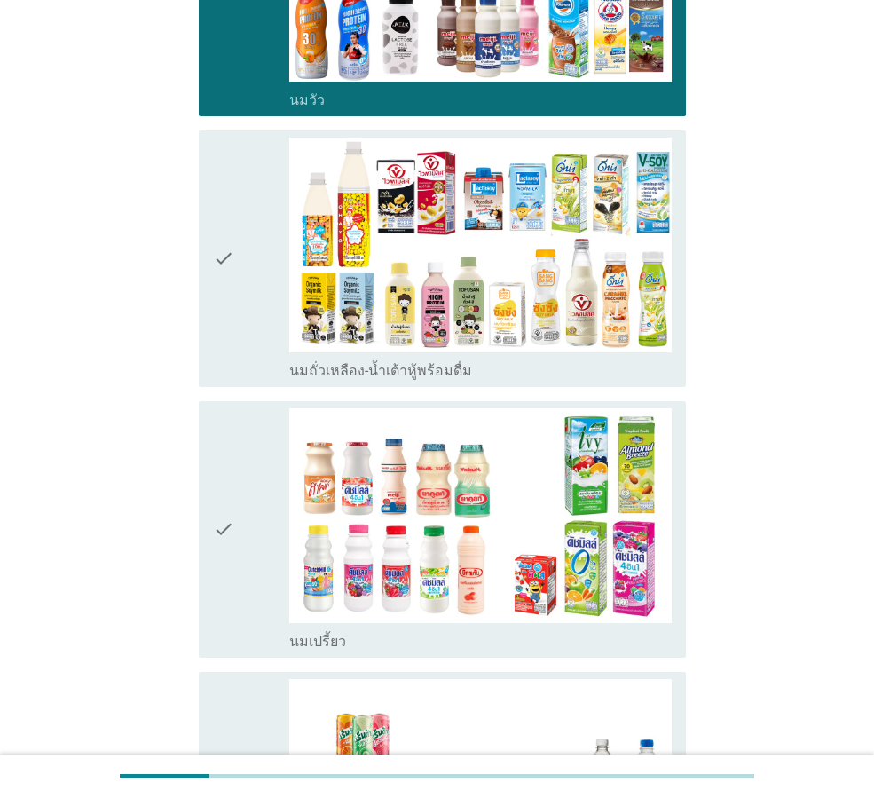
click at [258, 270] on div "check" at bounding box center [251, 259] width 76 height 242
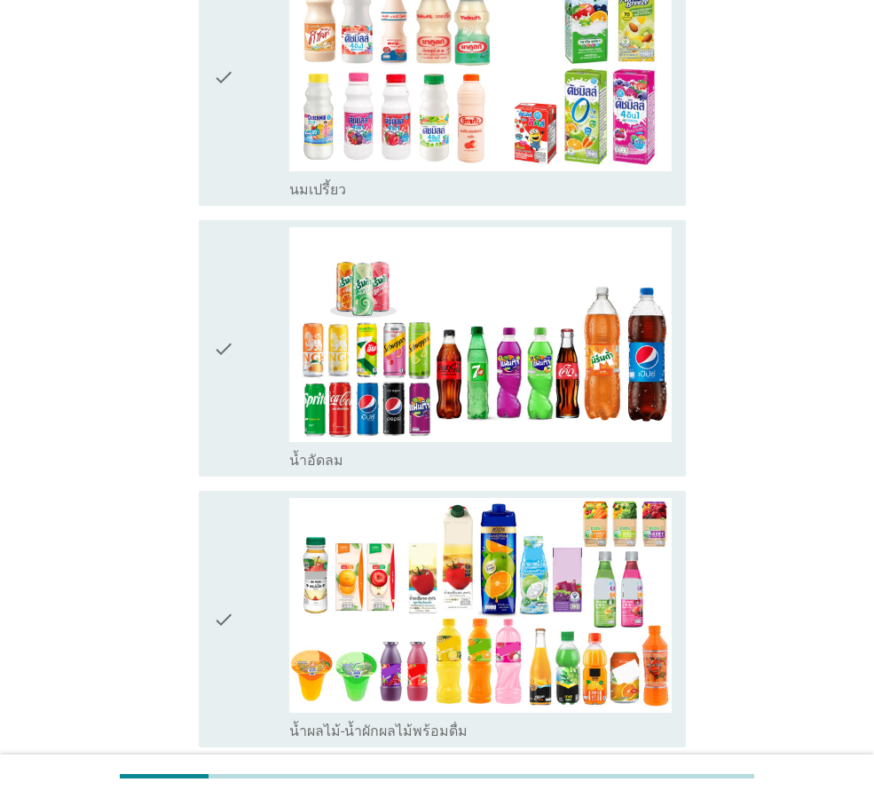
scroll to position [976, 0]
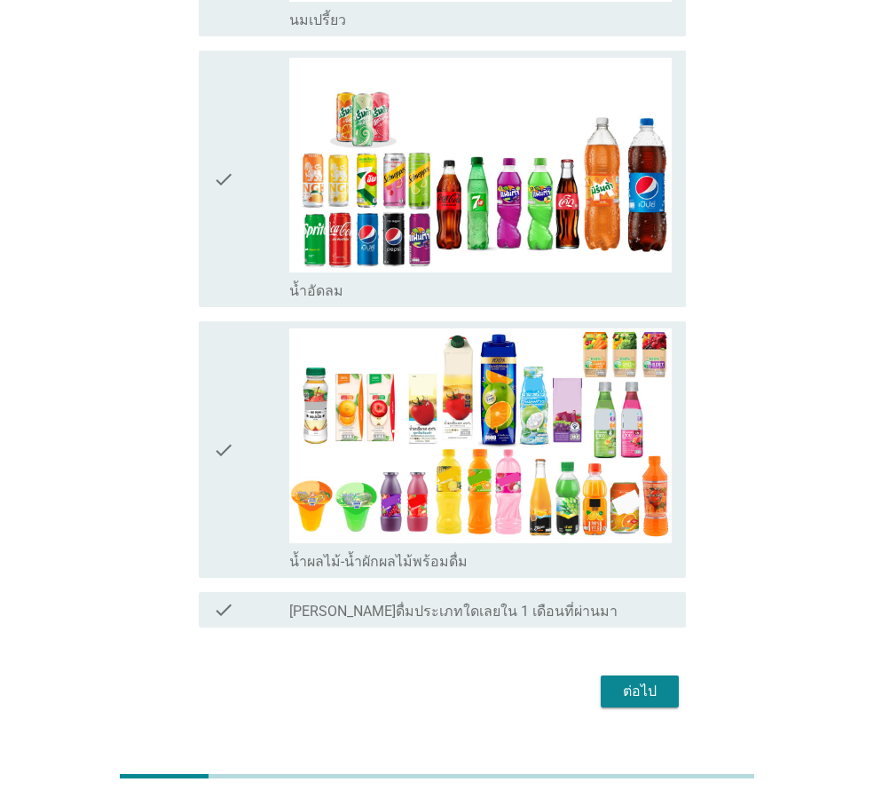
click at [255, 203] on div "check" at bounding box center [251, 179] width 76 height 242
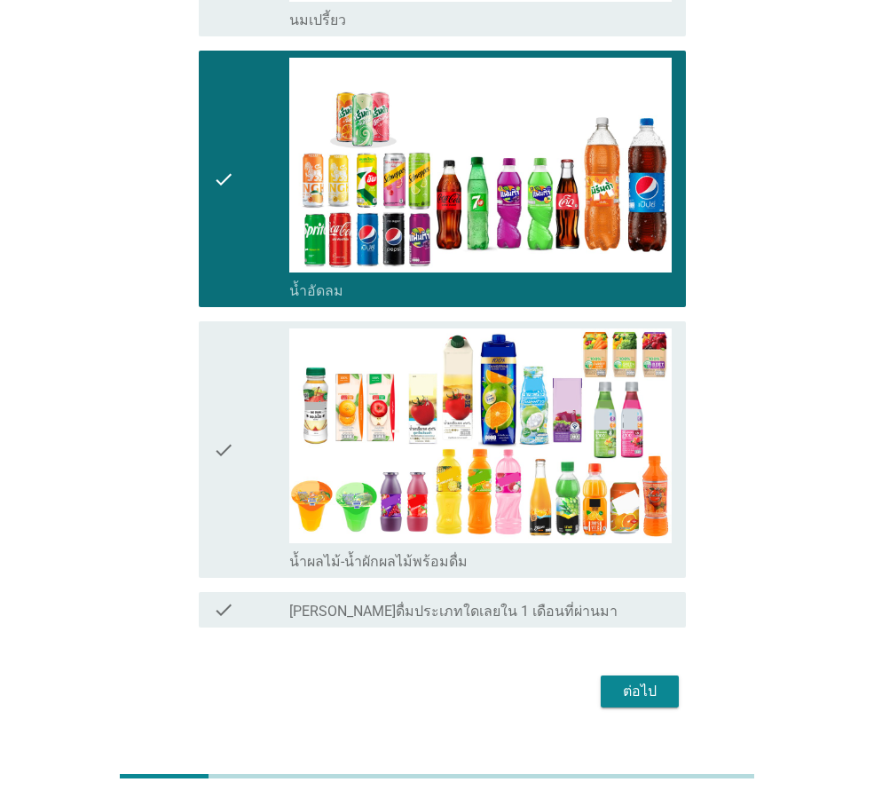
click at [255, 513] on div "check" at bounding box center [251, 449] width 76 height 242
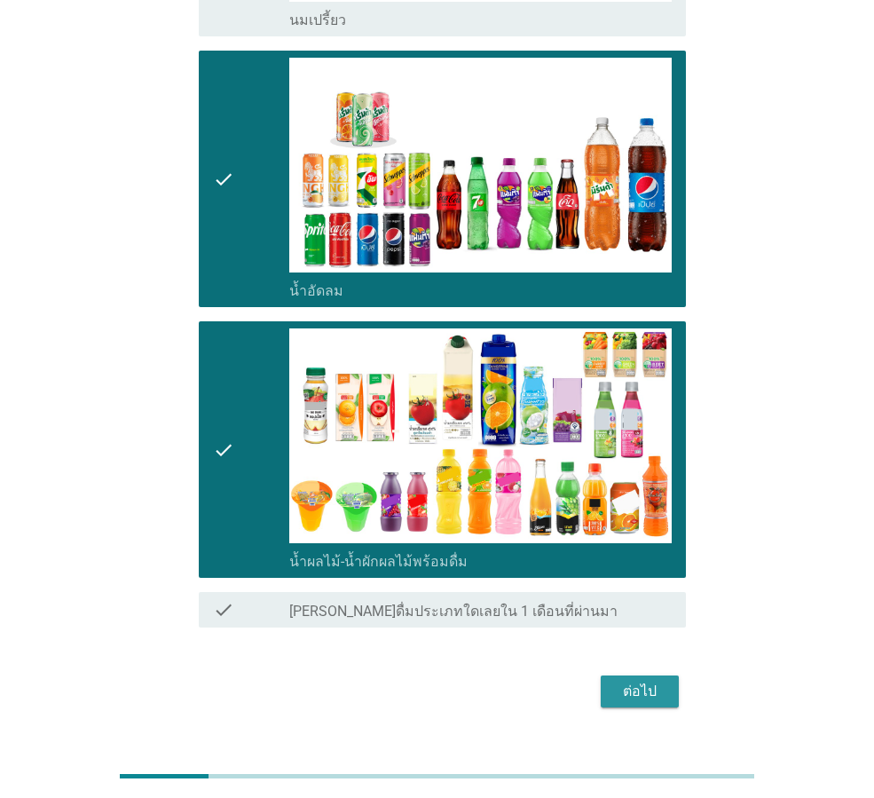
drag, startPoint x: 655, startPoint y: 698, endPoint x: 609, endPoint y: 681, distance: 49.1
click at [651, 696] on div "ต่อไป" at bounding box center [640, 691] width 50 height 21
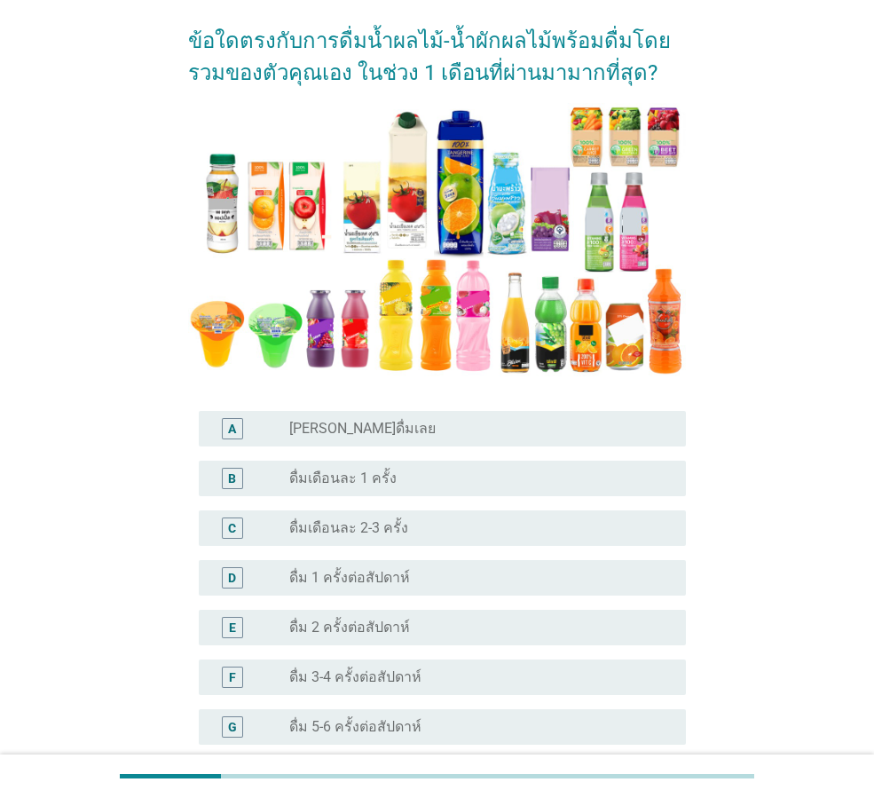
scroll to position [177, 0]
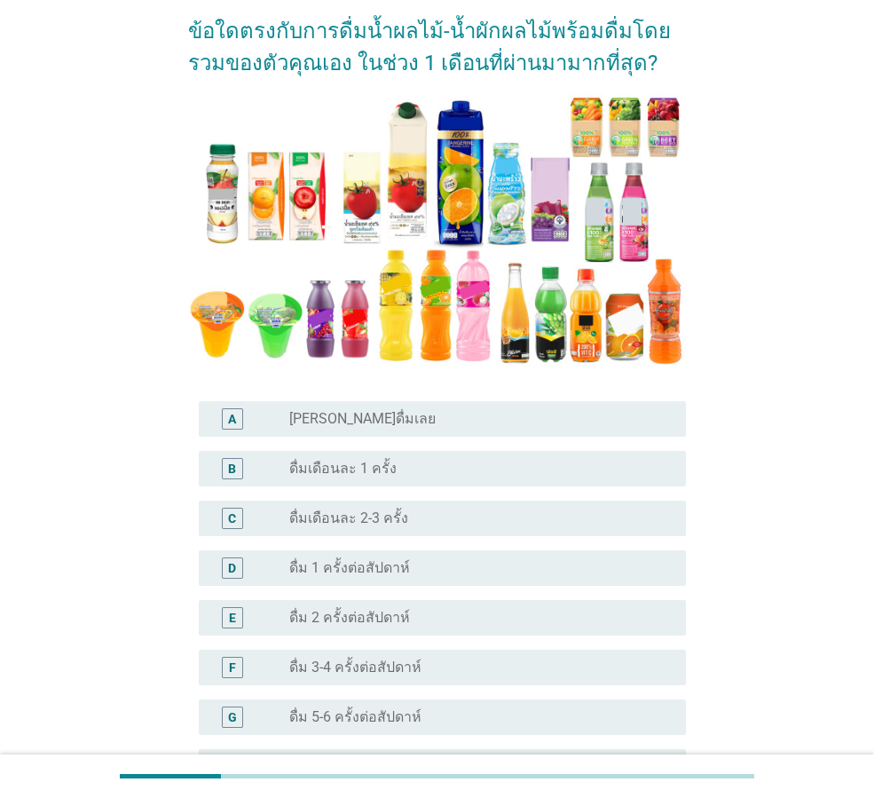
click at [387, 524] on label "ดื่มเดือนละ 2-3 ครั้ง" at bounding box center [348, 518] width 119 height 18
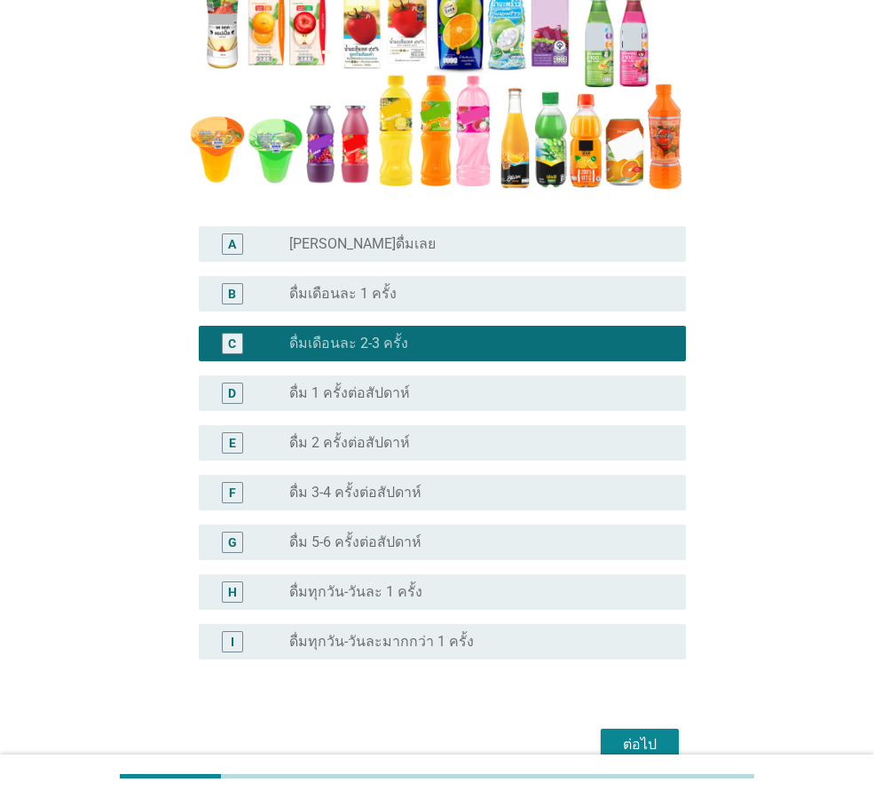
scroll to position [442, 0]
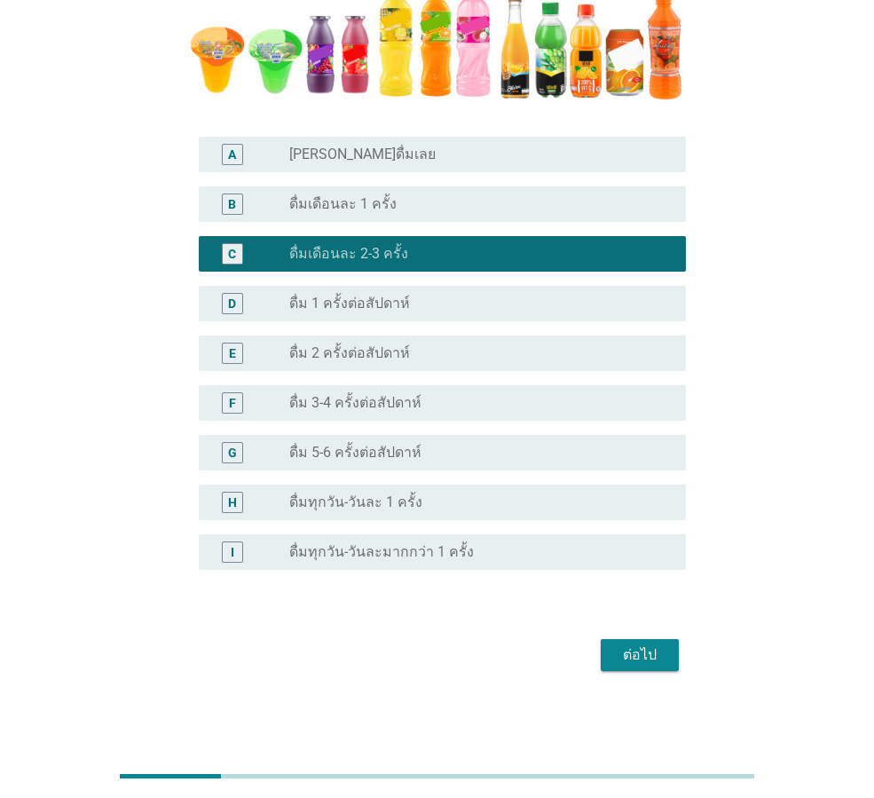
click at [621, 644] on button "ต่อไป" at bounding box center [640, 655] width 78 height 32
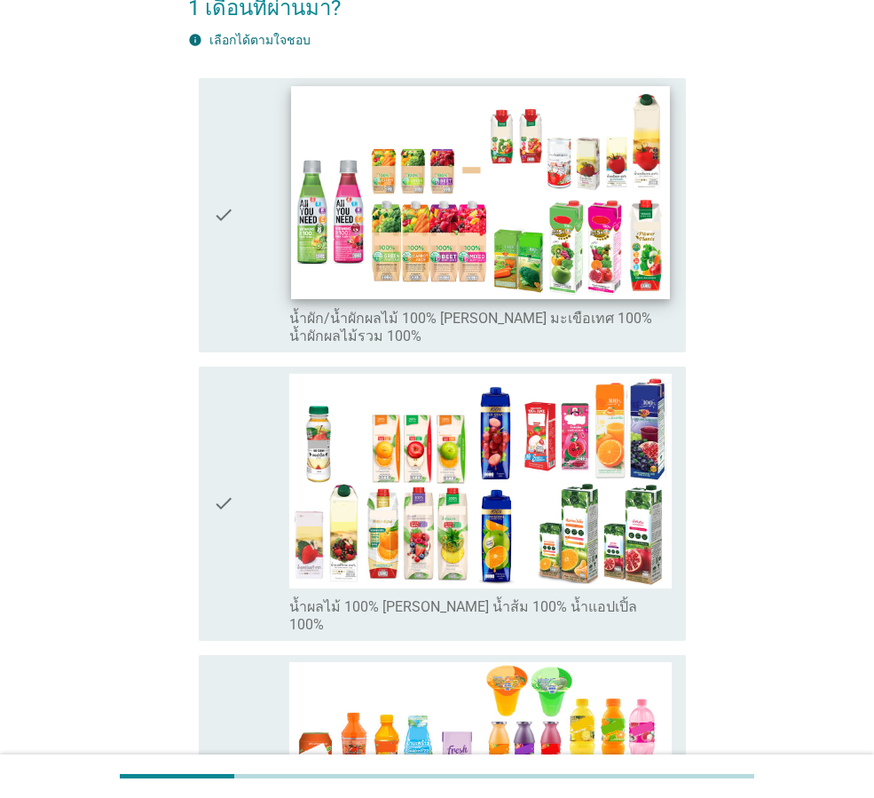
scroll to position [266, 0]
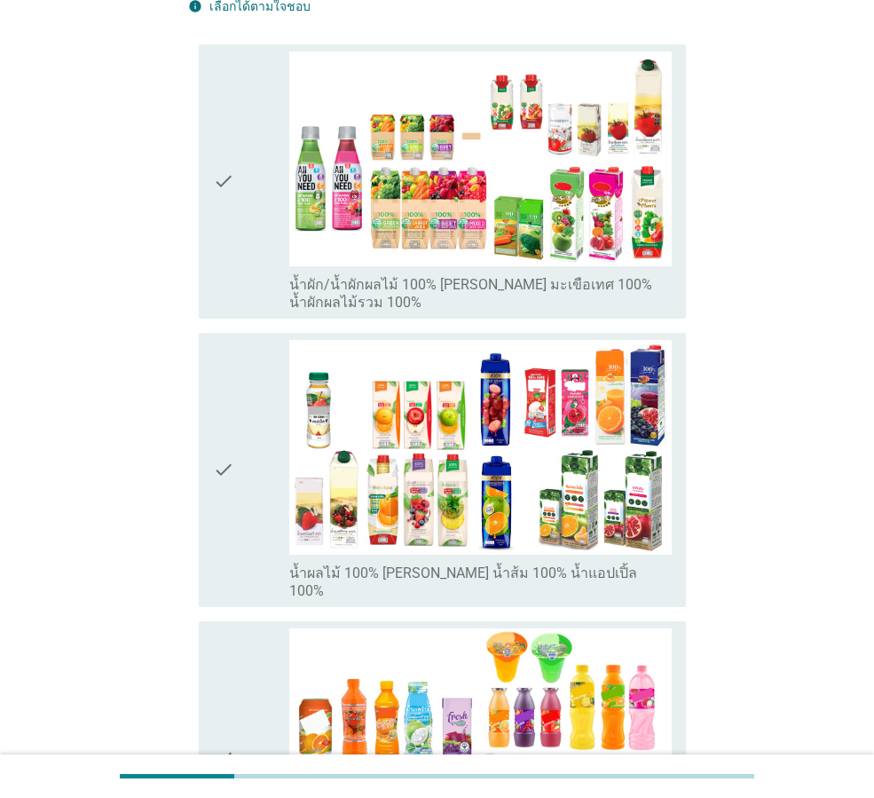
click at [264, 637] on div "check" at bounding box center [251, 758] width 76 height 260
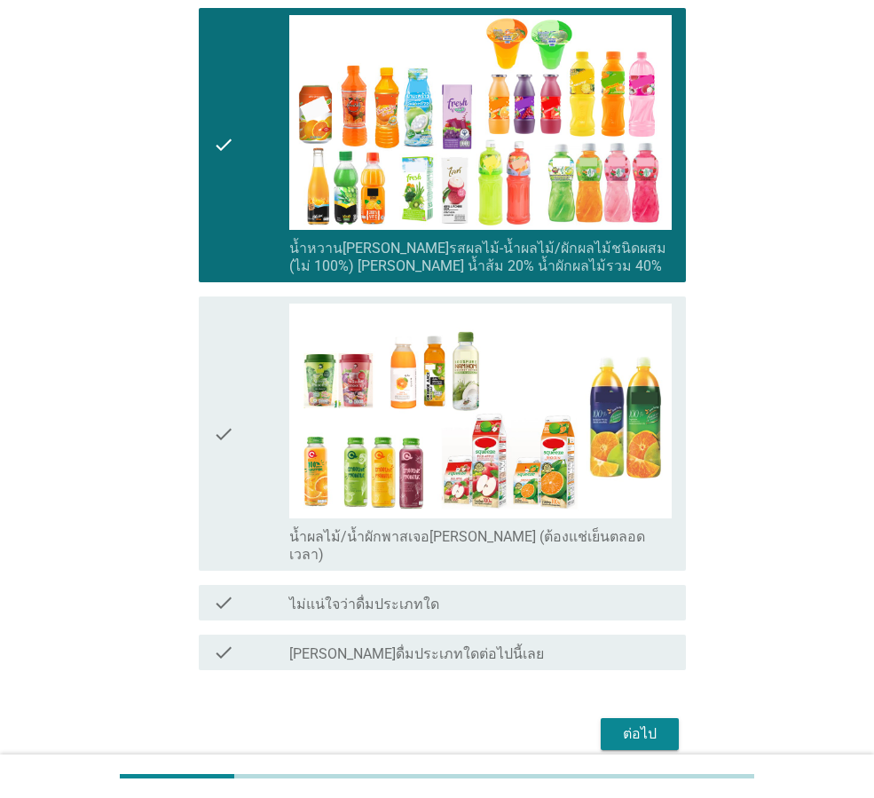
scroll to position [892, 0]
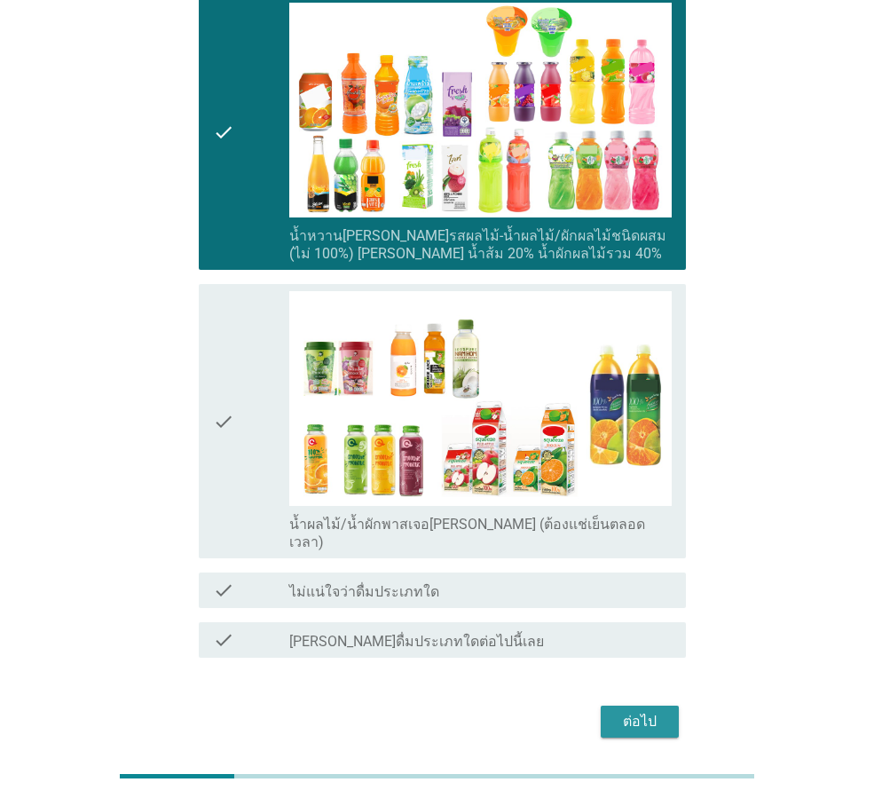
drag, startPoint x: 640, startPoint y: 660, endPoint x: 802, endPoint y: 414, distance: 295.3
click at [638, 711] on div "ต่อไป" at bounding box center [640, 721] width 50 height 21
